Goal: Information Seeking & Learning: Compare options

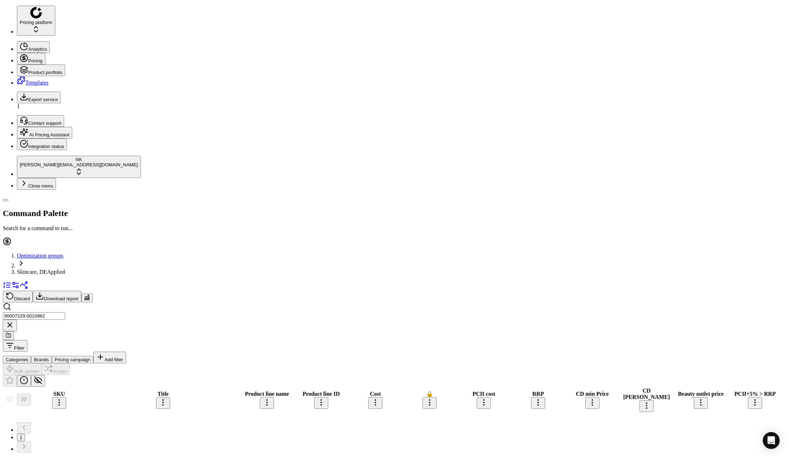
click at [47, 269] on span "Skincare, DE" at bounding box center [32, 272] width 30 height 6
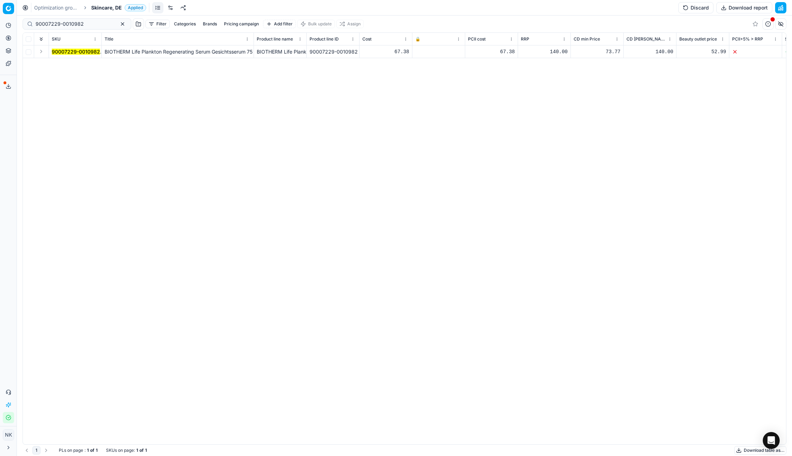
click at [101, 5] on span "Skincare, DE" at bounding box center [106, 7] width 31 height 7
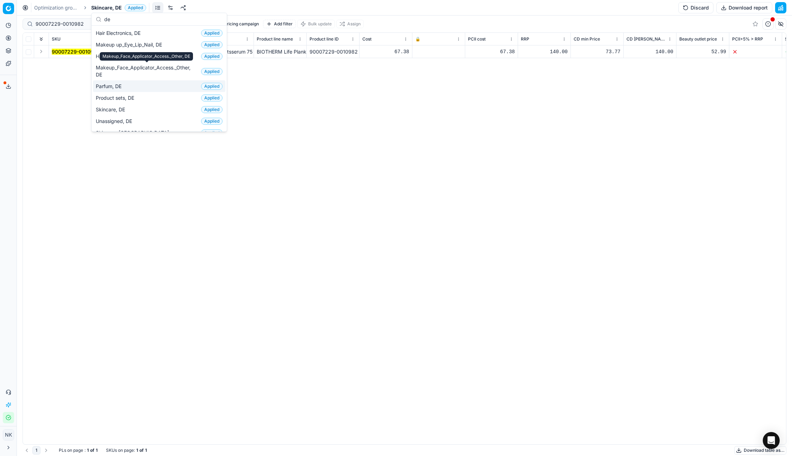
type input "de"
click at [113, 84] on span "Parfum, DE" at bounding box center [110, 86] width 29 height 7
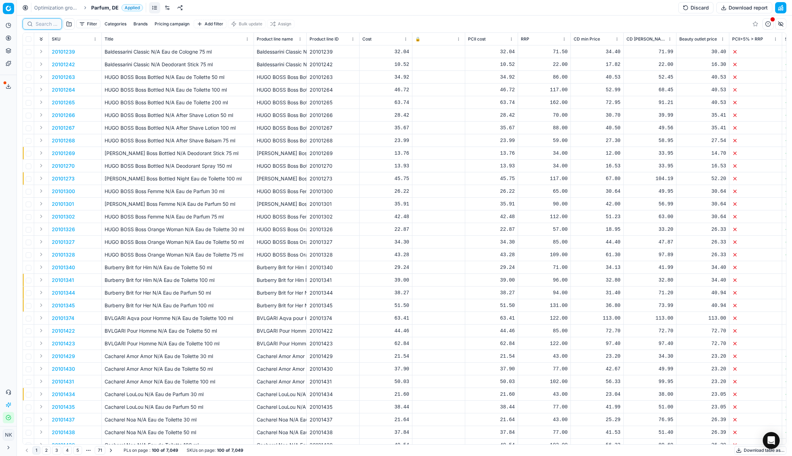
click at [45, 27] on input at bounding box center [47, 23] width 22 height 7
paste input "90013411-0021154"
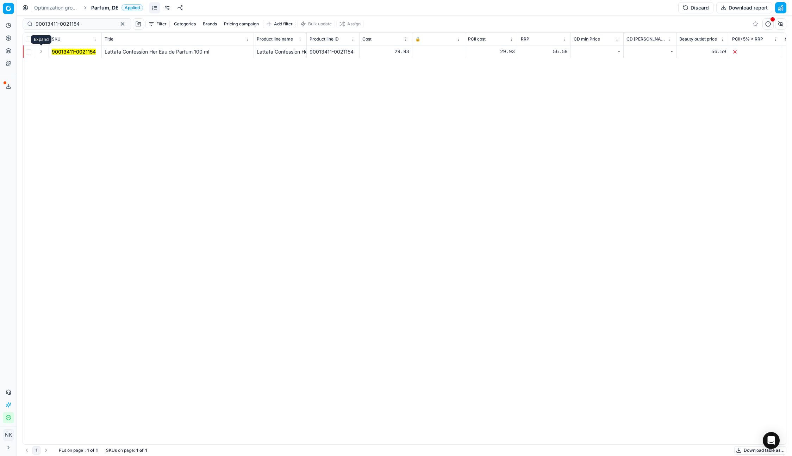
click at [39, 54] on button "Expand" at bounding box center [41, 51] width 8 height 8
click at [60, 62] on mark "90013411-0021154" at bounding box center [74, 64] width 44 height 6
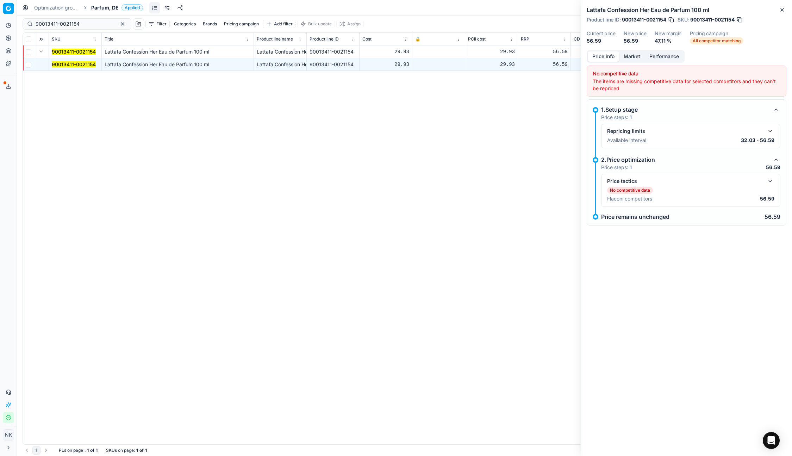
click at [773, 184] on button "button" at bounding box center [770, 181] width 8 height 8
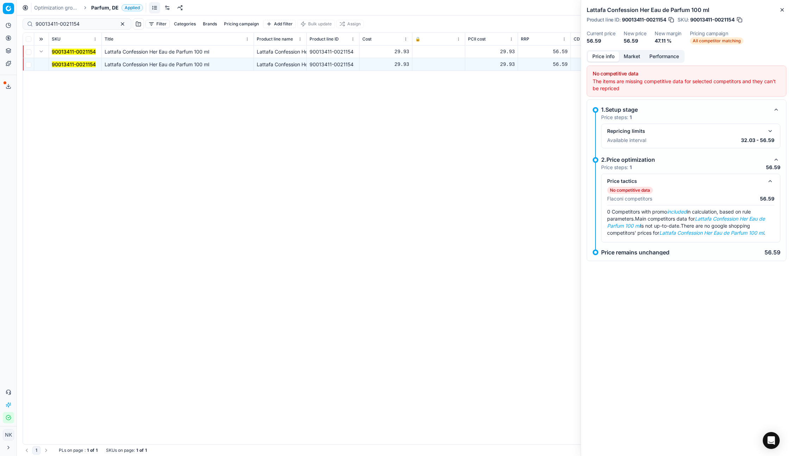
click at [629, 56] on button "Market" at bounding box center [632, 56] width 26 height 10
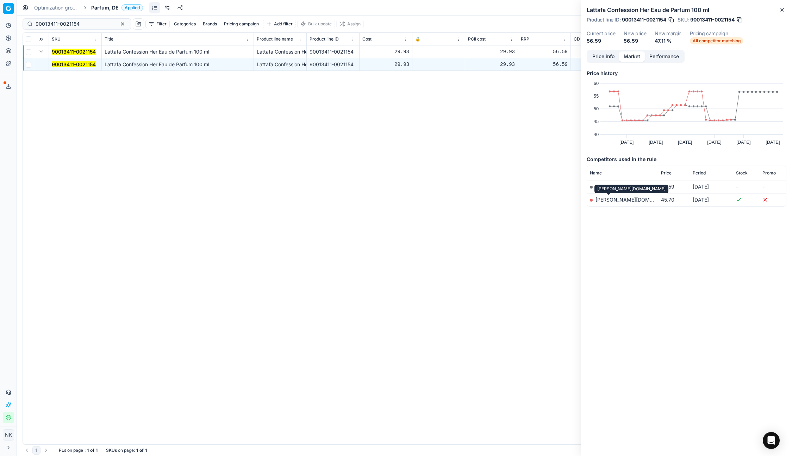
click at [611, 200] on link "[PERSON_NAME][DOMAIN_NAME]" at bounding box center [637, 200] width 82 height 6
click at [79, 24] on input "90013411-0021154" at bounding box center [74, 23] width 77 height 7
paste input "9-002116"
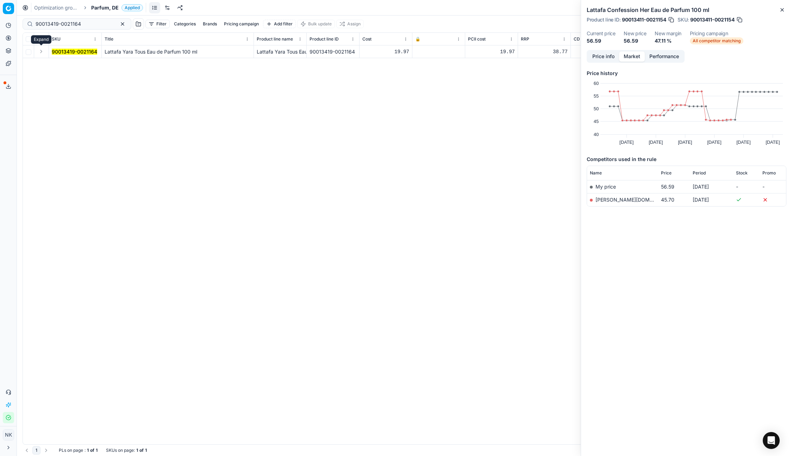
click at [42, 52] on button "Expand" at bounding box center [41, 51] width 8 height 8
click at [66, 62] on mark "90013419-0021164" at bounding box center [74, 64] width 45 height 6
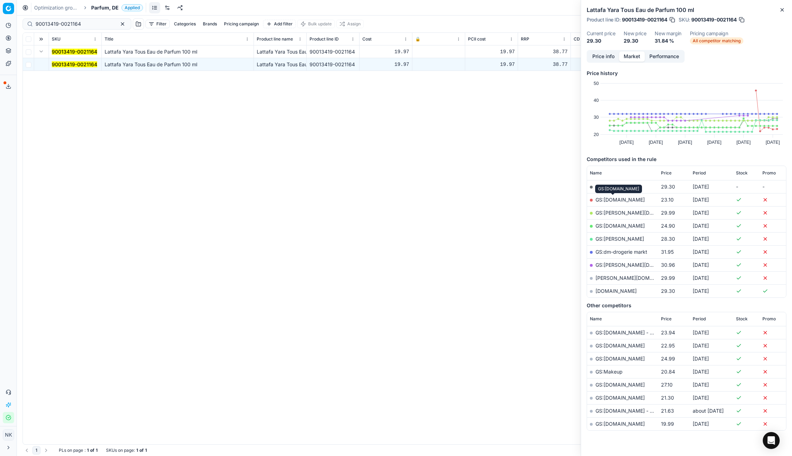
click at [618, 199] on link "GS:[DOMAIN_NAME]" at bounding box center [620, 200] width 49 height 6
click at [609, 225] on link "GS:[DOMAIN_NAME]" at bounding box center [620, 226] width 49 height 6
click at [76, 23] on input "90013419-0021164" at bounding box center [74, 23] width 77 height 7
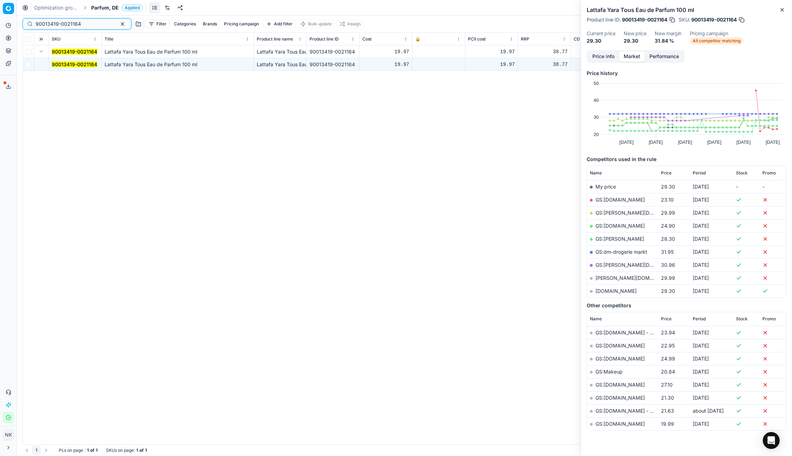
paste input "20101929"
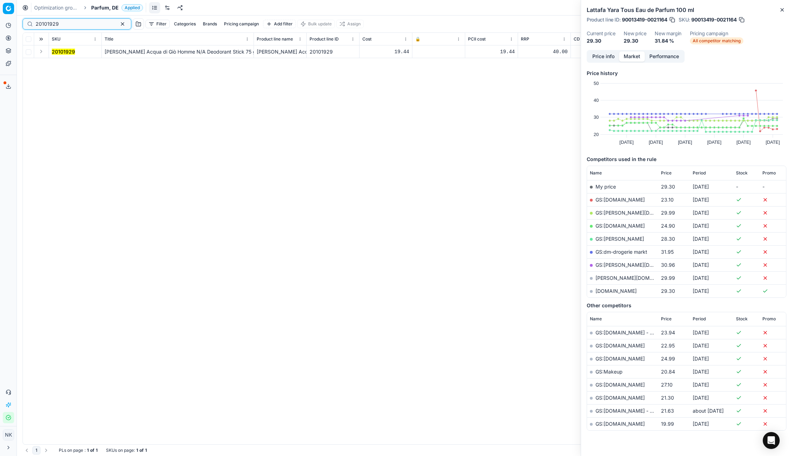
type input "20101929"
click at [43, 55] on button "Expand" at bounding box center [41, 51] width 8 height 8
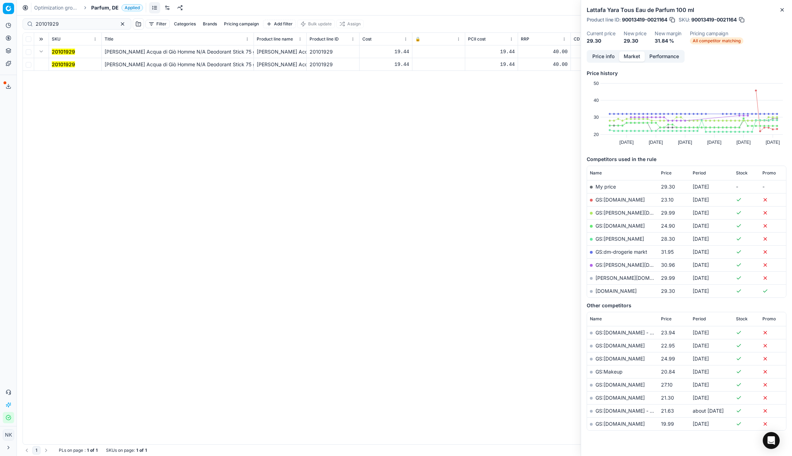
click at [59, 63] on mark "20101929" at bounding box center [63, 64] width 23 height 6
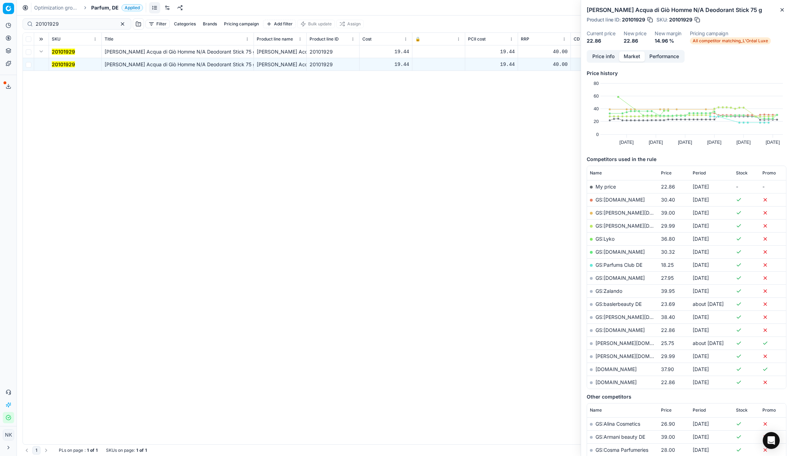
click at [611, 330] on link "GS:[DOMAIN_NAME]" at bounding box center [620, 330] width 49 height 6
click at [107, 8] on span "Parfum, DE" at bounding box center [104, 7] width 27 height 7
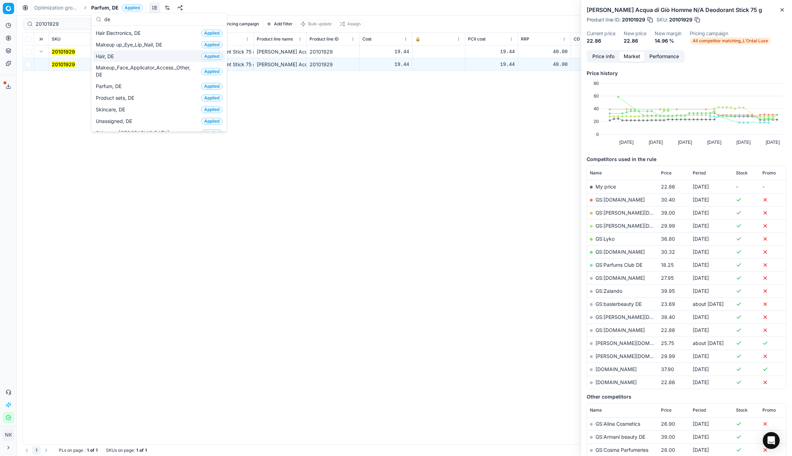
type input "de"
click at [109, 57] on span "Hair, DE" at bounding box center [106, 56] width 21 height 7
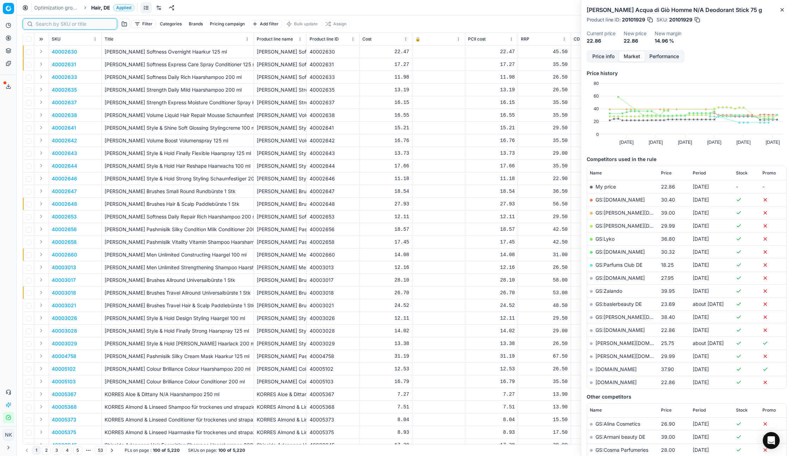
click at [47, 21] on input at bounding box center [74, 23] width 77 height 7
paste input "90012322-0024183"
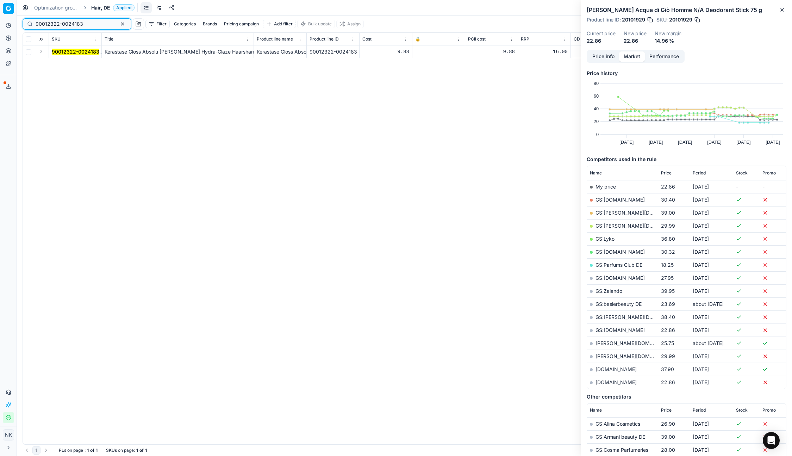
type input "90012322-0024183"
click at [42, 49] on button "Expand" at bounding box center [41, 51] width 8 height 8
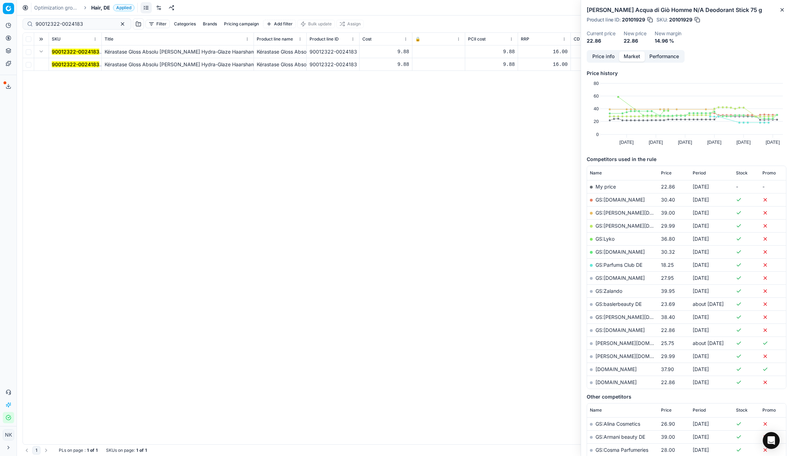
click at [62, 63] on mark "90012322-0024183" at bounding box center [76, 64] width 48 height 6
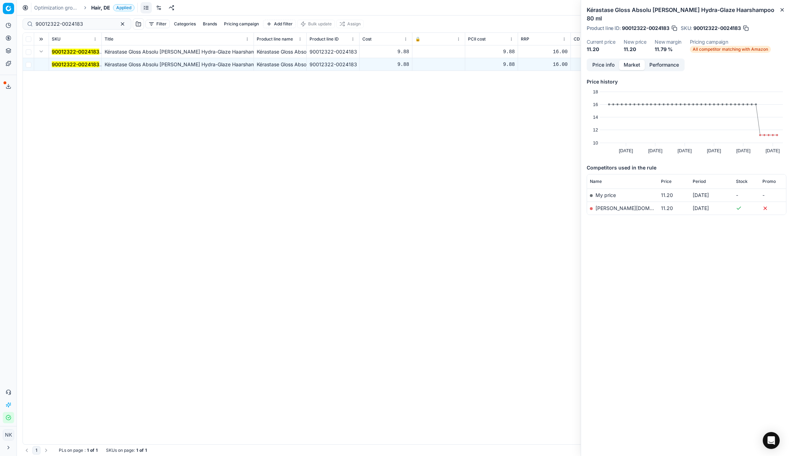
click at [610, 205] on link "[PERSON_NAME][DOMAIN_NAME]" at bounding box center [637, 208] width 82 height 6
click at [98, 9] on span "Hair, DE" at bounding box center [100, 7] width 19 height 7
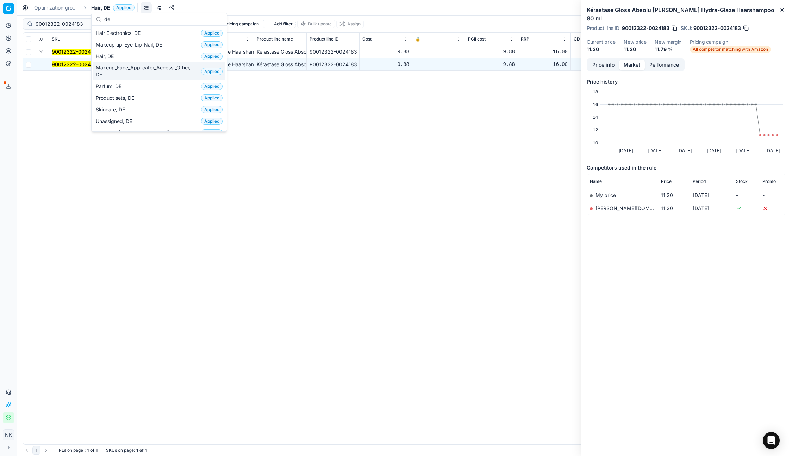
type input "de"
click at [125, 73] on span "Makeup_Face_Applicator_Access._Other, DE" at bounding box center [147, 71] width 103 height 14
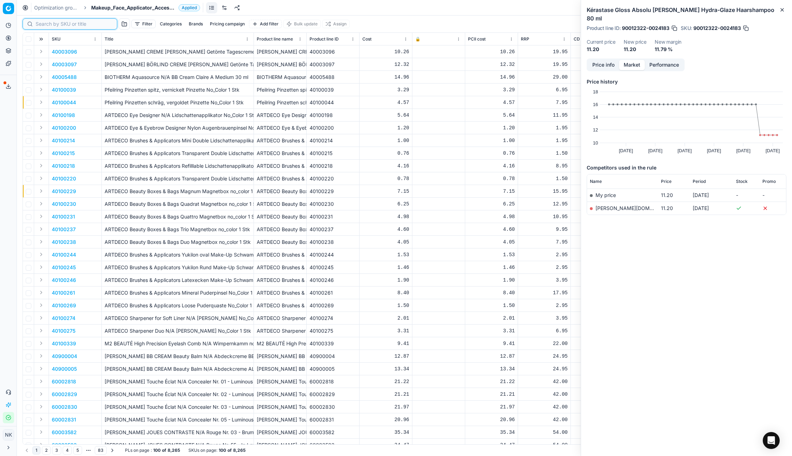
click at [43, 24] on input at bounding box center [74, 23] width 77 height 7
paste input "80039860-30-9"
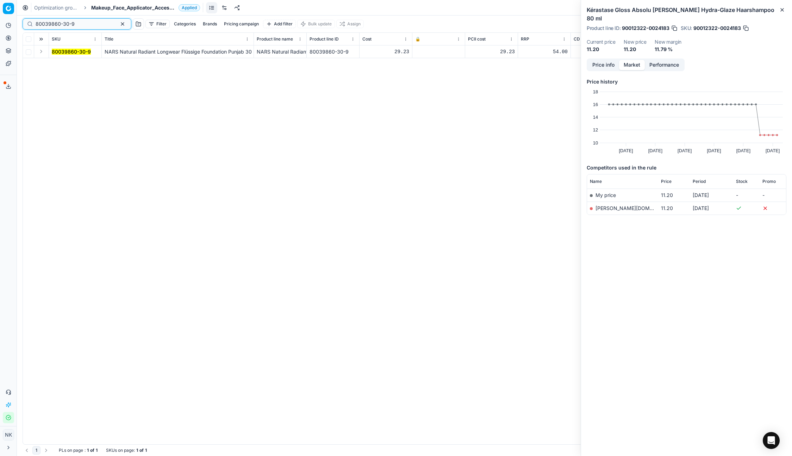
type input "80039860-30-9"
click at [42, 54] on button "Expand" at bounding box center [41, 51] width 8 height 8
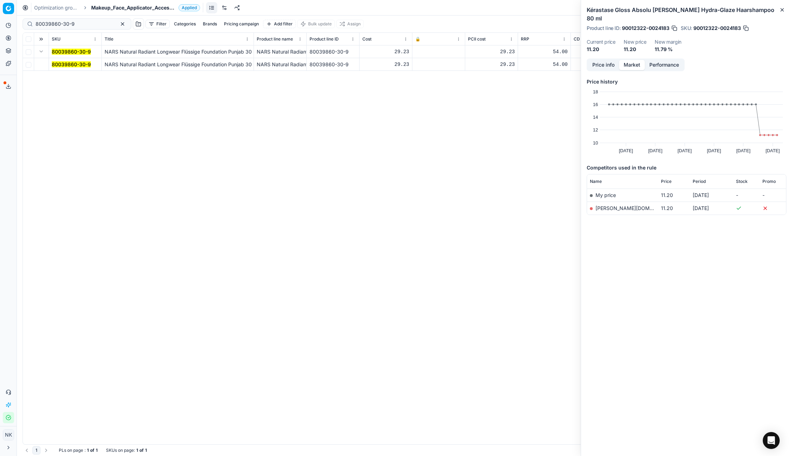
click at [67, 62] on mark "80039860-30-9" at bounding box center [71, 64] width 39 height 6
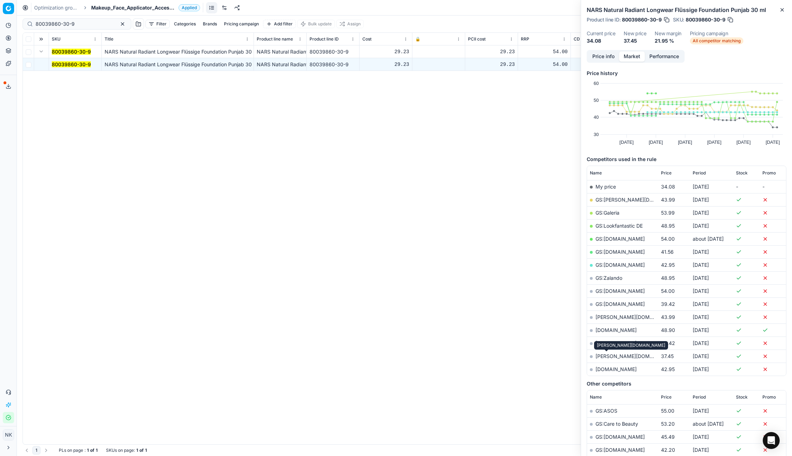
click at [605, 356] on link "[PERSON_NAME][DOMAIN_NAME]" at bounding box center [637, 356] width 82 height 6
click at [98, 9] on span "Makeup_Face_Applicator_Access._Other, DE" at bounding box center [133, 7] width 85 height 7
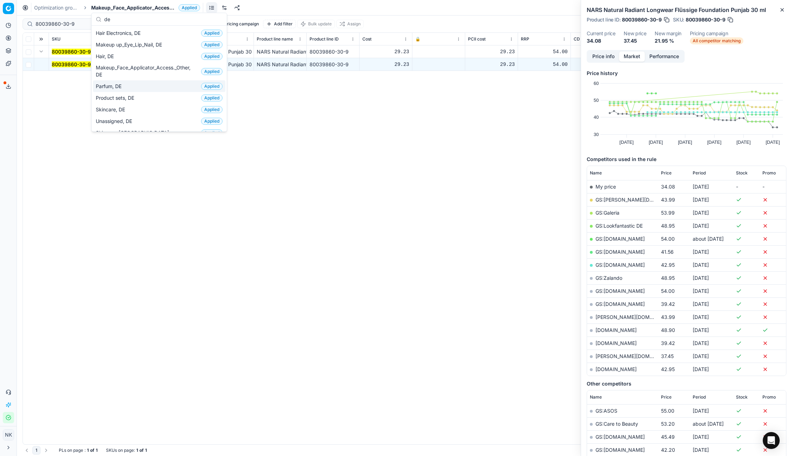
type input "de"
click at [117, 83] on span "Parfum, DE" at bounding box center [110, 86] width 29 height 7
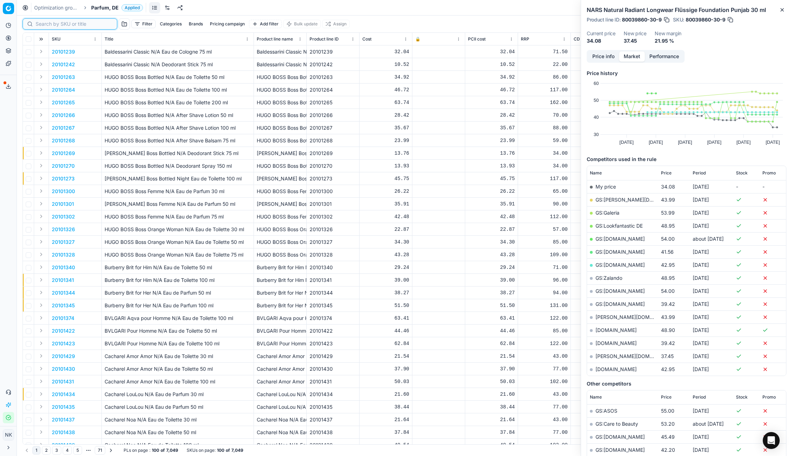
click at [47, 26] on input at bounding box center [74, 23] width 77 height 7
paste input "20102221"
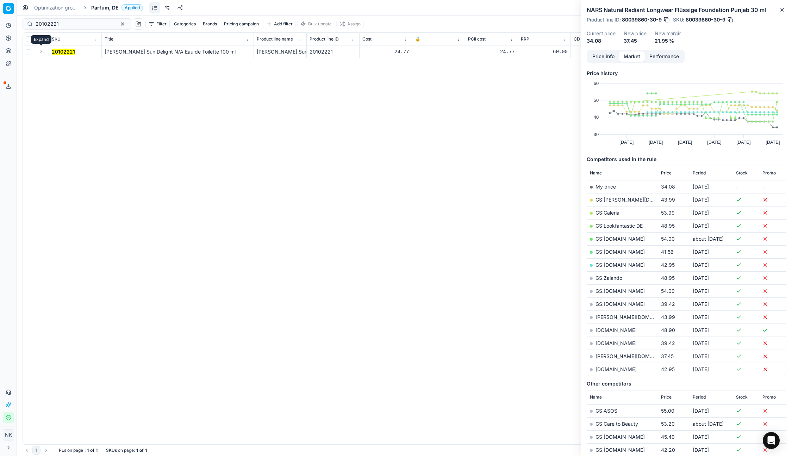
click at [42, 51] on button "Expand" at bounding box center [41, 51] width 8 height 8
click at [60, 64] on mark "20102221" at bounding box center [63, 64] width 23 height 6
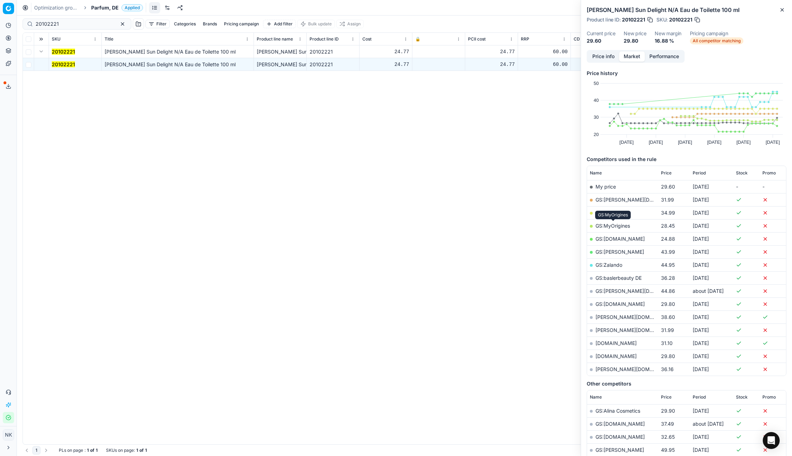
click at [611, 226] on link "GS:MyOrigines" at bounding box center [613, 226] width 35 height 6
click at [72, 24] on input "20102221" at bounding box center [74, 23] width 77 height 7
paste input "80032953-50"
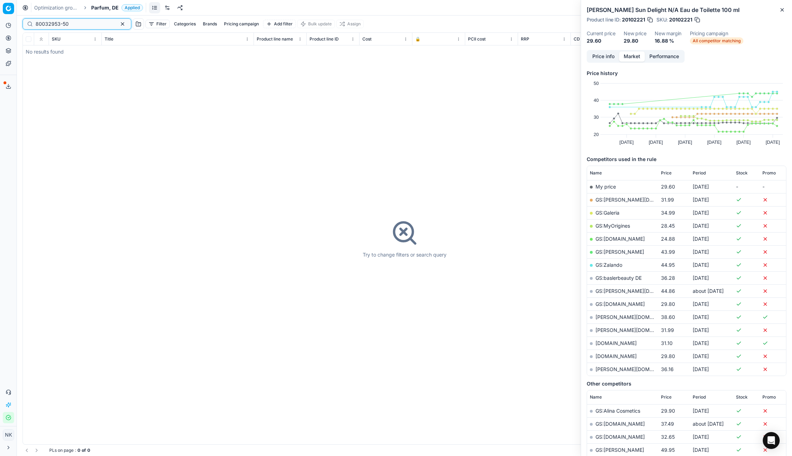
click at [69, 25] on input "80032953-50" at bounding box center [74, 23] width 77 height 7
paste input "11654"
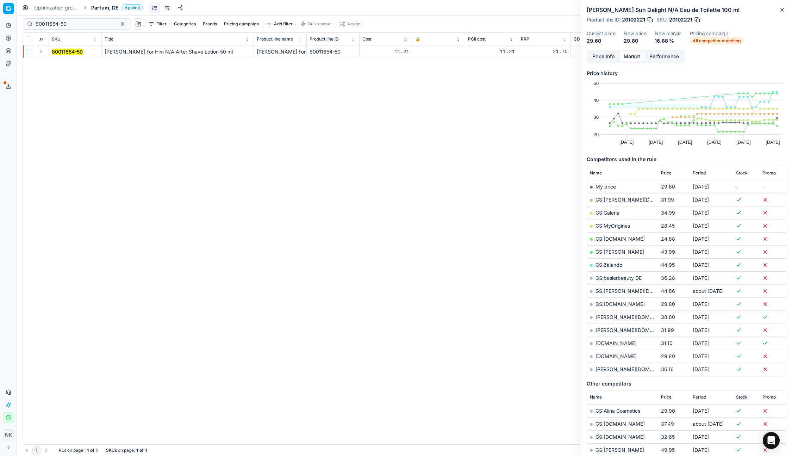
click at [40, 54] on button "Expand" at bounding box center [41, 51] width 8 height 8
click at [64, 62] on mark "80011654-50" at bounding box center [67, 64] width 31 height 6
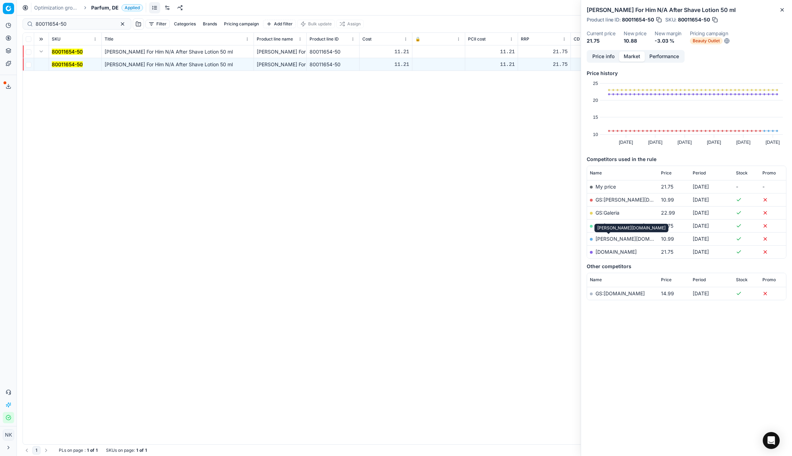
click at [606, 238] on link "[PERSON_NAME][DOMAIN_NAME]" at bounding box center [637, 239] width 82 height 6
click at [71, 24] on input "80011654-50" at bounding box center [74, 23] width 77 height 7
paste input "70411-9"
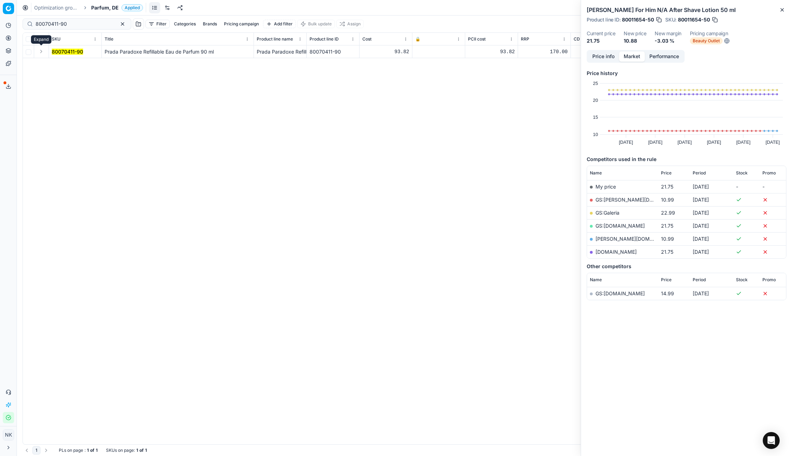
click at [42, 52] on button "Expand" at bounding box center [41, 51] width 8 height 8
click at [63, 67] on mark "80070411-90" at bounding box center [67, 64] width 31 height 6
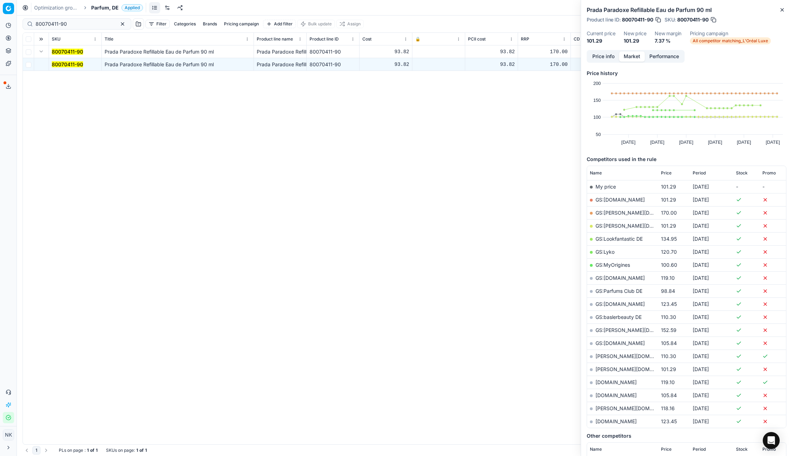
click at [613, 227] on link "GS:[PERSON_NAME][DOMAIN_NAME]" at bounding box center [641, 226] width 90 height 6
click at [70, 25] on input "80070411-90" at bounding box center [74, 23] width 77 height 7
paste input "64128-10"
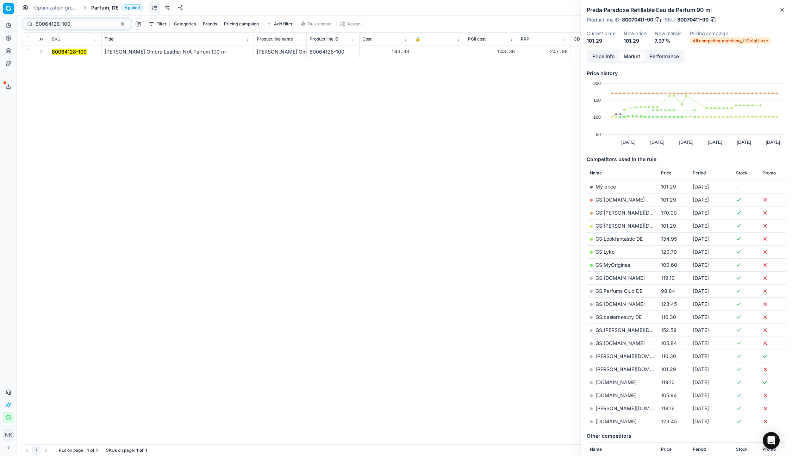
click at [41, 53] on button "Expand" at bounding box center [41, 51] width 8 height 8
click at [74, 63] on mark "80064128-100" at bounding box center [69, 64] width 35 height 6
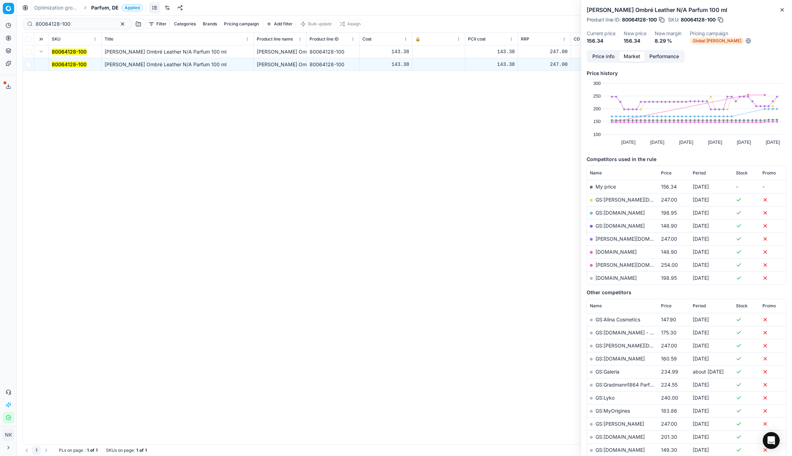
click at [604, 225] on link "GS:[DOMAIN_NAME]" at bounding box center [620, 226] width 49 height 6
click at [77, 20] on input "80064128-100" at bounding box center [74, 23] width 77 height 7
paste input "90004703-0007083"
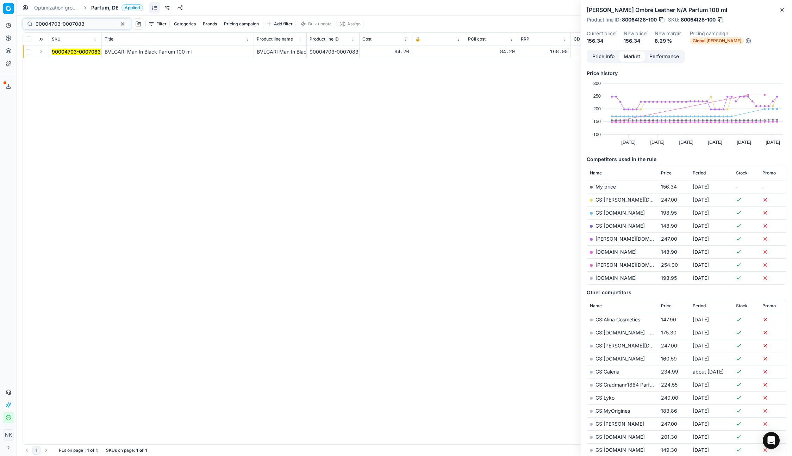
click at [42, 53] on button "Expand" at bounding box center [41, 51] width 8 height 8
click at [66, 64] on mark "90004703-0007083" at bounding box center [76, 64] width 49 height 6
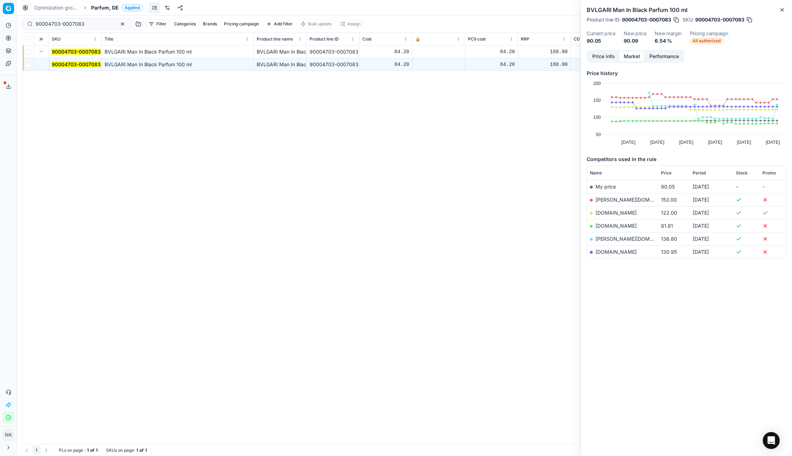
click at [612, 223] on link "[DOMAIN_NAME]" at bounding box center [616, 226] width 41 height 6
click at [86, 23] on input "90004703-0007083" at bounding box center [74, 23] width 77 height 7
paste input "80022800-50"
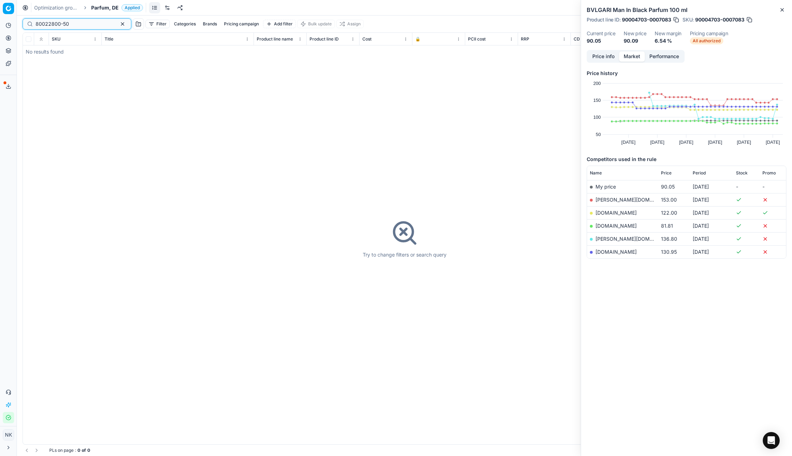
click at [74, 24] on input "80022800-50" at bounding box center [74, 23] width 77 height 7
paste input "5621"
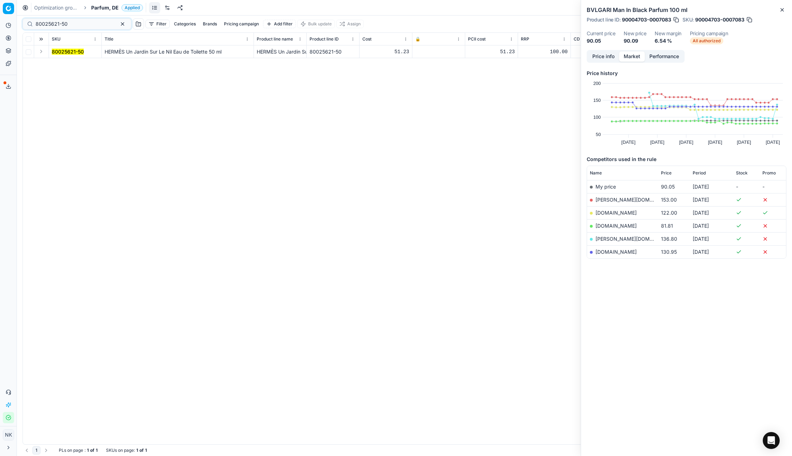
click at [36, 51] on td at bounding box center [41, 51] width 15 height 13
click at [41, 50] on button "Expand" at bounding box center [41, 51] width 8 height 8
click at [63, 62] on mark "80025621-50" at bounding box center [68, 64] width 32 height 6
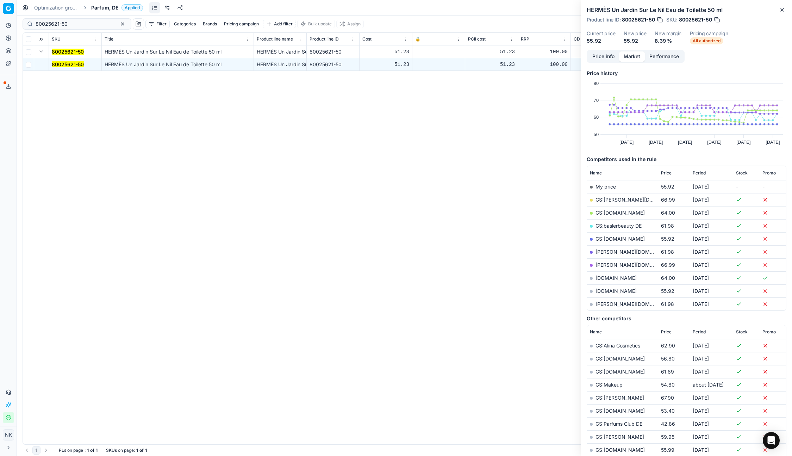
click at [610, 237] on link "GS:[DOMAIN_NAME]" at bounding box center [620, 239] width 49 height 6
click at [78, 19] on div "80025621-50" at bounding box center [77, 23] width 109 height 11
paste input "80064128-30"
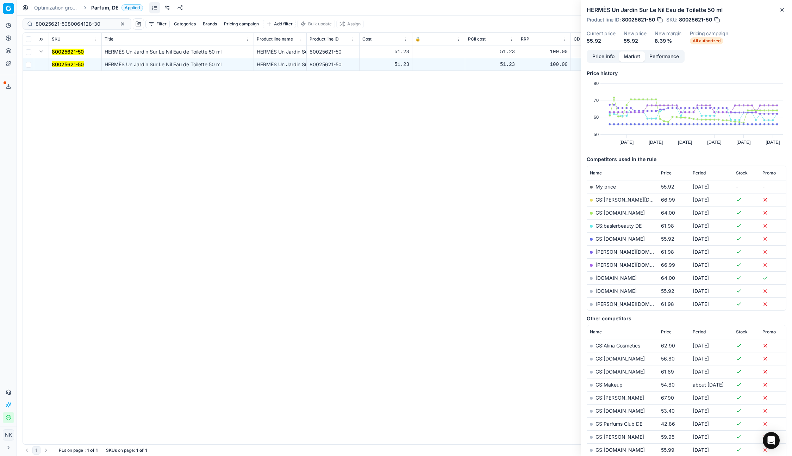
click at [78, 19] on div "80025621-5080064128-30" at bounding box center [77, 23] width 109 height 11
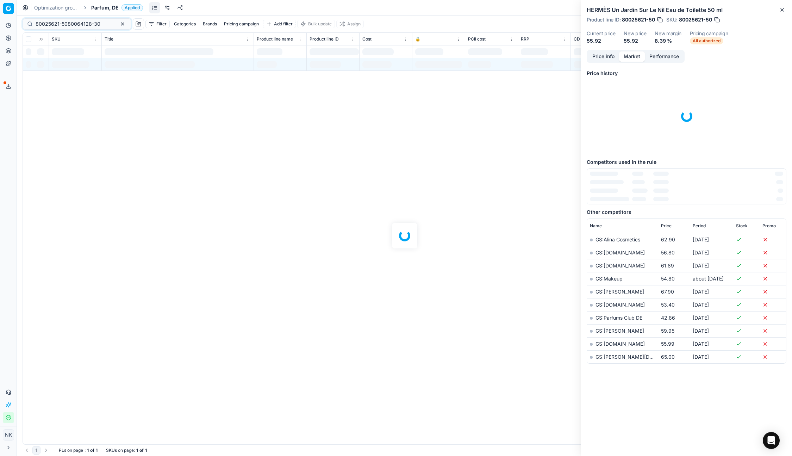
click at [66, 23] on div at bounding box center [405, 236] width 776 height 440
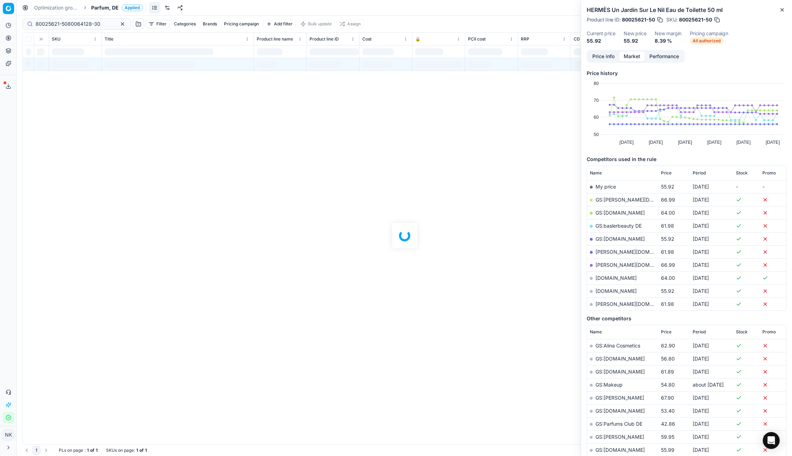
click at [66, 23] on div at bounding box center [405, 236] width 776 height 440
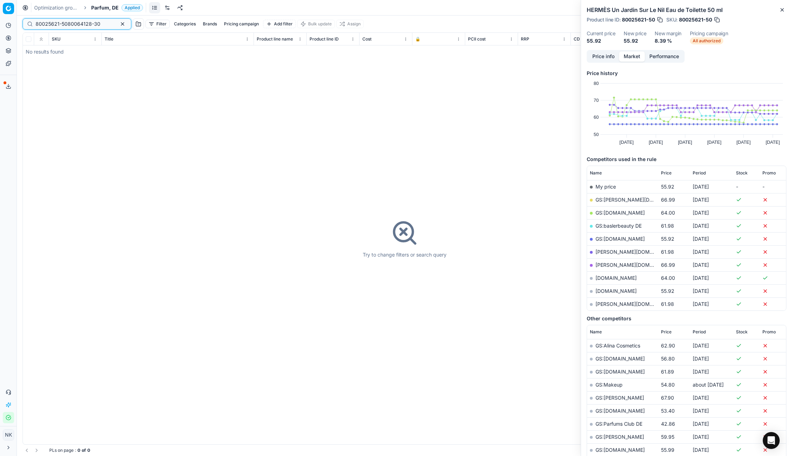
click at [69, 24] on input "80025621-5080064128-30" at bounding box center [74, 23] width 77 height 7
paste input
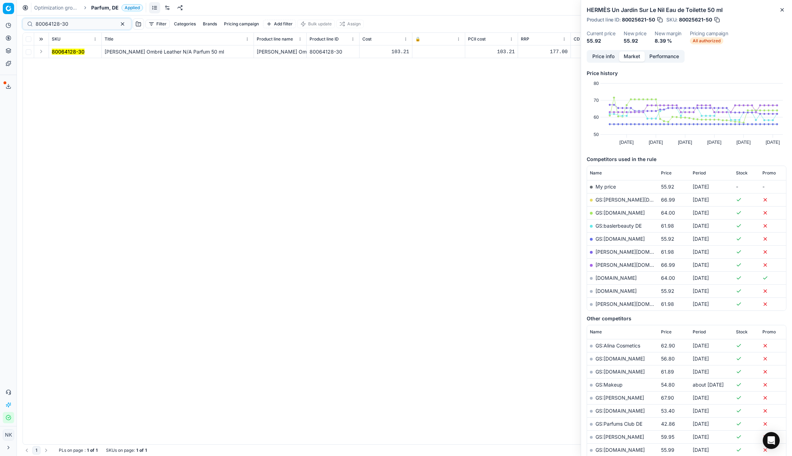
click at [38, 52] on button "Expand" at bounding box center [41, 51] width 8 height 8
click at [64, 68] on td "80064128-30" at bounding box center [75, 64] width 53 height 13
click at [67, 64] on mark "80064128-30" at bounding box center [68, 64] width 33 height 6
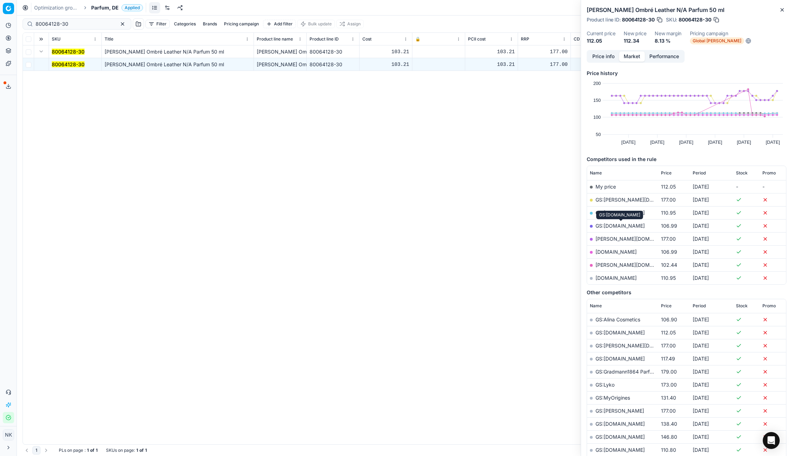
click at [618, 227] on link "GS:[DOMAIN_NAME]" at bounding box center [620, 226] width 49 height 6
click at [73, 27] on input "80064128-30" at bounding box center [74, 23] width 77 height 7
paste input "20102946"
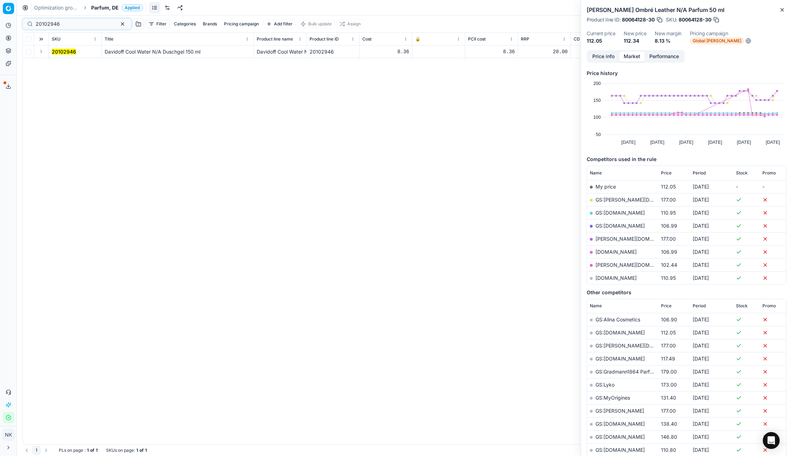
click at [47, 51] on td at bounding box center [41, 51] width 15 height 13
click at [42, 51] on button "Expand" at bounding box center [41, 51] width 8 height 8
click at [70, 64] on mark "20102946" at bounding box center [64, 64] width 24 height 6
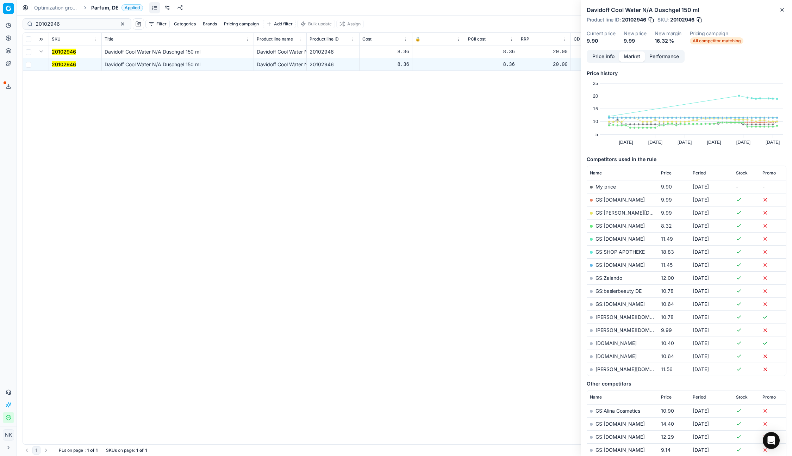
click at [623, 213] on link "GS:[PERSON_NAME][DOMAIN_NAME]" at bounding box center [641, 213] width 90 height 6
click at [83, 25] on input "20102946" at bounding box center [74, 23] width 77 height 7
paste input "80008354-30"
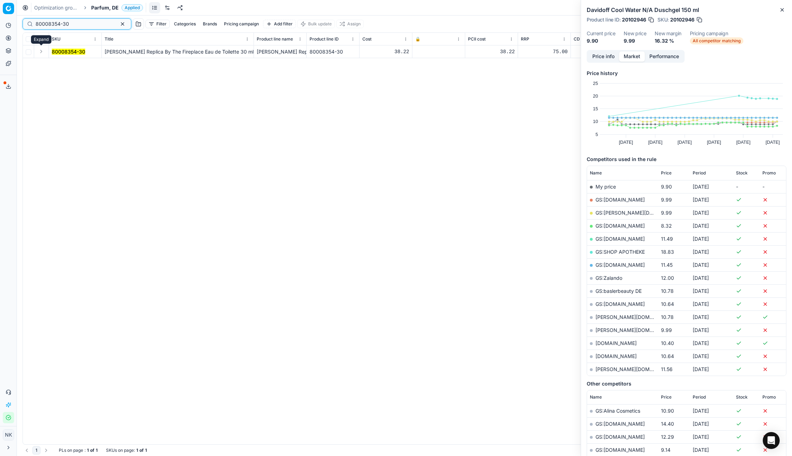
type input "80008354-30"
click at [42, 51] on button "Expand" at bounding box center [41, 51] width 8 height 8
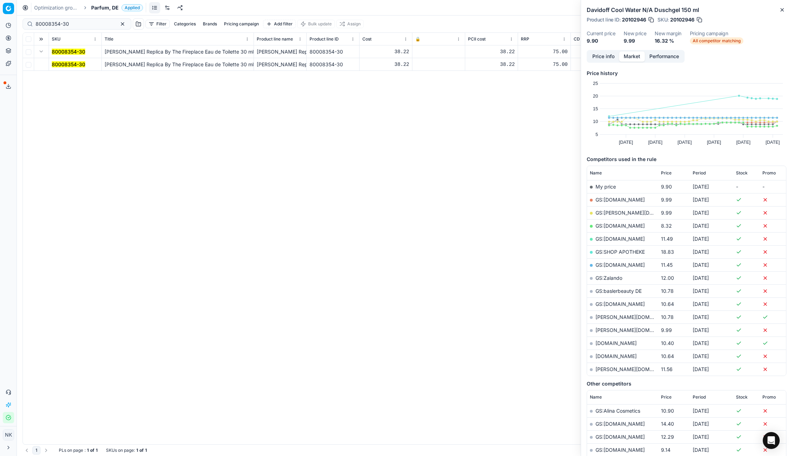
click at [65, 63] on mark "80008354-30" at bounding box center [68, 64] width 33 height 6
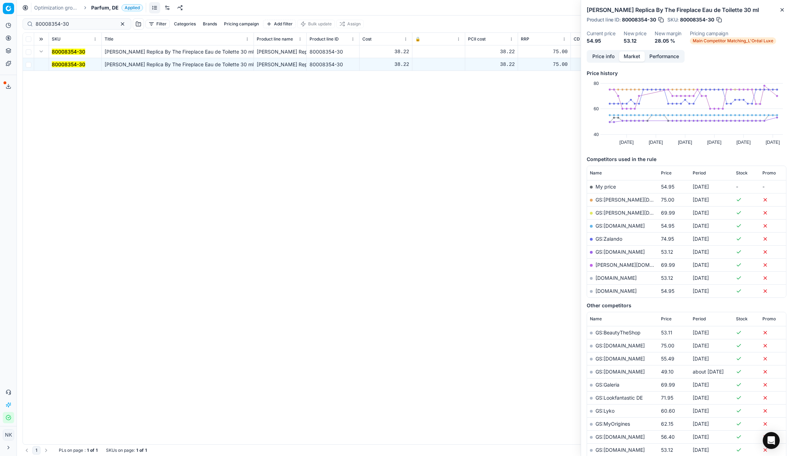
click at [614, 251] on link "GS:[DOMAIN_NAME]" at bounding box center [620, 252] width 49 height 6
click at [97, 9] on span "Parfum, DE" at bounding box center [104, 7] width 27 height 7
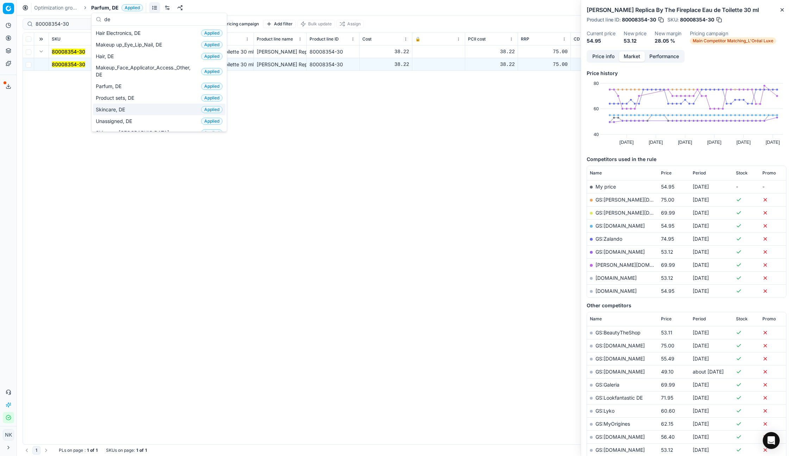
type input "de"
click at [116, 107] on span "Skincare, DE" at bounding box center [112, 109] width 32 height 7
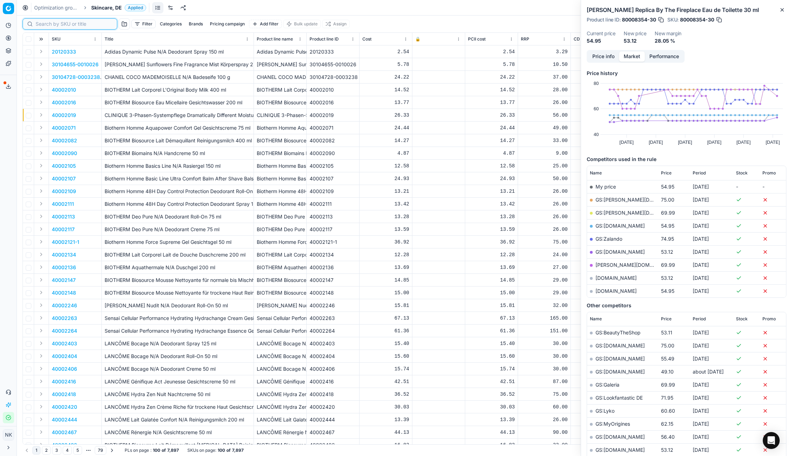
click at [46, 24] on input at bounding box center [74, 23] width 77 height 7
paste input "80061335-0022374"
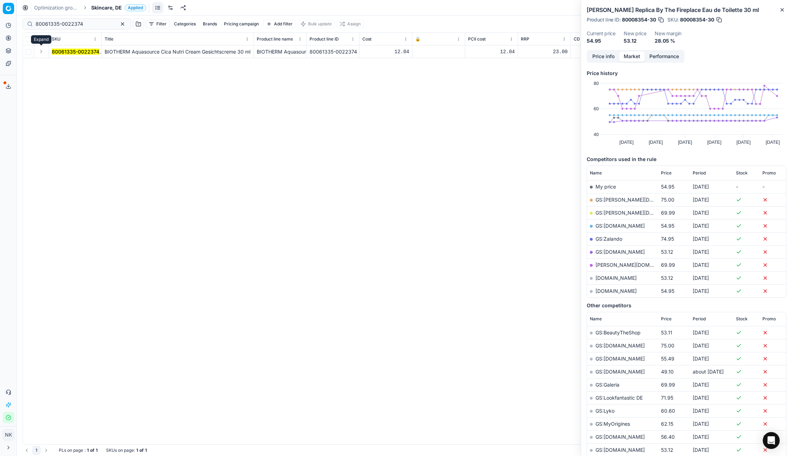
click at [37, 49] on button "Expand" at bounding box center [41, 51] width 8 height 8
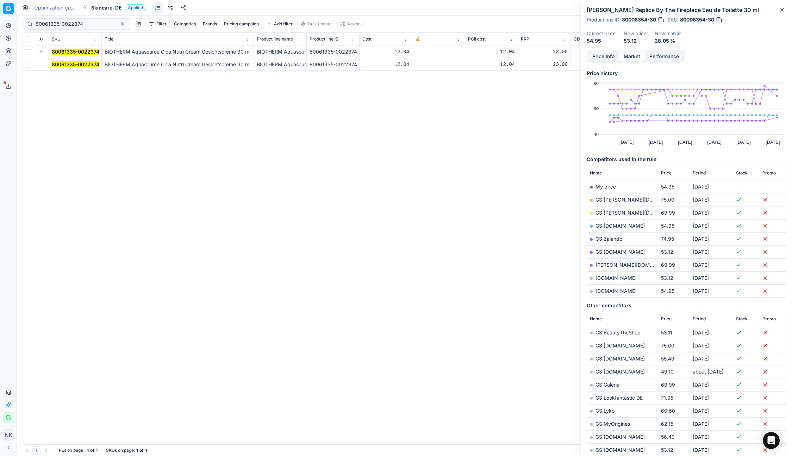
click at [70, 64] on mark "80061335-0022374" at bounding box center [76, 64] width 48 height 6
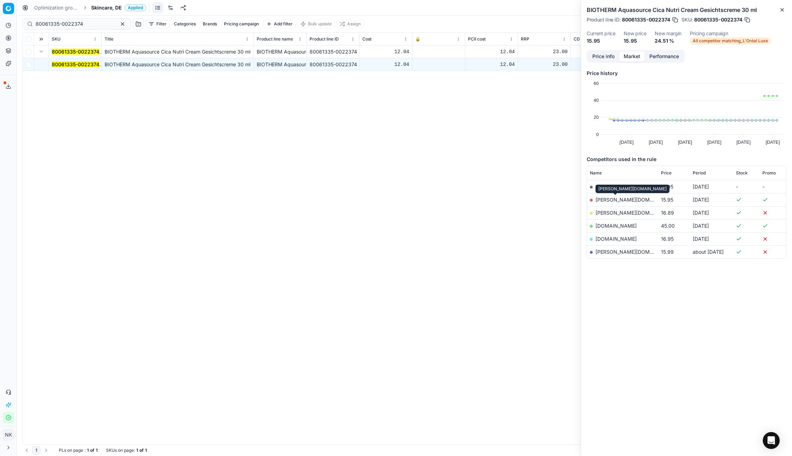
click at [613, 200] on link "[PERSON_NAME][DOMAIN_NAME]" at bounding box center [637, 200] width 82 height 6
click at [83, 26] on input "80061335-0022374" at bounding box center [74, 23] width 77 height 7
paste input "73956-200"
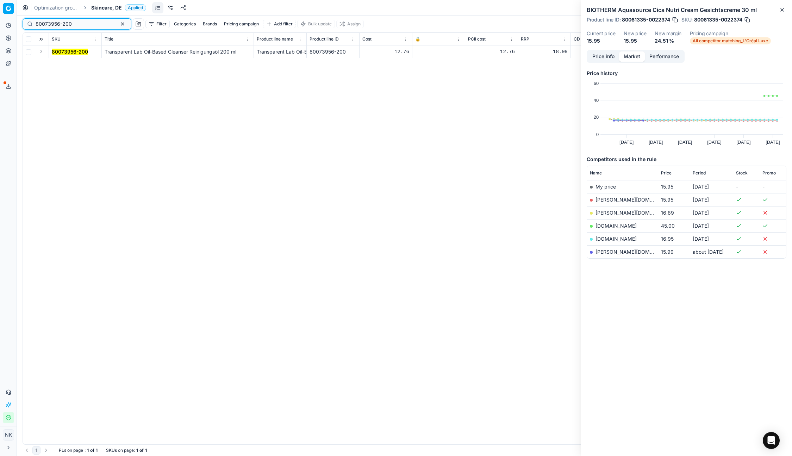
type input "80073956-200"
click at [39, 49] on button "Expand" at bounding box center [41, 51] width 8 height 8
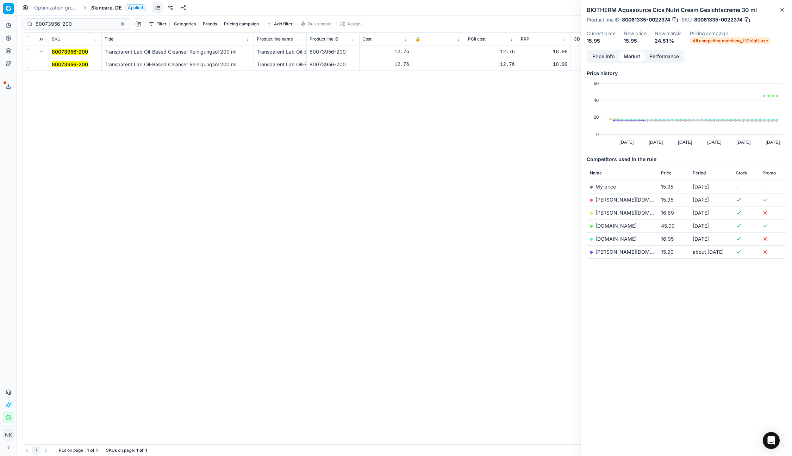
click at [70, 67] on mark "80073956-200" at bounding box center [70, 64] width 36 height 6
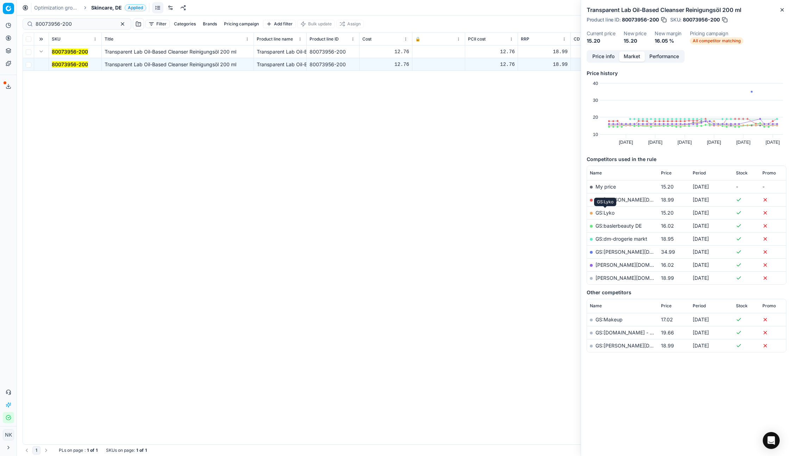
click at [603, 212] on link "GS:Lyko" at bounding box center [605, 213] width 19 height 6
click at [612, 264] on link "[PERSON_NAME][DOMAIN_NAME]" at bounding box center [637, 265] width 82 height 6
click at [100, 8] on span "Skincare, DE" at bounding box center [106, 7] width 31 height 7
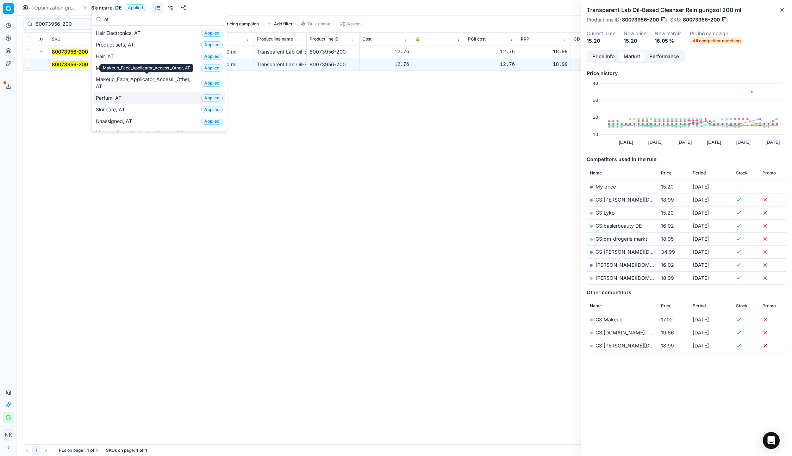
type input "at"
click at [121, 101] on span "Parfum, AT" at bounding box center [110, 97] width 29 height 7
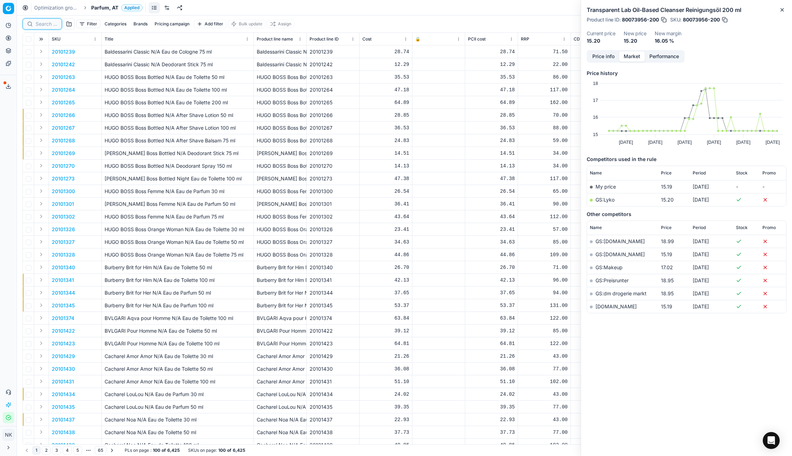
click at [47, 23] on input at bounding box center [47, 23] width 22 height 7
paste input "80070411-100"
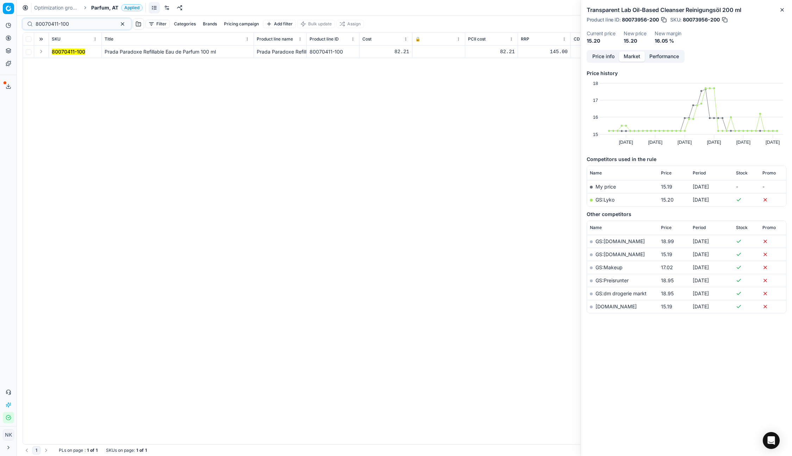
click at [41, 52] on button "Expand" at bounding box center [41, 51] width 8 height 8
click at [64, 62] on mark "80070411-100" at bounding box center [68, 64] width 33 height 6
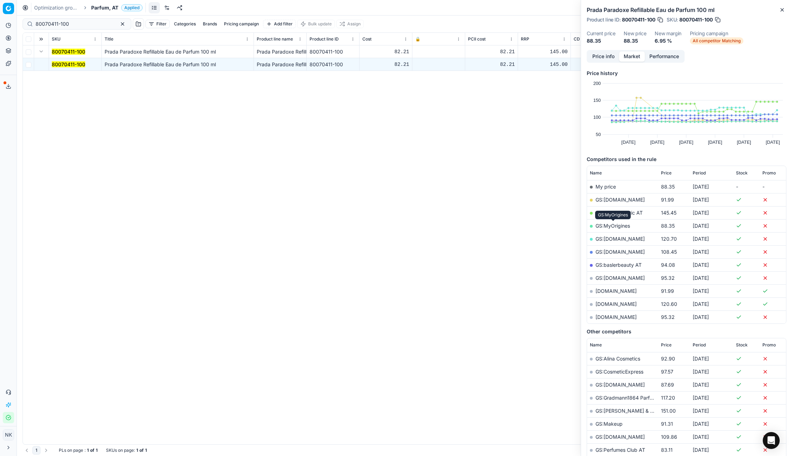
click at [609, 224] on link "GS:MyOrigines" at bounding box center [613, 226] width 35 height 6
click at [73, 24] on input "80070411-100" at bounding box center [74, 23] width 77 height 7
paste input "5133"
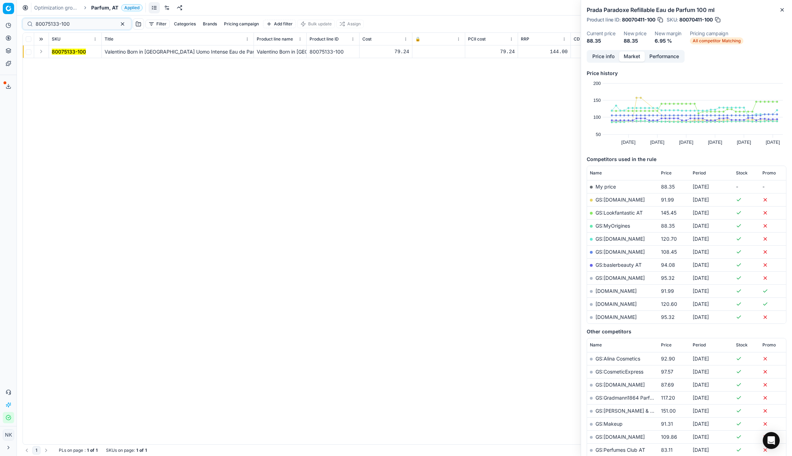
click at [40, 52] on button "Expand" at bounding box center [41, 51] width 8 height 8
click at [64, 65] on mark "80075133-100" at bounding box center [69, 64] width 34 height 6
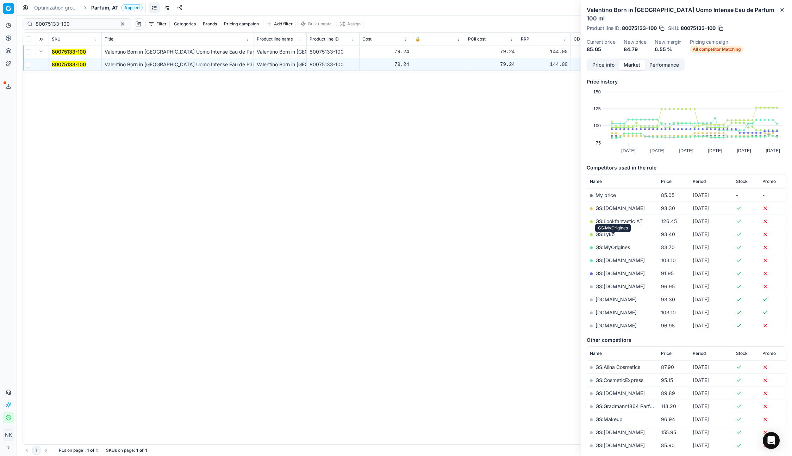
click at [612, 244] on link "GS:MyOrigines" at bounding box center [613, 247] width 35 height 6
click at [76, 19] on div "80075133-100" at bounding box center [77, 23] width 109 height 11
click at [70, 27] on input "80075133-100" at bounding box center [74, 23] width 77 height 7
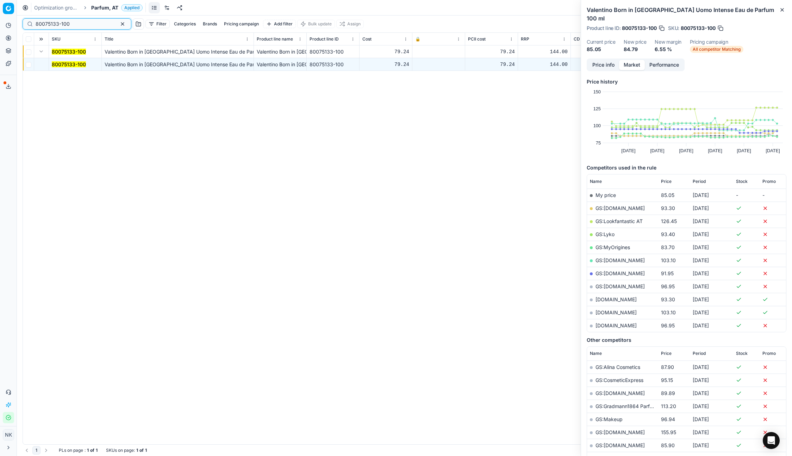
click at [70, 27] on input "80075133-100" at bounding box center [74, 23] width 77 height 7
paste input "20102644"
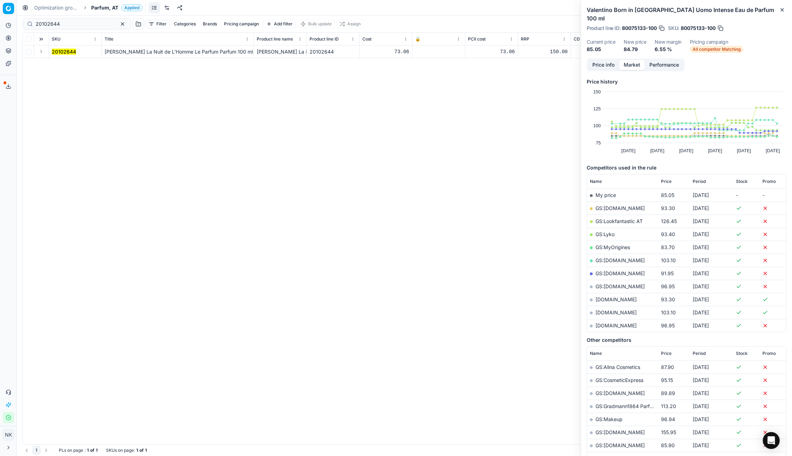
click at [41, 53] on button "Expand" at bounding box center [41, 51] width 8 height 8
click at [58, 62] on mark "20102644" at bounding box center [64, 64] width 24 height 6
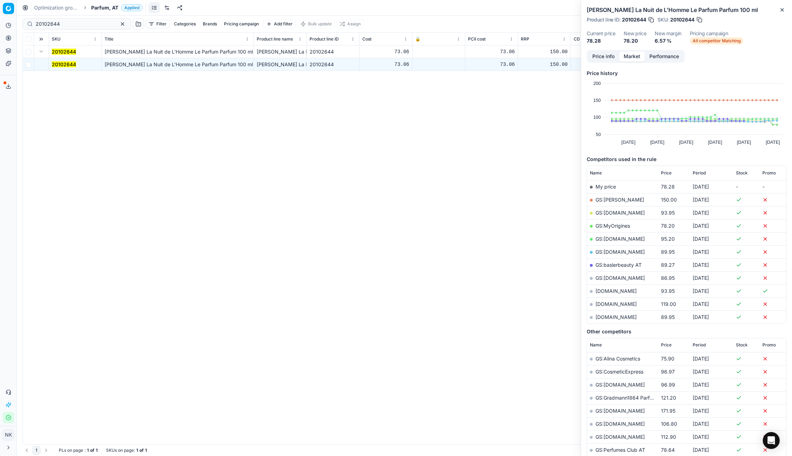
click at [608, 227] on link "GS:MyOrigines" at bounding box center [613, 226] width 35 height 6
click at [665, 172] on span "Price" at bounding box center [666, 173] width 11 height 6
click at [628, 212] on link "GS:[DOMAIN_NAME]" at bounding box center [620, 213] width 49 height 6
click at [612, 227] on link "GS:baslerbeauty AT" at bounding box center [619, 226] width 46 height 6
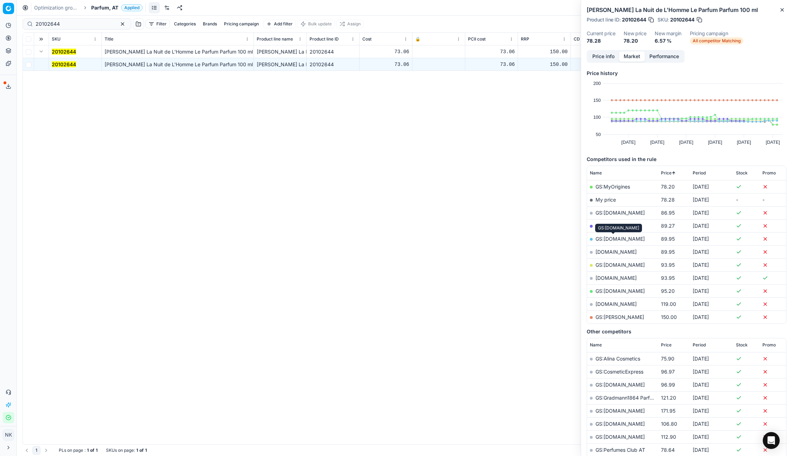
click at [615, 238] on link "GS:[DOMAIN_NAME]" at bounding box center [620, 239] width 49 height 6
click at [610, 212] on link "GS:[DOMAIN_NAME]" at bounding box center [620, 213] width 49 height 6
click at [68, 26] on input "20102644" at bounding box center [74, 23] width 77 height 7
click at [76, 21] on input "20102644" at bounding box center [74, 23] width 77 height 7
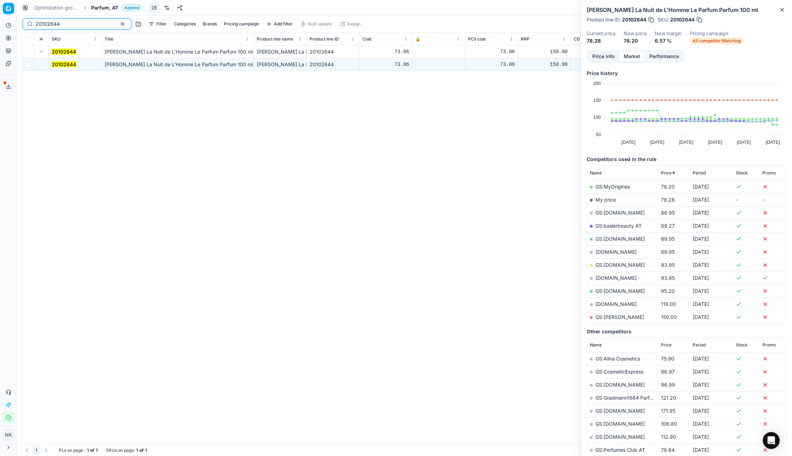
click at [76, 21] on input "20102644" at bounding box center [74, 23] width 77 height 7
paste input "80026172-100"
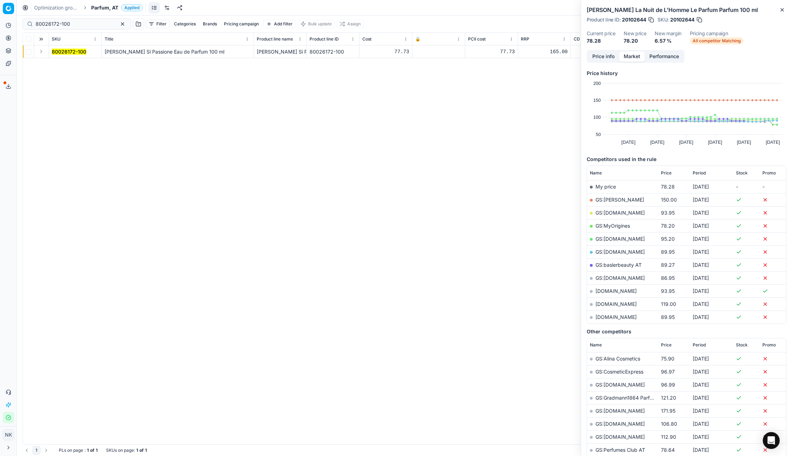
click at [39, 54] on button "Expand" at bounding box center [41, 51] width 8 height 8
click at [54, 66] on mark "80026172-100" at bounding box center [69, 64] width 35 height 6
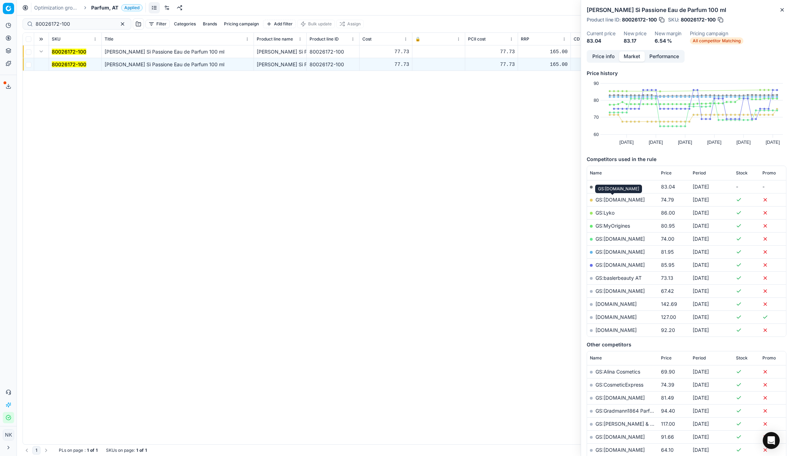
click at [611, 200] on link "GS:[DOMAIN_NAME]" at bounding box center [620, 200] width 49 height 6
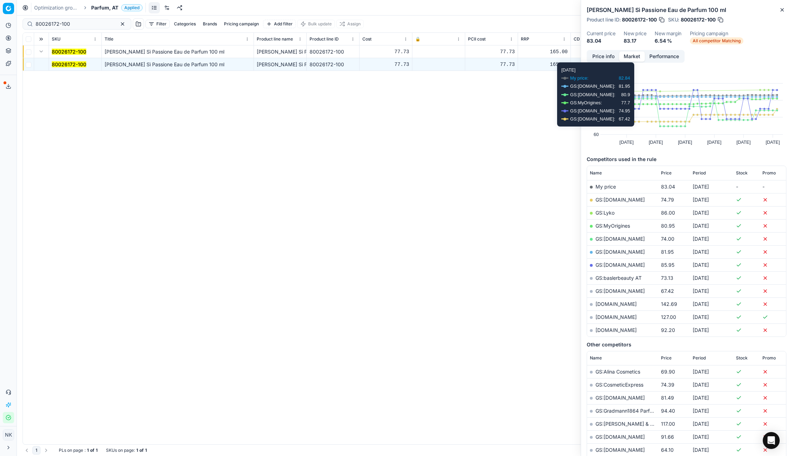
click at [609, 54] on button "Price info" at bounding box center [603, 56] width 31 height 10
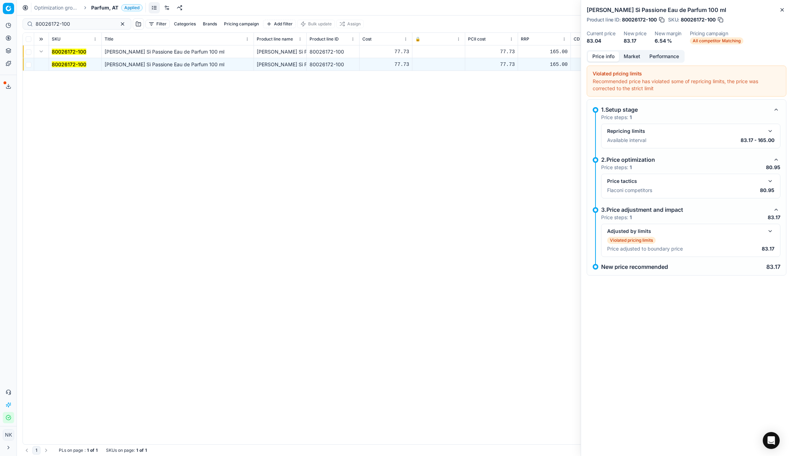
click at [772, 180] on button "button" at bounding box center [770, 181] width 8 height 8
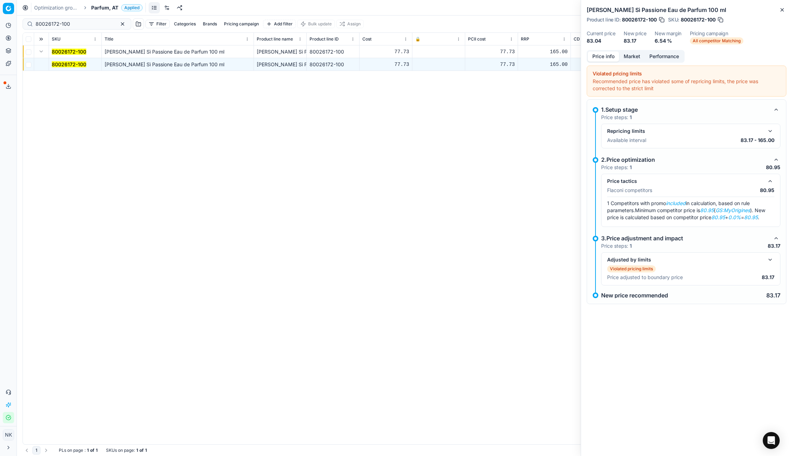
click at [629, 50] on div "Price info Market Performance" at bounding box center [636, 56] width 98 height 13
click at [631, 57] on button "Market" at bounding box center [632, 56] width 26 height 10
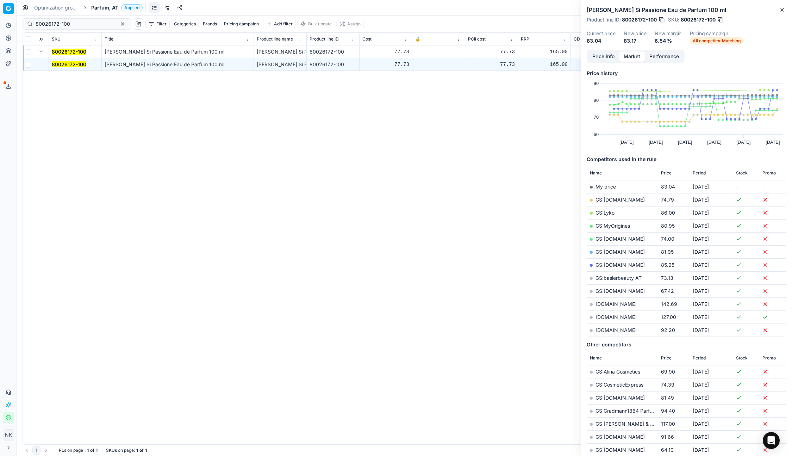
click at [613, 225] on link "GS:MyOrigines" at bounding box center [613, 226] width 35 height 6
click at [666, 173] on span "Price" at bounding box center [666, 173] width 11 height 6
click at [621, 199] on link "GS:baslerbeauty AT" at bounding box center [619, 200] width 46 height 6
click at [665, 214] on span "74.00" at bounding box center [667, 213] width 13 height 6
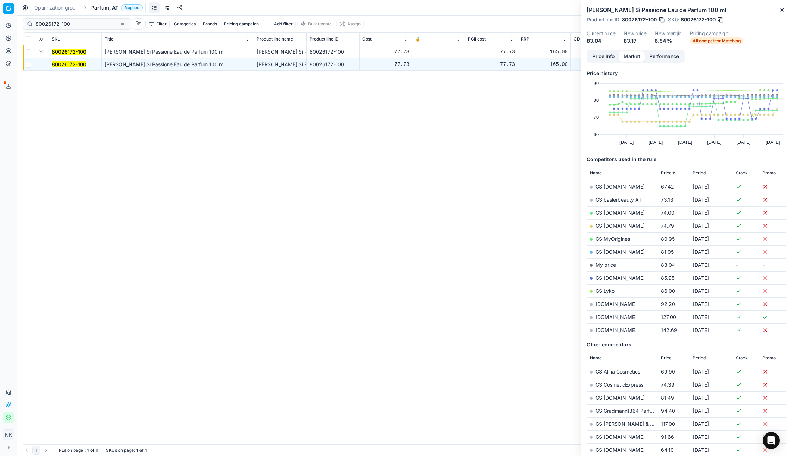
click at [615, 212] on link "GS:[DOMAIN_NAME]" at bounding box center [620, 213] width 49 height 6
click at [611, 241] on link "GS:MyOrigines" at bounding box center [613, 239] width 35 height 6
drag, startPoint x: 587, startPoint y: 10, endPoint x: 727, endPoint y: 11, distance: 139.2
click at [727, 11] on h2 "[PERSON_NAME] Sì Passione Eau de Parfum 100 ml" at bounding box center [687, 10] width 200 height 8
copy h2 "[PERSON_NAME] Sì Passione Eau de Parfum 100 ml"
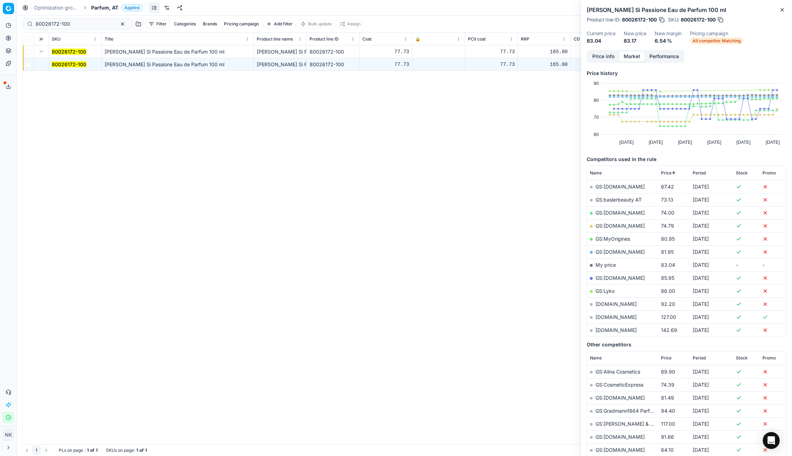
click at [613, 201] on link "GS:baslerbeauty AT" at bounding box center [619, 200] width 46 height 6
click at [74, 21] on input "80026172-100" at bounding box center [74, 23] width 77 height 7
click at [611, 252] on link "GS:[DOMAIN_NAME]" at bounding box center [620, 252] width 49 height 6
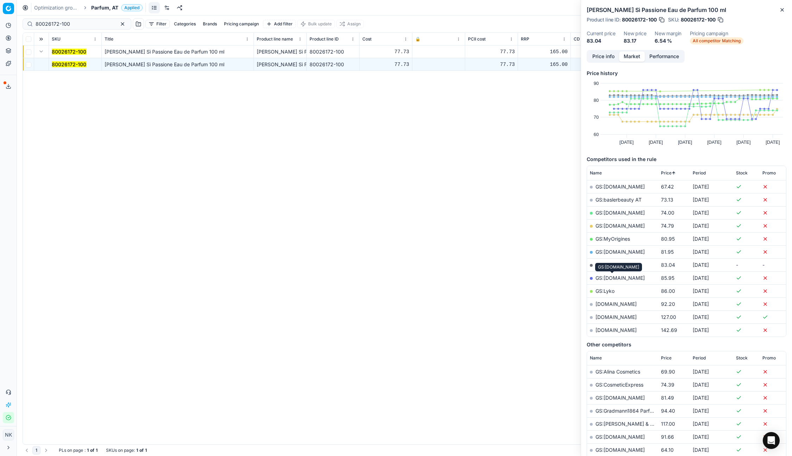
click at [605, 278] on link "GS:[DOMAIN_NAME]" at bounding box center [620, 278] width 49 height 6
click at [80, 23] on input "80026172-100" at bounding box center [74, 23] width 77 height 7
paste input "42440"
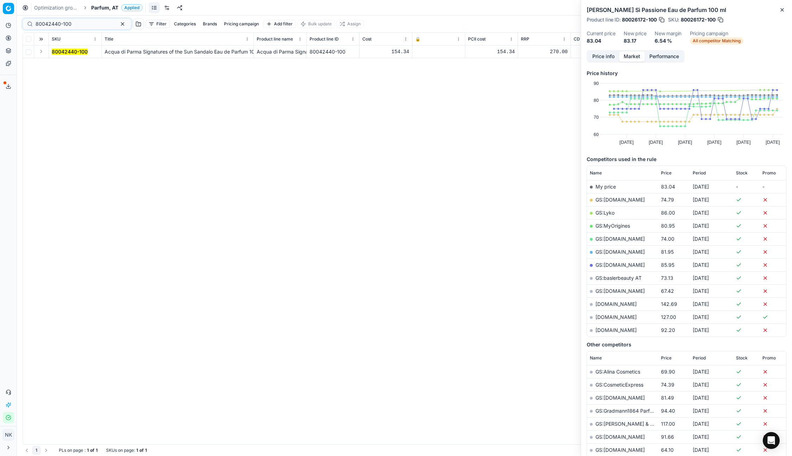
click at [41, 53] on button "Expand" at bounding box center [41, 51] width 8 height 8
click at [62, 62] on mark "80042440-100" at bounding box center [70, 64] width 36 height 6
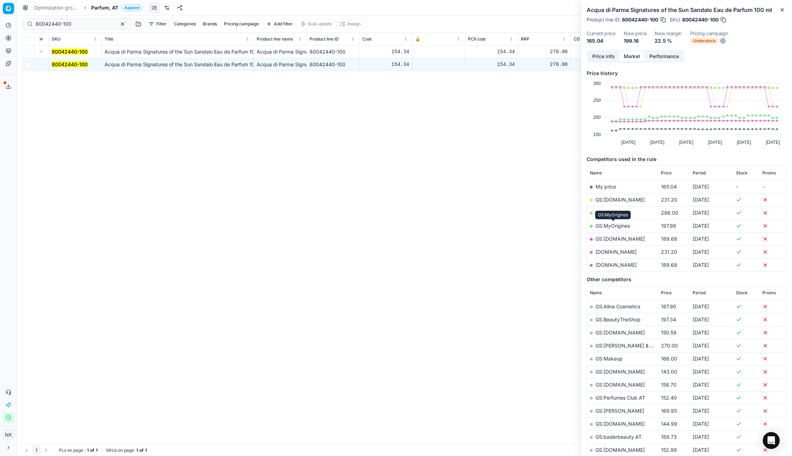
click at [613, 225] on link "GS:MyOrigines" at bounding box center [613, 226] width 35 height 6
click at [621, 241] on link "GS:[DOMAIN_NAME]" at bounding box center [620, 239] width 49 height 6
click at [82, 21] on input "80042440-100" at bounding box center [74, 23] width 77 height 7
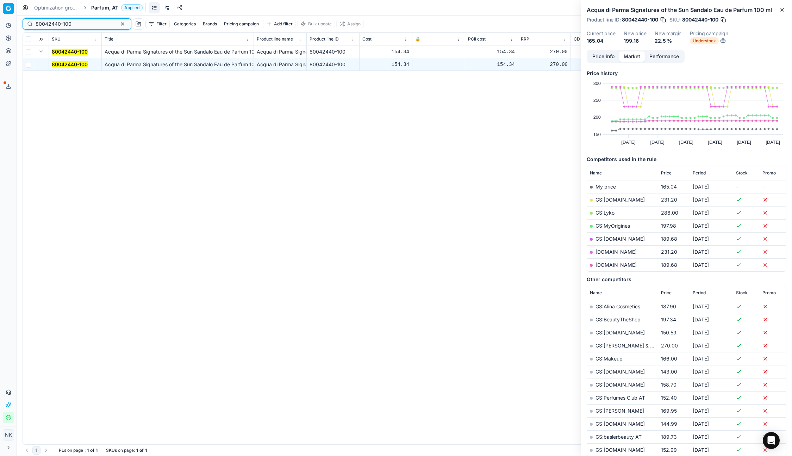
paste input "90005975-0008895"
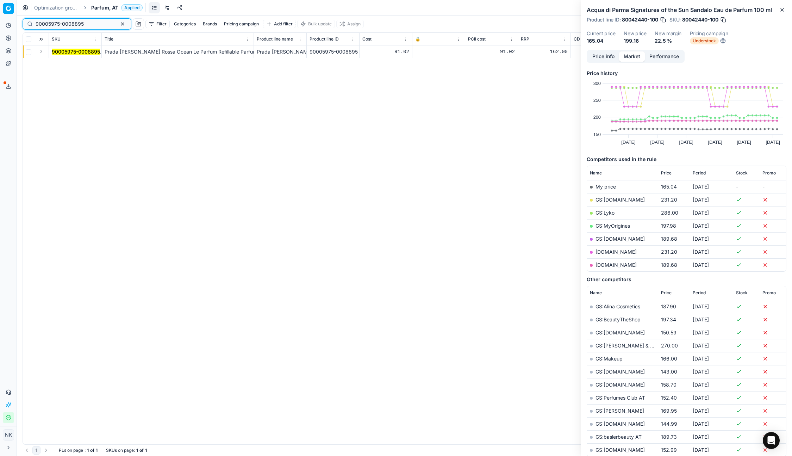
type input "90005975-0008895"
click at [39, 51] on button "Expand" at bounding box center [41, 51] width 8 height 8
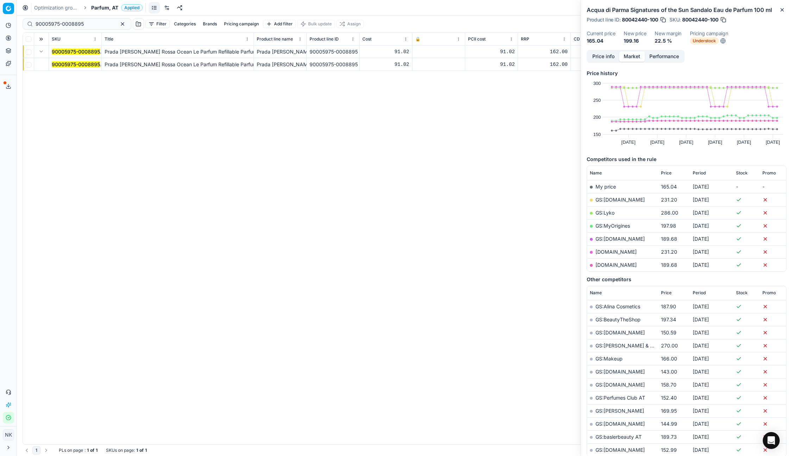
click at [63, 64] on mark "90005975-0008895" at bounding box center [76, 64] width 48 height 6
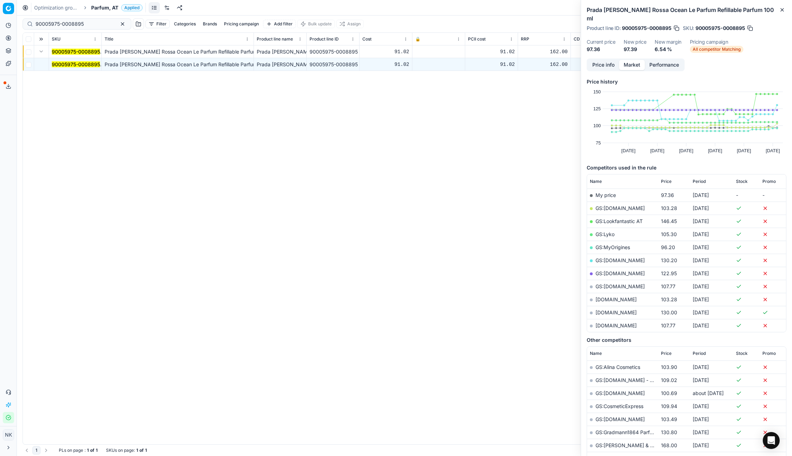
click at [604, 244] on link "GS:MyOrigines" at bounding box center [613, 247] width 35 height 6
click at [666, 179] on span "Price" at bounding box center [666, 182] width 11 height 6
click at [605, 192] on link "GS:MyOrigines" at bounding box center [613, 195] width 35 height 6
click at [87, 25] on input "90005975-0008895" at bounding box center [74, 23] width 77 height 7
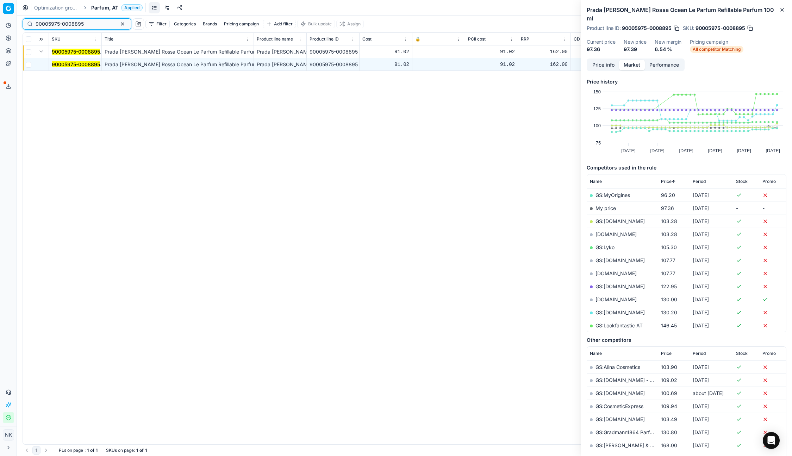
click at [87, 25] on input "90005975-0008895" at bounding box center [74, 23] width 77 height 7
click at [100, 7] on span "Parfum, AT" at bounding box center [104, 7] width 27 height 7
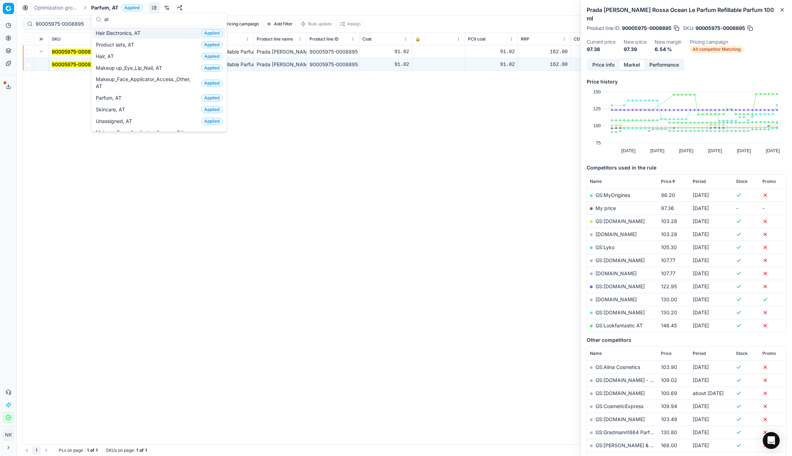
type input "at"
click at [130, 35] on span "Hair Electronics, AT" at bounding box center [120, 33] width 48 height 7
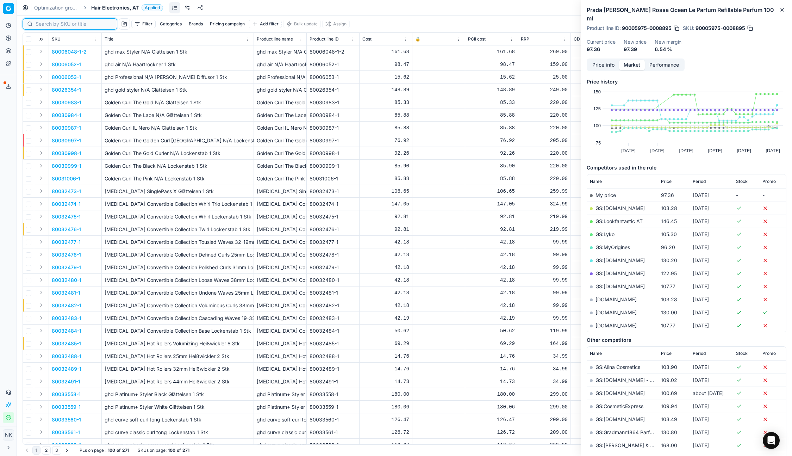
click at [45, 24] on input at bounding box center [74, 23] width 77 height 7
paste input "90007415-0011320"
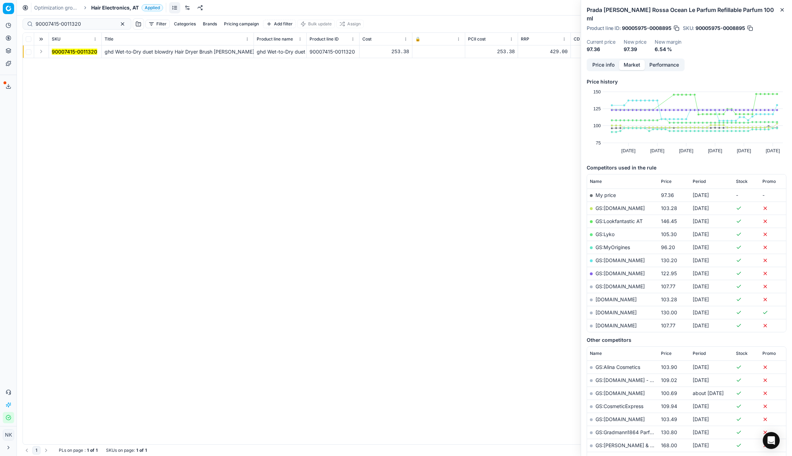
click at [41, 51] on button "Expand" at bounding box center [41, 51] width 8 height 8
click at [60, 62] on mark "90007415-0011320" at bounding box center [74, 64] width 45 height 6
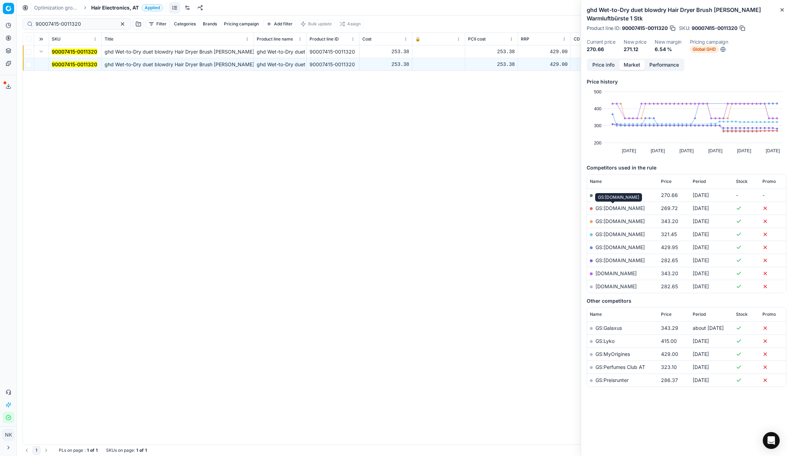
click at [612, 205] on link "GS:[DOMAIN_NAME]" at bounding box center [620, 208] width 49 height 6
click at [79, 21] on input "90007415-0011320" at bounding box center [74, 23] width 77 height 7
paste input "80006054-1"
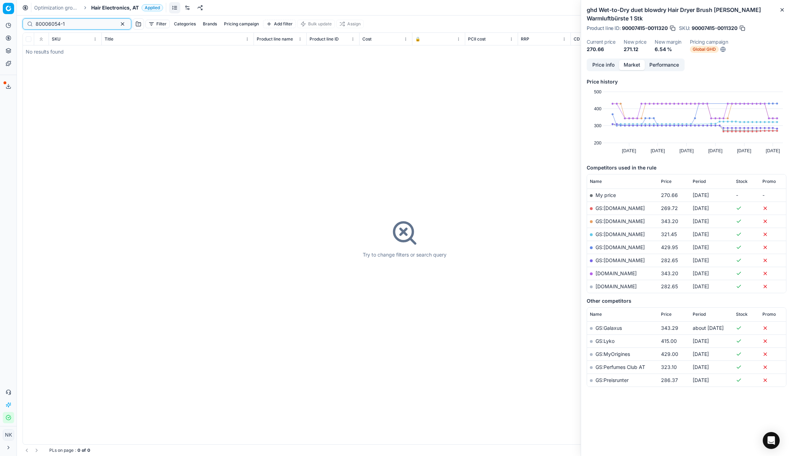
type input "80006054-1"
click at [106, 11] on div "Optimization groups Hair Electronics, AT Applied Discard Download report" at bounding box center [405, 8] width 776 height 16
click at [104, 9] on span "Hair Electronics, AT" at bounding box center [115, 7] width 48 height 7
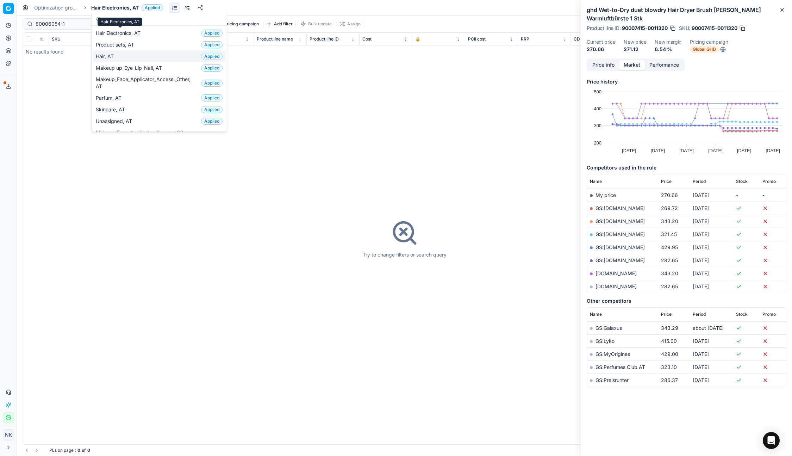
type input "at"
click at [118, 55] on div "Hair, AT Applied" at bounding box center [159, 56] width 132 height 12
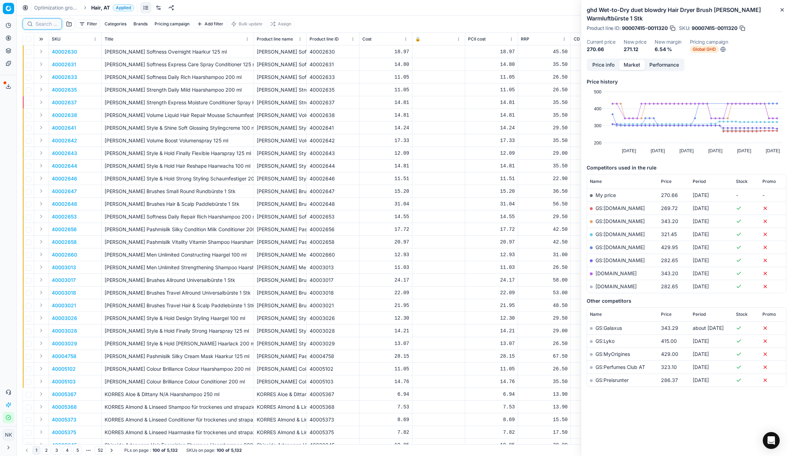
click at [46, 27] on input at bounding box center [47, 23] width 22 height 7
paste input "80006054-1"
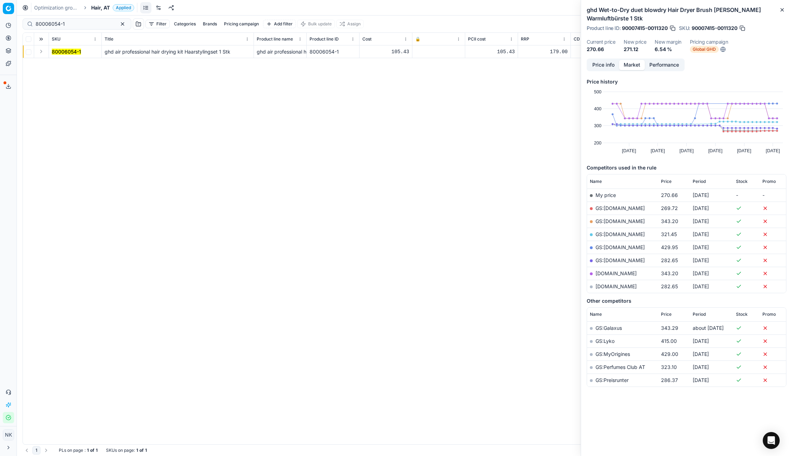
click at [41, 54] on button "Expand" at bounding box center [41, 51] width 8 height 8
click at [57, 63] on mark "80006054-1" at bounding box center [66, 64] width 29 height 6
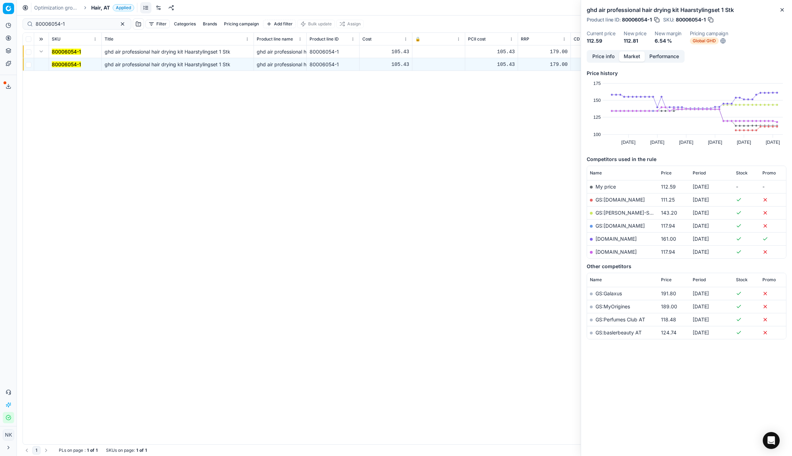
click at [618, 200] on link "GS:[DOMAIN_NAME]" at bounding box center [620, 200] width 49 height 6
click at [78, 24] on input "80006054-1" at bounding box center [74, 23] width 77 height 7
paste input "52002"
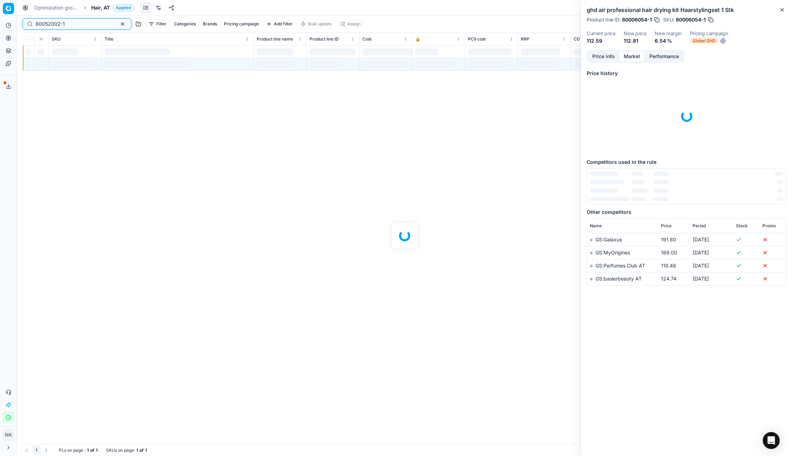
type input "80052002-1"
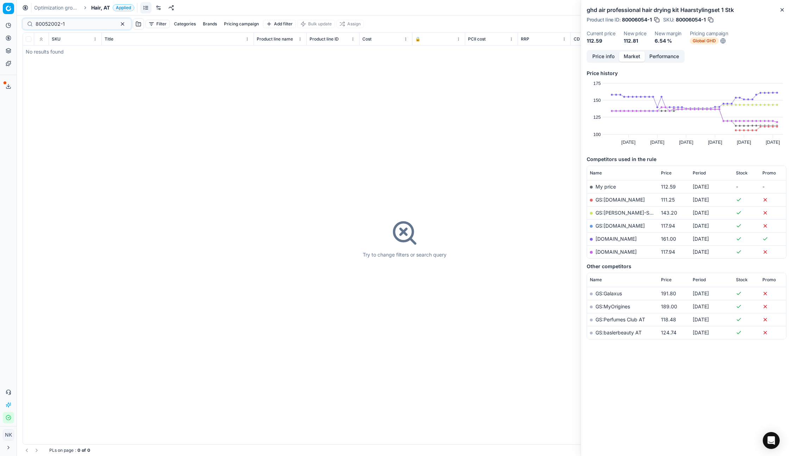
click at [95, 8] on span "Hair, AT" at bounding box center [100, 7] width 19 height 7
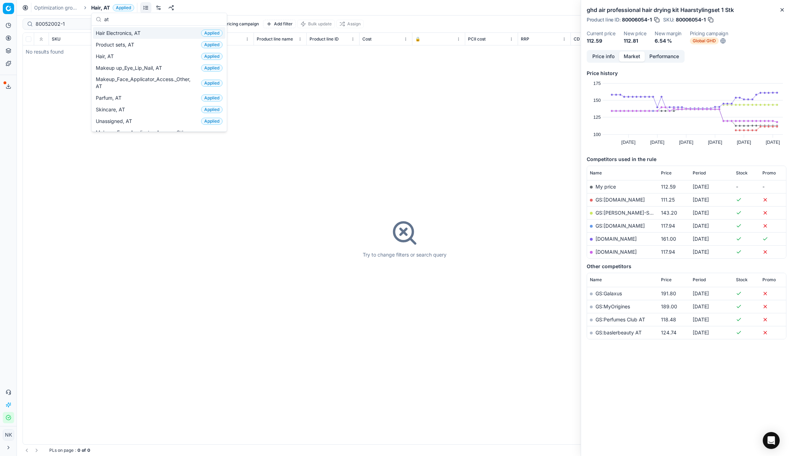
type input "at"
click at [129, 30] on span "Hair Electronics, AT" at bounding box center [120, 33] width 48 height 7
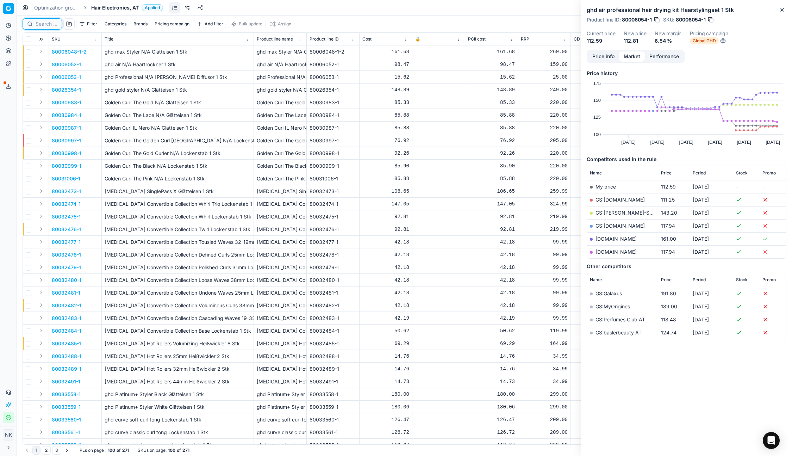
click at [45, 24] on input at bounding box center [47, 23] width 22 height 7
paste input "80052002-1"
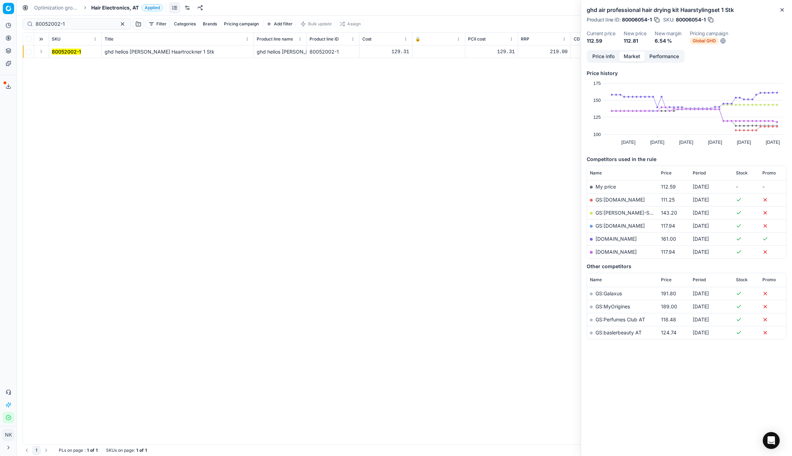
click at [37, 54] on button "Expand" at bounding box center [41, 51] width 8 height 8
click at [68, 65] on mark "80052002-1" at bounding box center [66, 64] width 29 height 6
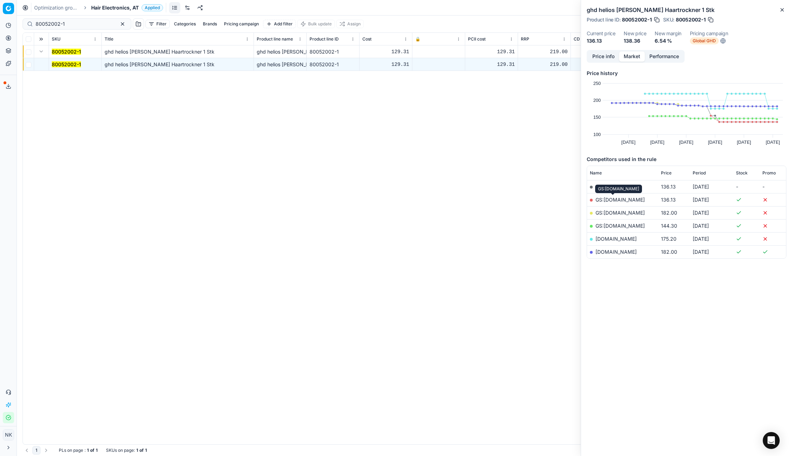
click at [617, 199] on link "GS:[DOMAIN_NAME]" at bounding box center [620, 200] width 49 height 6
click at [81, 23] on input "80052002-1" at bounding box center [74, 23] width 77 height 7
paste input "3356"
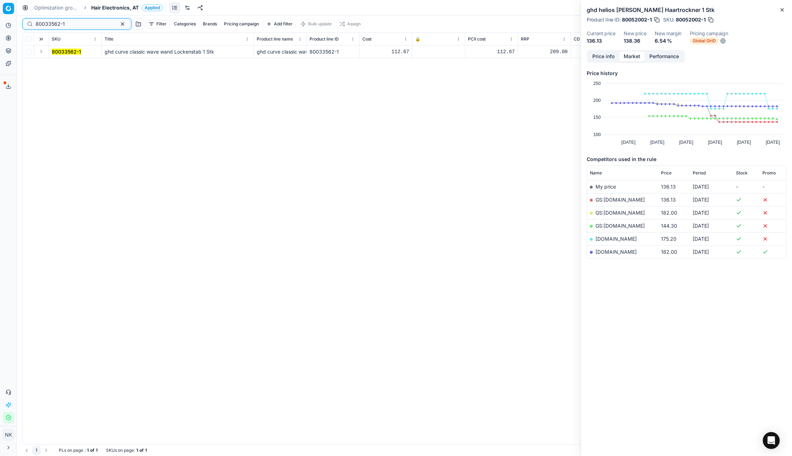
type input "80033562-1"
click at [41, 51] on button "Expand" at bounding box center [41, 51] width 8 height 8
click at [62, 62] on mark "80033562-1" at bounding box center [66, 64] width 29 height 6
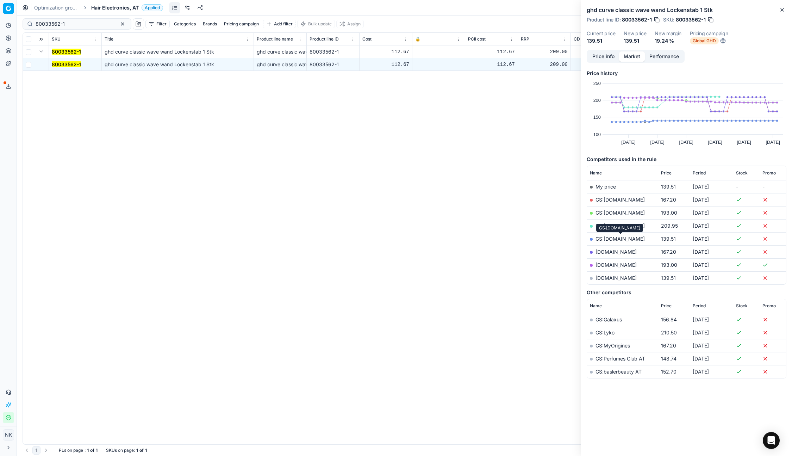
click at [613, 239] on link "GS:[DOMAIN_NAME]" at bounding box center [620, 239] width 49 height 6
click at [109, 8] on span "Hair Electronics, AT" at bounding box center [115, 7] width 48 height 7
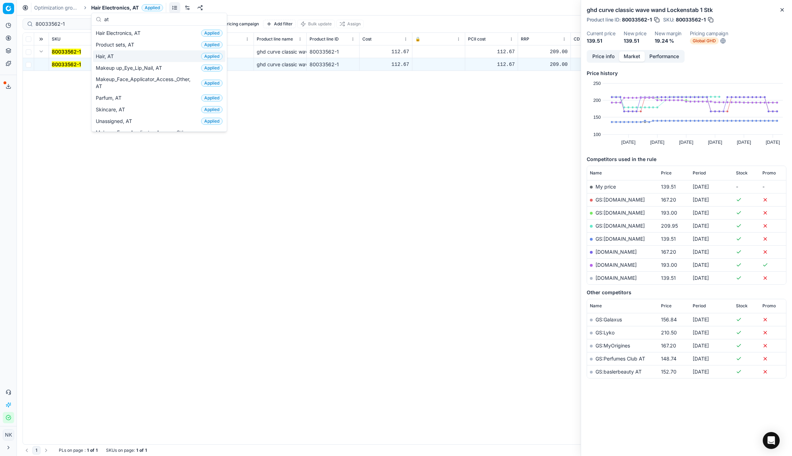
type input "at"
click at [107, 56] on span "Hair, AT" at bounding box center [106, 56] width 21 height 7
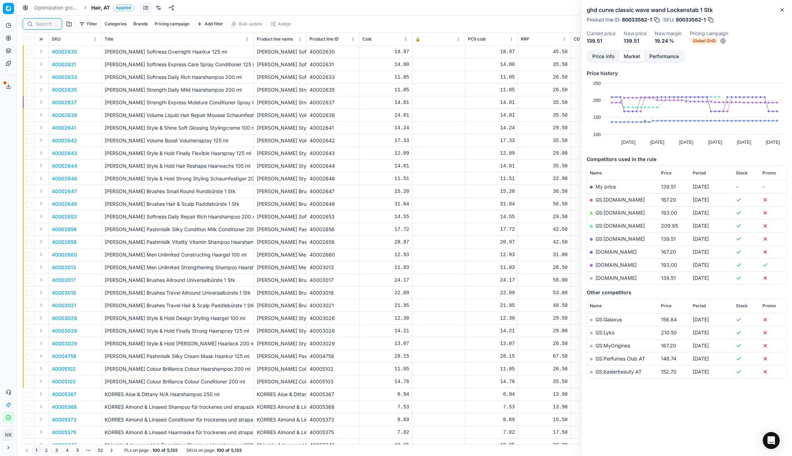
click at [45, 26] on input at bounding box center [47, 23] width 22 height 7
paste input "80077301-200"
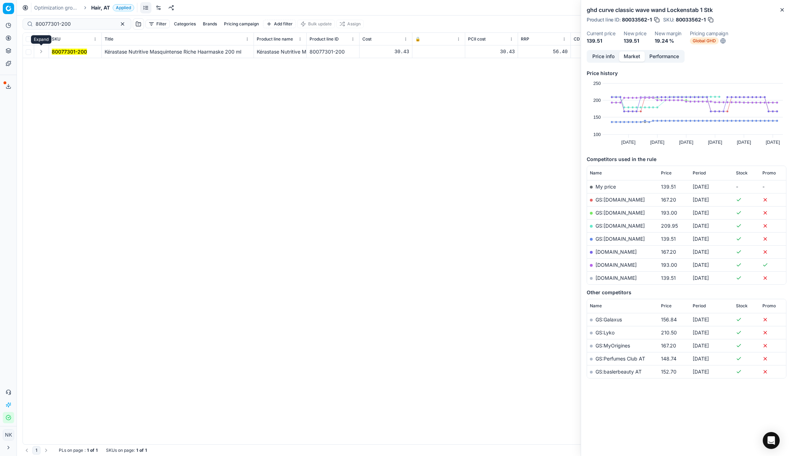
click at [39, 53] on button "Expand" at bounding box center [41, 51] width 8 height 8
click at [74, 64] on mark "80077301-200" at bounding box center [69, 64] width 35 height 6
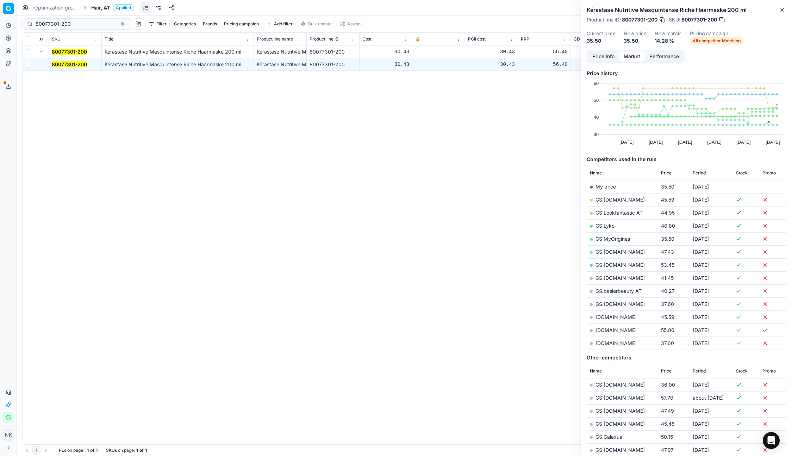
click at [609, 237] on link "GS:MyOrigines" at bounding box center [613, 239] width 35 height 6
click at [84, 26] on input "80077301-200" at bounding box center [74, 23] width 77 height 7
paste input "4805-5"
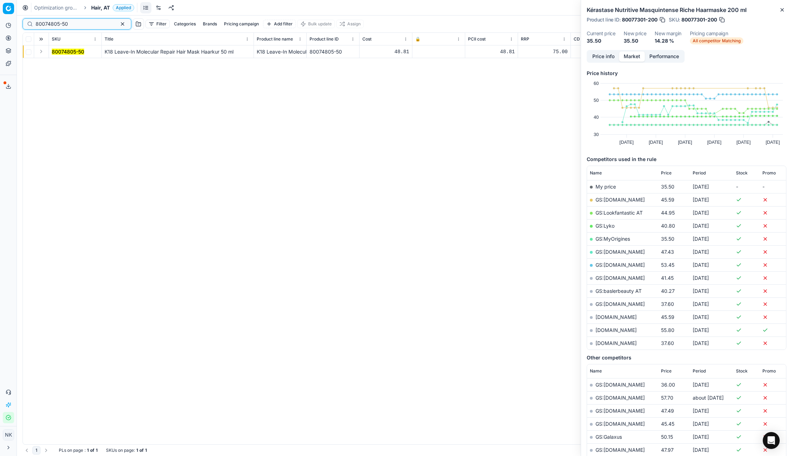
type input "80074805-50"
click at [42, 52] on button "Expand" at bounding box center [41, 51] width 8 height 8
click at [65, 62] on mark "80074805-50" at bounding box center [68, 64] width 32 height 6
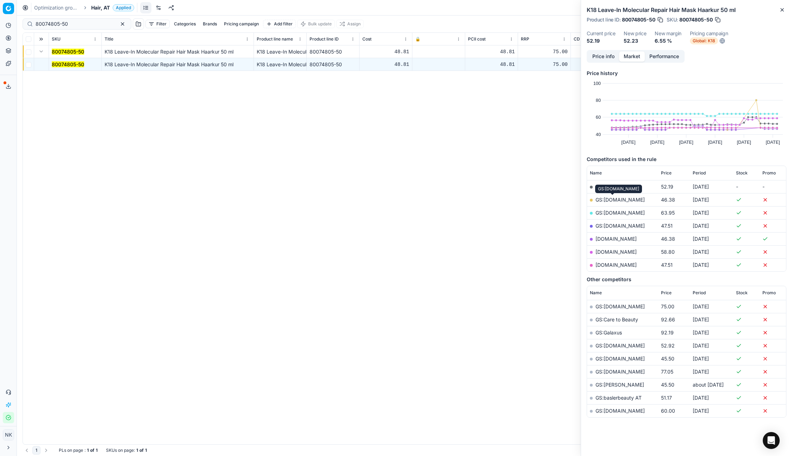
click at [611, 200] on link "GS:[DOMAIN_NAME]" at bounding box center [620, 200] width 49 height 6
click at [94, 9] on span "Hair, AT" at bounding box center [100, 7] width 19 height 7
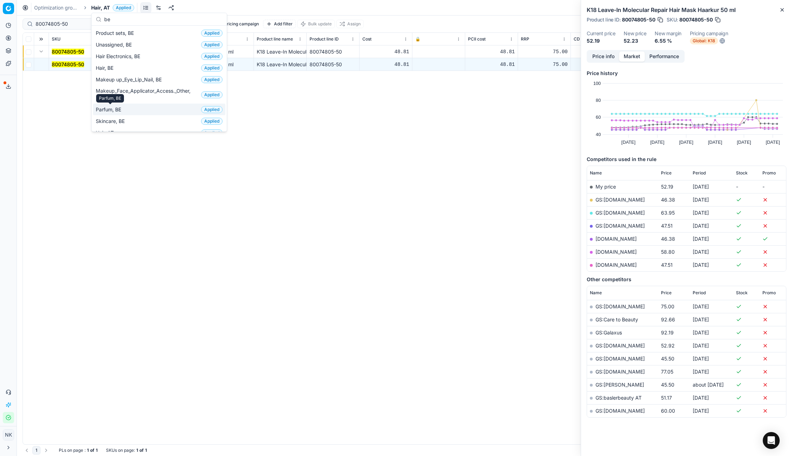
type input "be"
click at [111, 112] on span "Parfum, BE" at bounding box center [110, 109] width 28 height 7
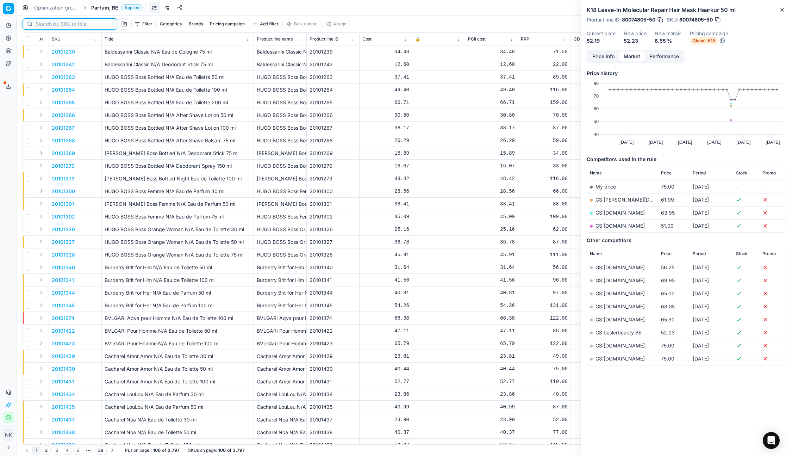
click at [41, 27] on input at bounding box center [74, 23] width 77 height 7
paste input "80061084-100"
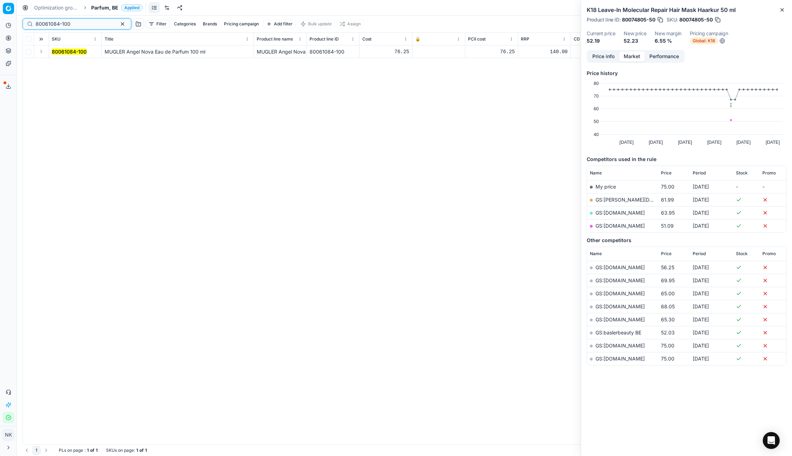
type input "80061084-100"
click at [40, 52] on button "Expand" at bounding box center [41, 51] width 8 height 8
click at [61, 62] on mark "80061084-100" at bounding box center [69, 64] width 35 height 6
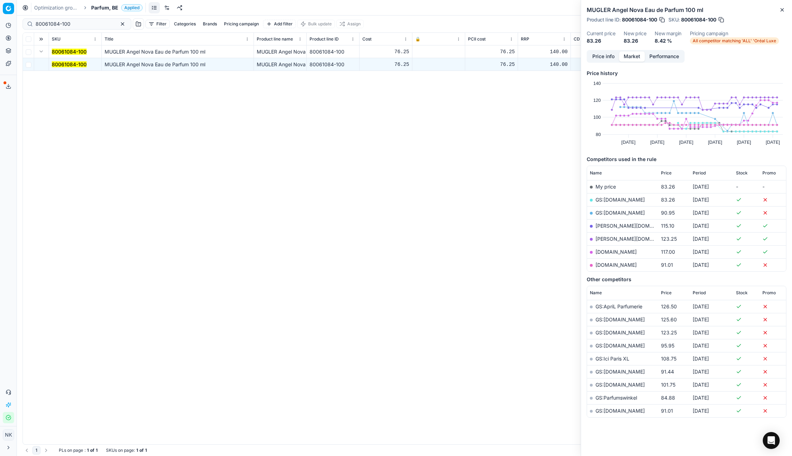
click at [605, 199] on link "GS:[DOMAIN_NAME]" at bounding box center [620, 200] width 49 height 6
click at [100, 8] on span "Parfum, BE" at bounding box center [104, 7] width 27 height 7
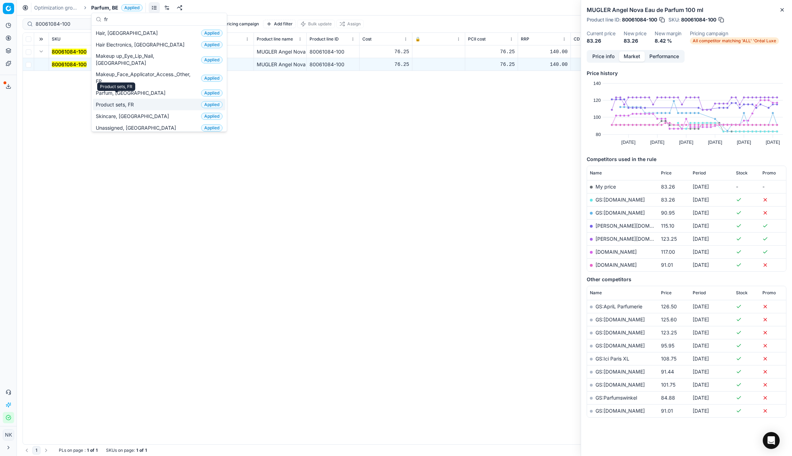
type input "fr"
click at [109, 90] on div "Product sets, FR" at bounding box center [116, 86] width 38 height 8
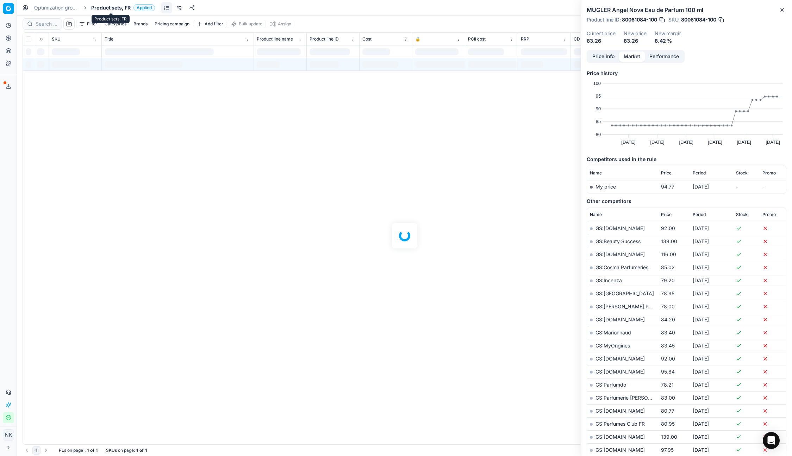
click at [99, 8] on span "Product sets, FR" at bounding box center [110, 7] width 39 height 7
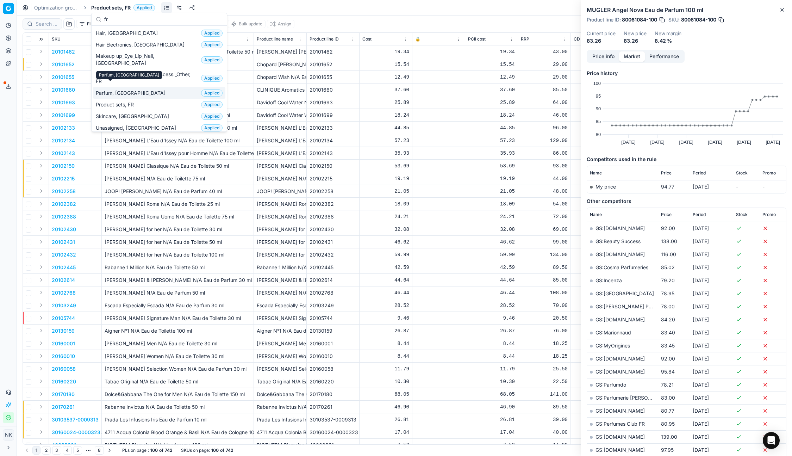
type input "fr"
drag, startPoint x: 111, startPoint y: 87, endPoint x: 172, endPoint y: 126, distance: 73.1
click at [111, 90] on span "Parfum, [GEOGRAPHIC_DATA]" at bounding box center [132, 93] width 73 height 7
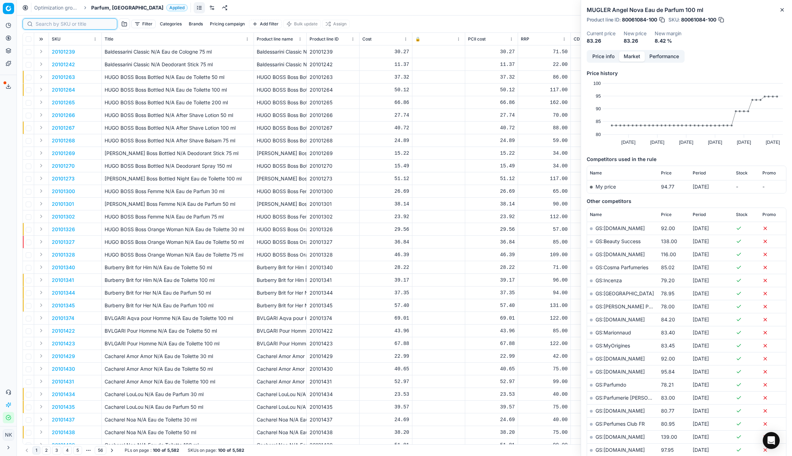
click at [47, 21] on input at bounding box center [74, 23] width 77 height 7
paste input "80069212-100"
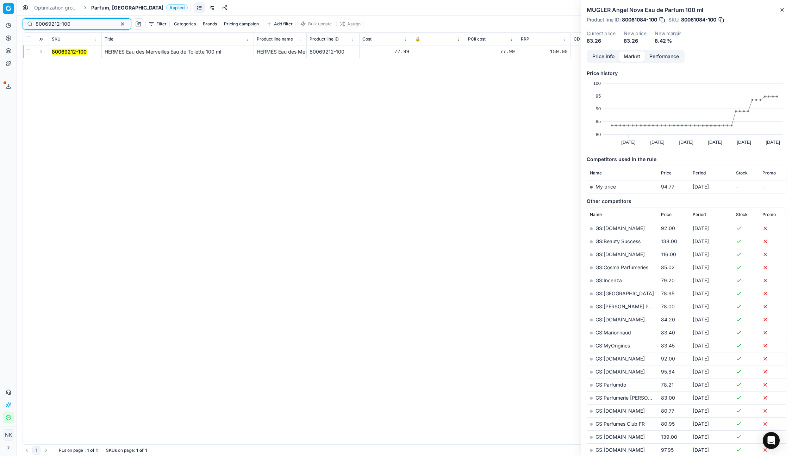
type input "80069212-100"
click at [40, 51] on button "Expand" at bounding box center [41, 51] width 8 height 8
click at [58, 63] on mark "80069212-100" at bounding box center [69, 64] width 35 height 6
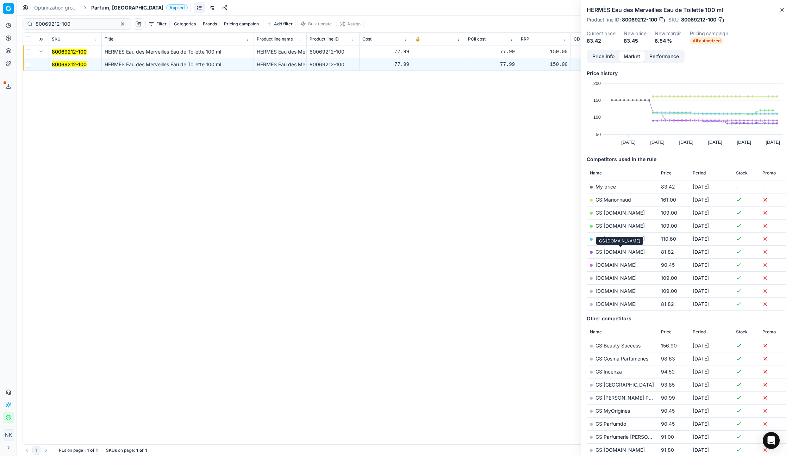
click at [612, 251] on link "GS:[DOMAIN_NAME]" at bounding box center [620, 252] width 49 height 6
click at [70, 25] on input "80069212-100" at bounding box center [74, 23] width 77 height 7
paste input "10171"
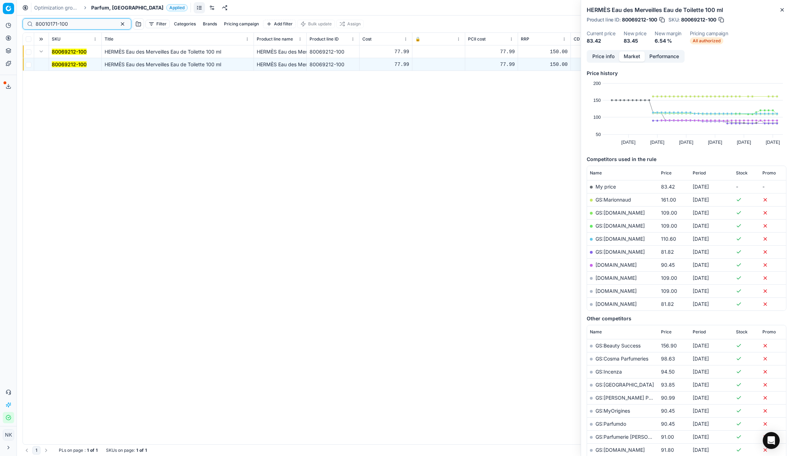
type input "80010171-100"
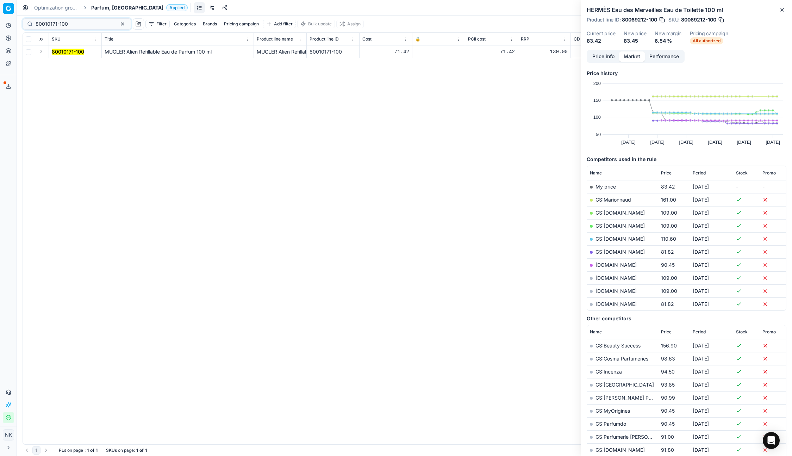
click at [42, 52] on button "Expand" at bounding box center [41, 51] width 8 height 8
click at [64, 62] on mark "80010171-100" at bounding box center [68, 64] width 32 height 6
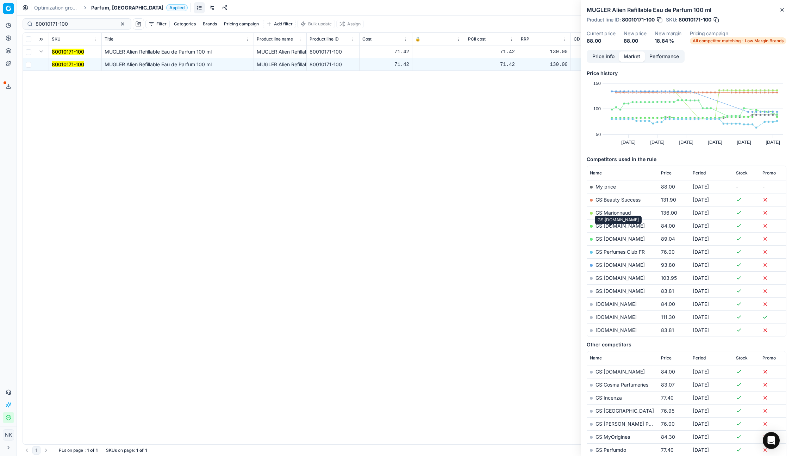
click at [610, 229] on link "GS:[DOMAIN_NAME]" at bounding box center [620, 226] width 49 height 6
click at [107, 5] on span "Parfum, [GEOGRAPHIC_DATA]" at bounding box center [127, 7] width 72 height 7
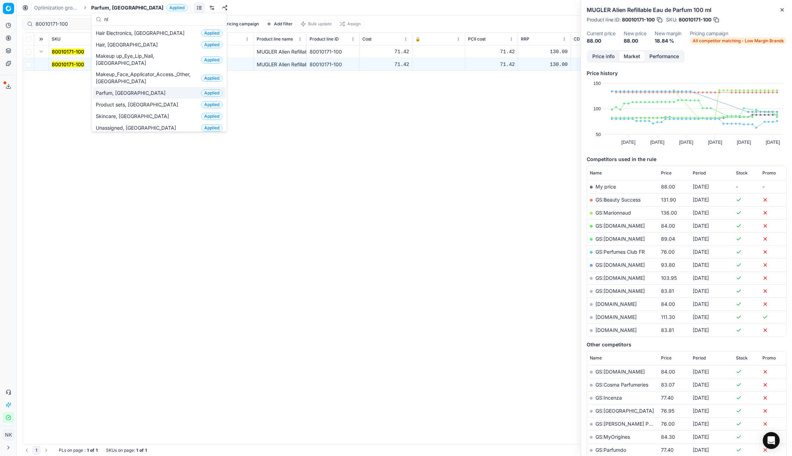
type input "nl"
click at [122, 90] on span "Parfum, [GEOGRAPHIC_DATA]" at bounding box center [132, 93] width 73 height 7
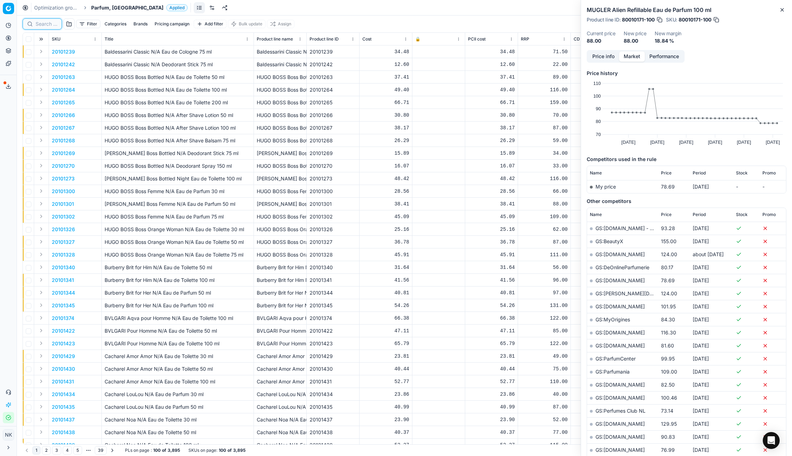
click at [47, 27] on input at bounding box center [47, 23] width 22 height 7
paste input "80070411-90"
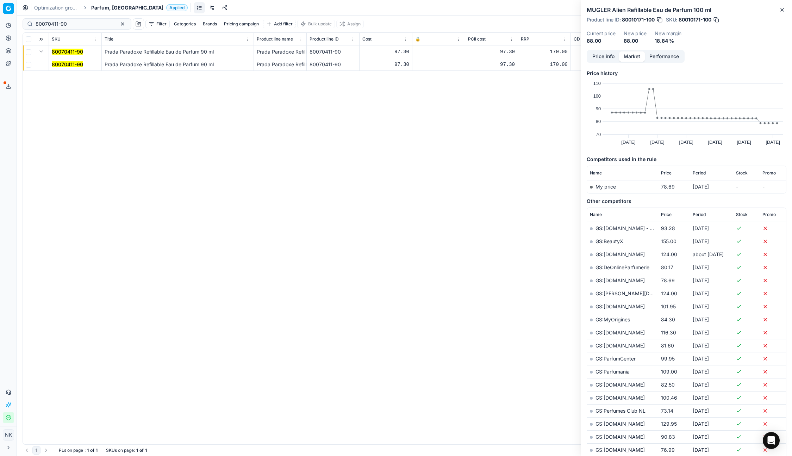
click at [69, 65] on mark "80070411-90" at bounding box center [67, 64] width 31 height 6
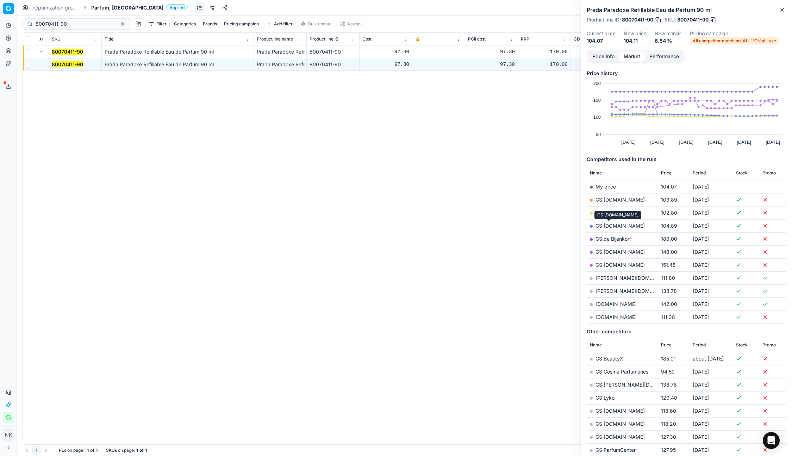
click at [610, 225] on link "GS:[DOMAIN_NAME]" at bounding box center [620, 226] width 49 height 6
click at [76, 24] on input "80070411-90" at bounding box center [74, 23] width 77 height 7
paste input "26178"
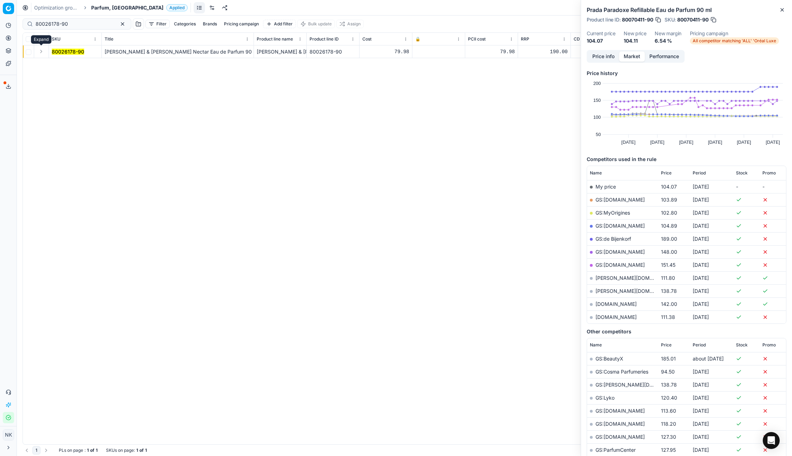
click at [40, 52] on button "Expand" at bounding box center [41, 51] width 8 height 8
click at [63, 63] on mark "80026178-90" at bounding box center [68, 64] width 32 height 6
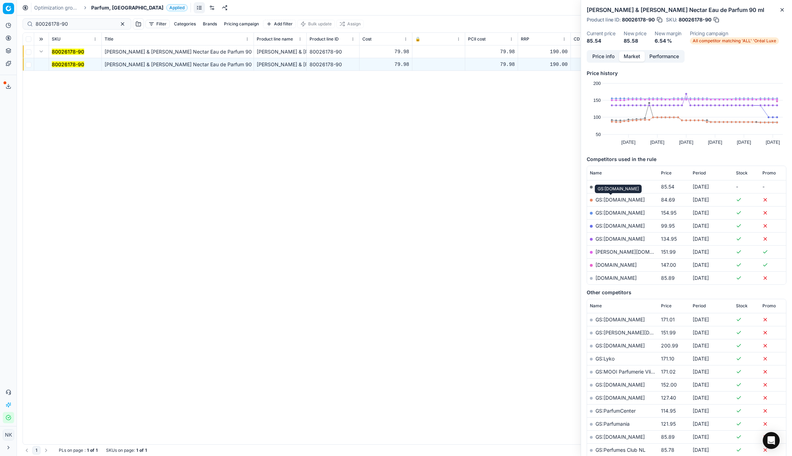
click at [611, 200] on link "GS:Deloox.nl" at bounding box center [620, 200] width 49 height 6
click at [606, 279] on link "parfumdreams.nl" at bounding box center [616, 278] width 41 height 6
click at [615, 199] on link "GS:Deloox.nl" at bounding box center [620, 200] width 49 height 6
click at [83, 23] on input "80026178-90" at bounding box center [74, 23] width 77 height 7
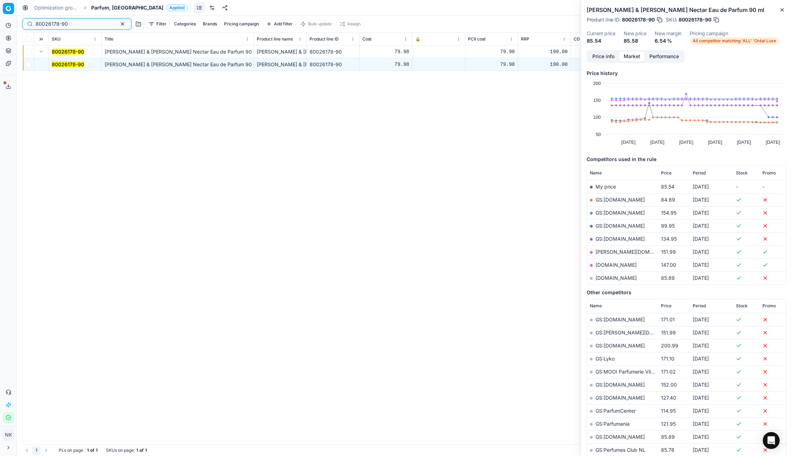
click at [83, 23] on input "80026178-90" at bounding box center [74, 23] width 77 height 7
click at [85, 24] on input "80026178-90" at bounding box center [74, 23] width 77 height 7
paste input "90001887-000264"
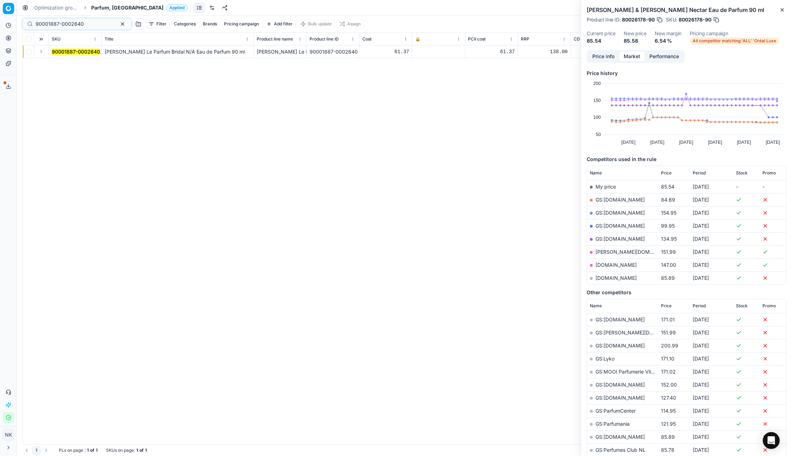
click at [41, 51] on button "Expand" at bounding box center [41, 51] width 8 height 8
click at [61, 62] on mark "90001887-0002640" at bounding box center [76, 64] width 48 height 6
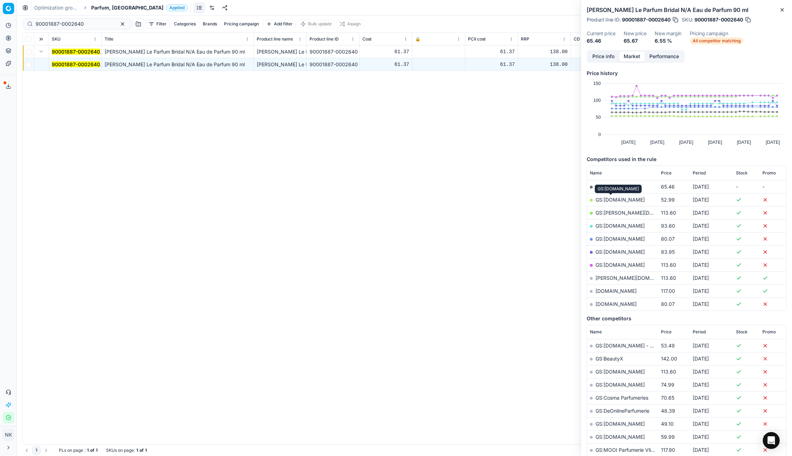
click at [614, 199] on link "GS:Deloox.nl" at bounding box center [620, 200] width 49 height 6
click at [91, 23] on input "90001887-0002640" at bounding box center [74, 23] width 77 height 7
paste input "11454-0018182"
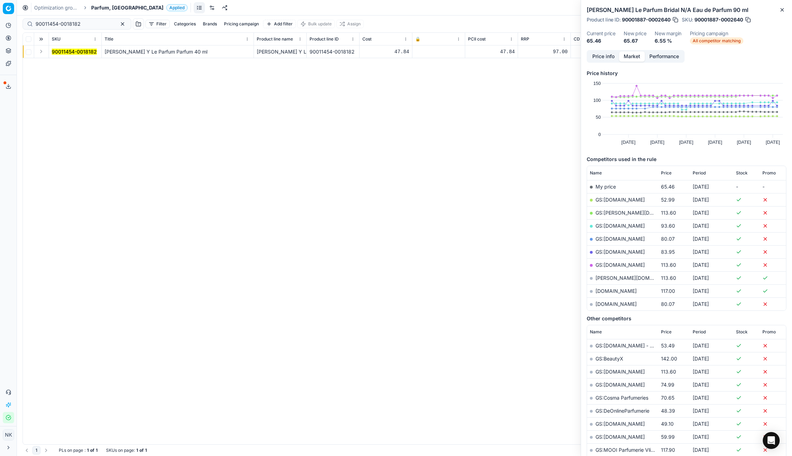
click at [41, 53] on button "Expand" at bounding box center [41, 51] width 8 height 8
click at [62, 67] on mark "90011454-0018182" at bounding box center [74, 64] width 45 height 6
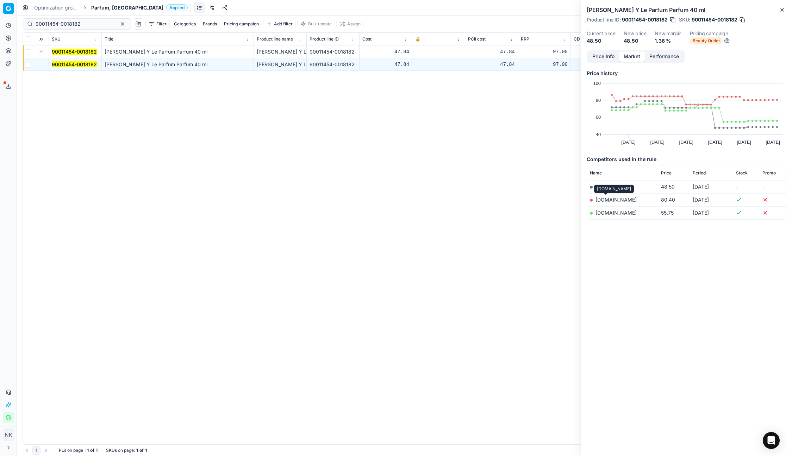
click at [606, 200] on link "notino.nl" at bounding box center [616, 200] width 41 height 6
click at [608, 211] on link "parfumdreams.nl" at bounding box center [616, 213] width 41 height 6
click at [86, 23] on input "90011454-0018182" at bounding box center [74, 23] width 77 height 7
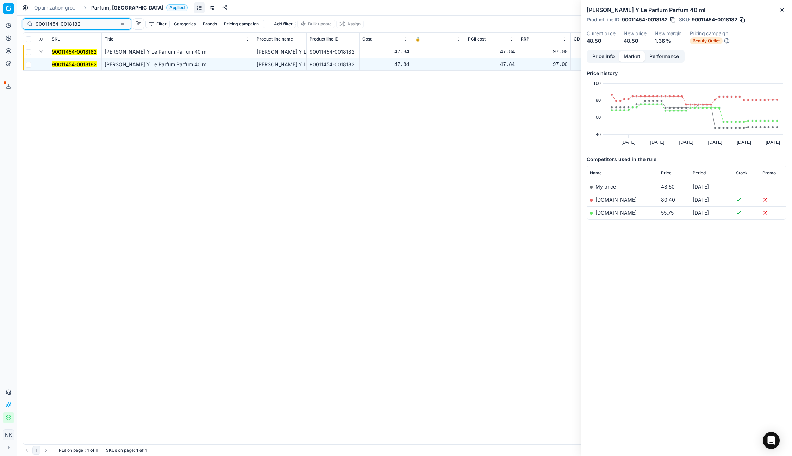
paste input "00056-0000064"
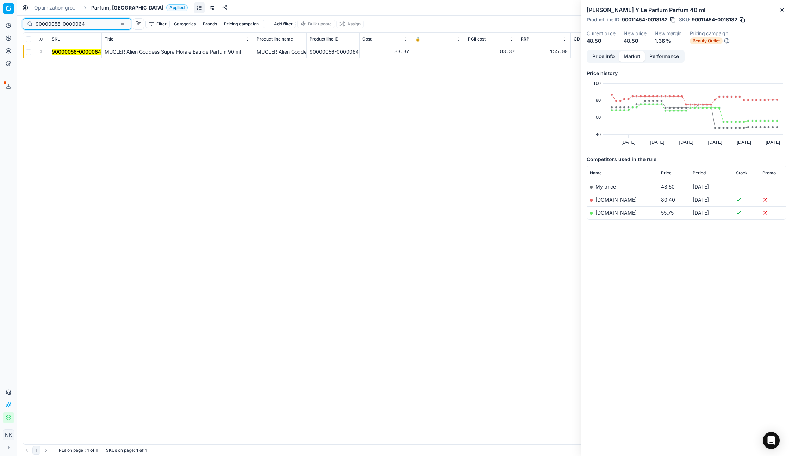
type input "90000056-0000064"
click at [43, 50] on button "Expand" at bounding box center [41, 51] width 8 height 8
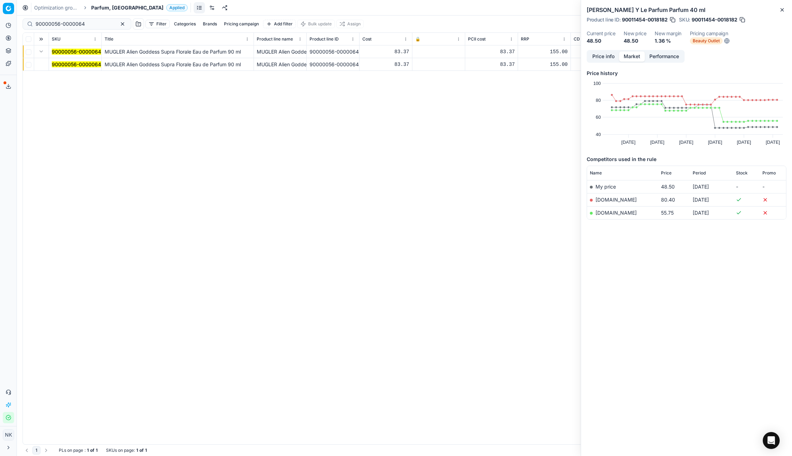
click at [69, 64] on mark "90000056-0000064" at bounding box center [76, 64] width 49 height 6
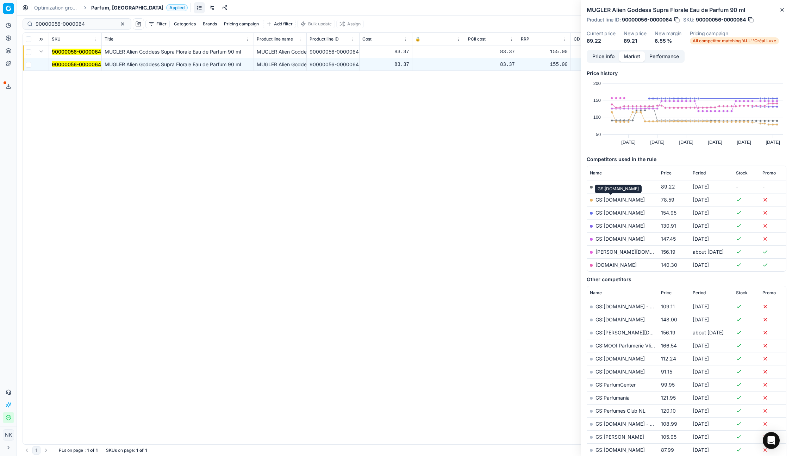
click at [612, 199] on link "GS:Deloox.nl" at bounding box center [620, 200] width 49 height 6
click at [101, 5] on span "Parfum, [GEOGRAPHIC_DATA]" at bounding box center [127, 7] width 72 height 7
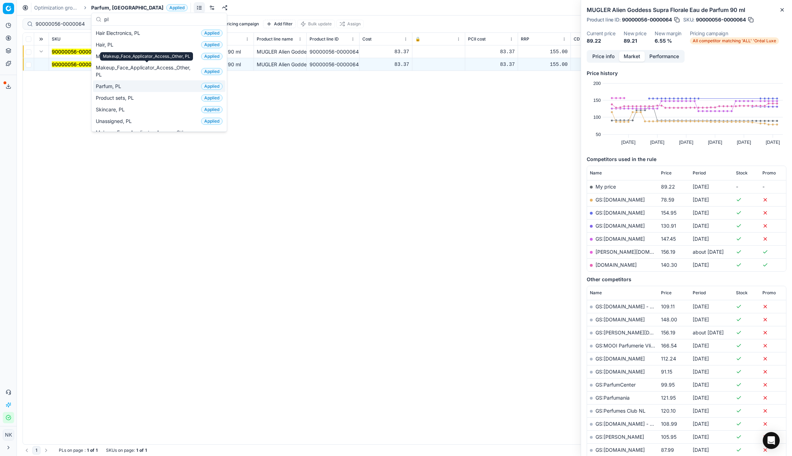
type input "pl"
click at [120, 87] on span "Parfum, PL" at bounding box center [110, 86] width 28 height 7
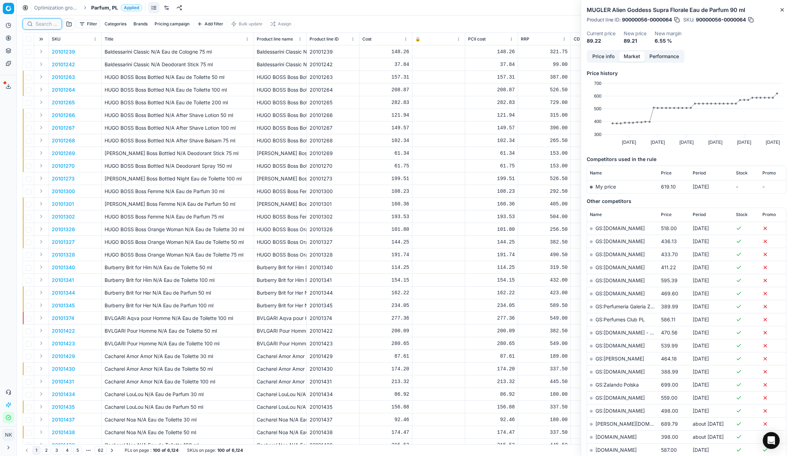
click at [46, 24] on input at bounding box center [47, 23] width 22 height 7
paste input "90001387-0002033"
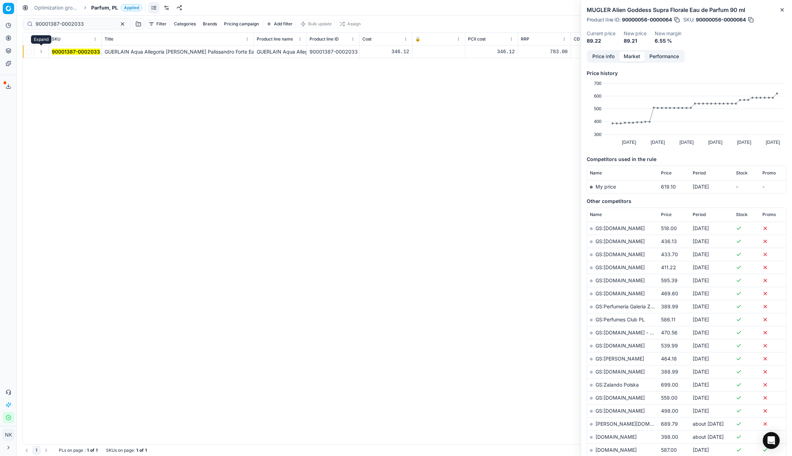
click at [37, 51] on button "Expand" at bounding box center [41, 51] width 8 height 8
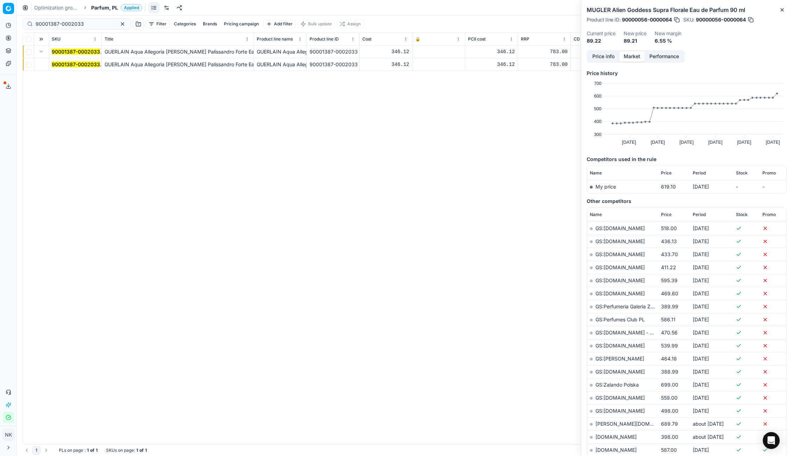
click at [63, 62] on mark "90001387-0002033" at bounding box center [76, 64] width 48 height 6
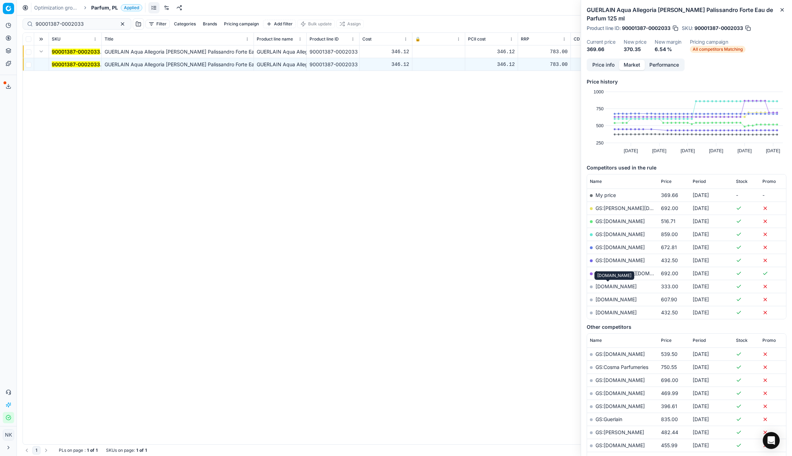
click at [606, 286] on link "makeup.pl" at bounding box center [616, 286] width 41 height 6
click at [611, 258] on link "GS:parfumdreams.PL" at bounding box center [620, 260] width 49 height 6
click at [84, 24] on input "90001387-0002033" at bounding box center [74, 23] width 77 height 7
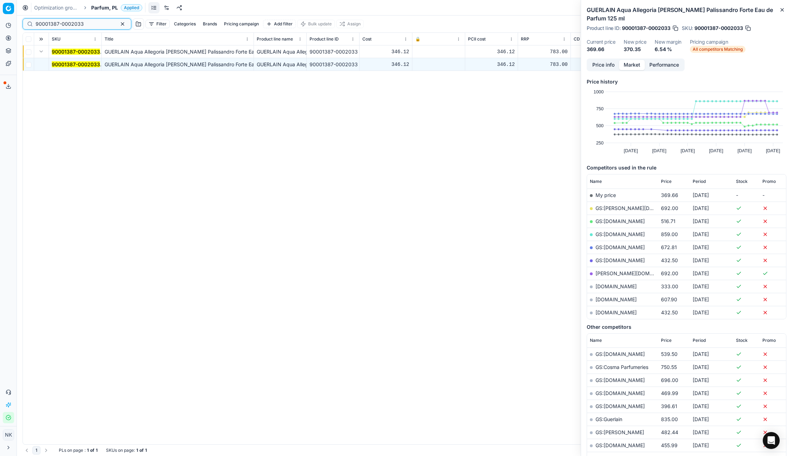
click at [92, 24] on input "90001387-0002033" at bounding box center [74, 23] width 77 height 7
paste input "80029104-200"
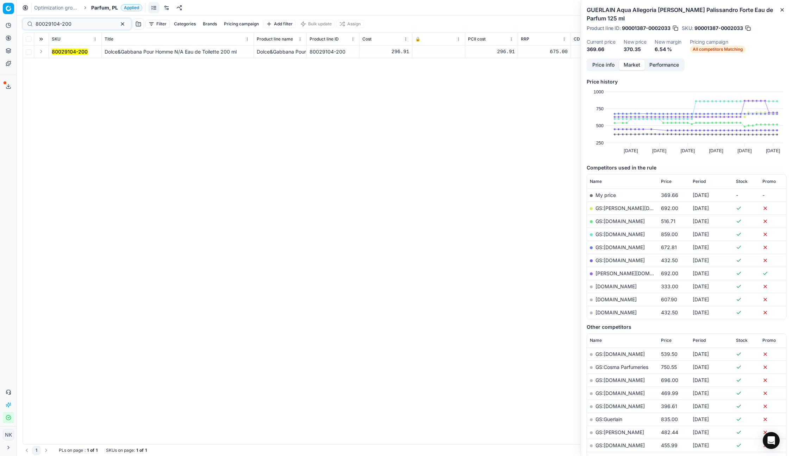
click at [40, 53] on button "Expand" at bounding box center [41, 51] width 8 height 8
click at [60, 62] on mark "80029104-200" at bounding box center [70, 64] width 36 height 6
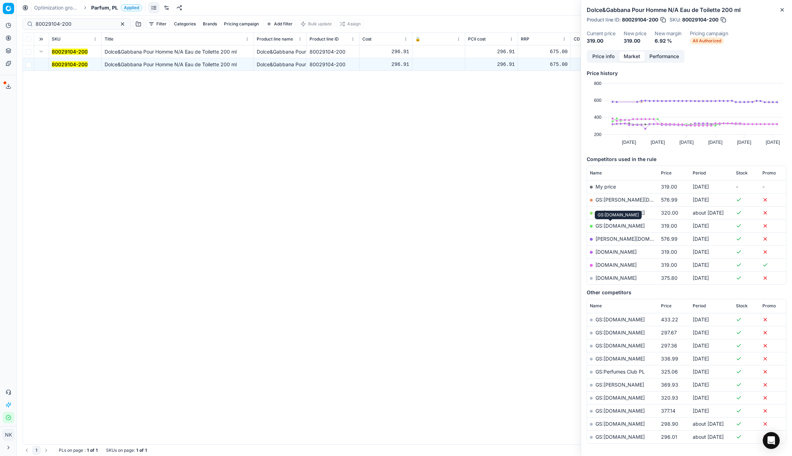
click at [600, 223] on link "GS:Notino.pl" at bounding box center [620, 226] width 49 height 6
click at [78, 27] on input "80029104-200" at bounding box center [74, 23] width 77 height 7
paste input "90005512-0008164"
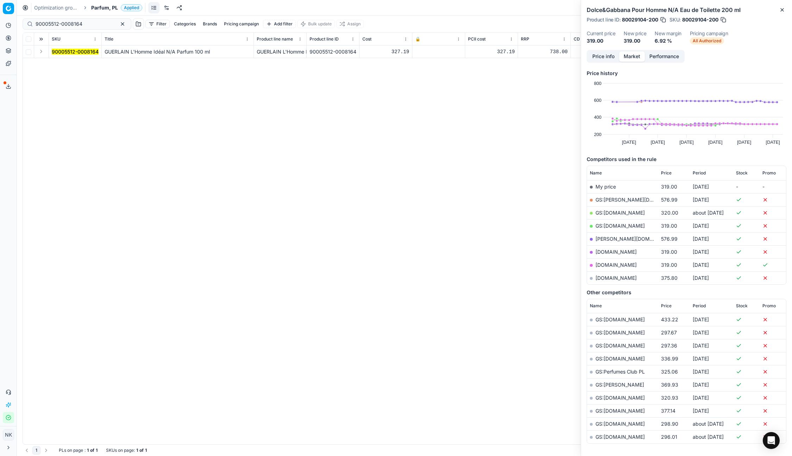
click at [41, 53] on button "Expand" at bounding box center [41, 51] width 8 height 8
click at [66, 64] on mark "90005512-0008164" at bounding box center [75, 64] width 47 height 6
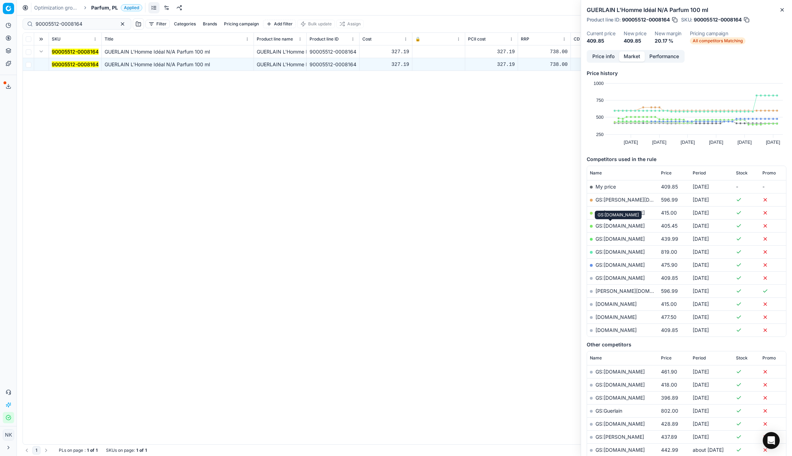
click at [606, 225] on link "GS:Notino.pl" at bounding box center [620, 226] width 49 height 6
click at [609, 332] on link "parfumdreams.pl" at bounding box center [616, 330] width 41 height 6
click at [76, 25] on input "90005512-0008164" at bounding box center [74, 23] width 77 height 7
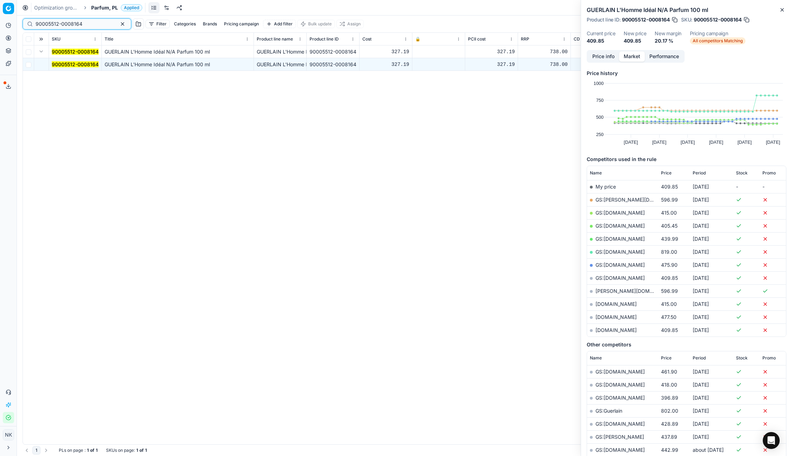
paste input "80060854-100"
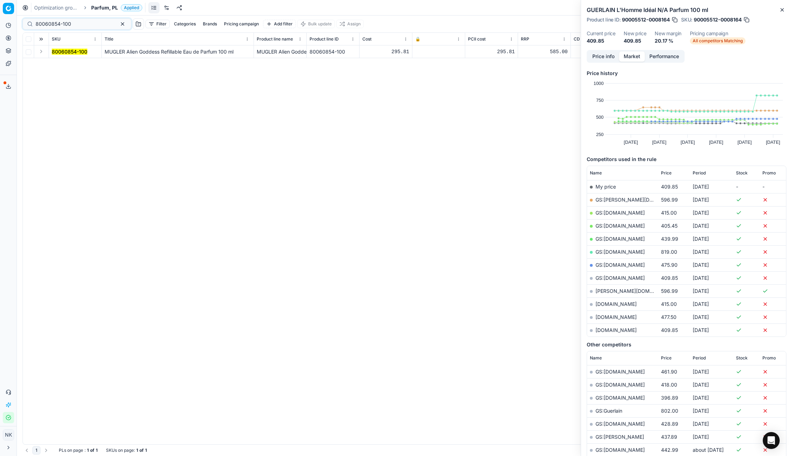
click at [40, 53] on button "Expand" at bounding box center [41, 51] width 8 height 8
click at [40, 48] on button "Expand" at bounding box center [41, 51] width 8 height 8
click at [56, 62] on mark "80060854-100" at bounding box center [70, 64] width 36 height 6
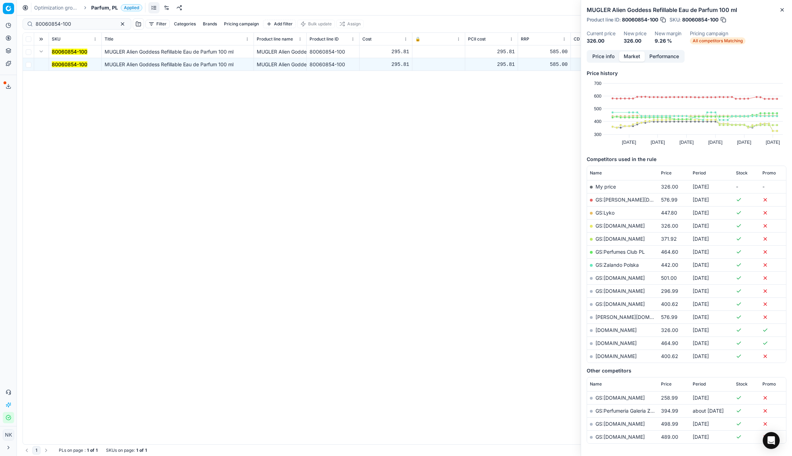
click at [614, 226] on link "GS:Makeup.pl" at bounding box center [620, 226] width 49 height 6
click at [66, 26] on input "80060854-100" at bounding box center [74, 23] width 77 height 7
paste input "30150175-0007053"
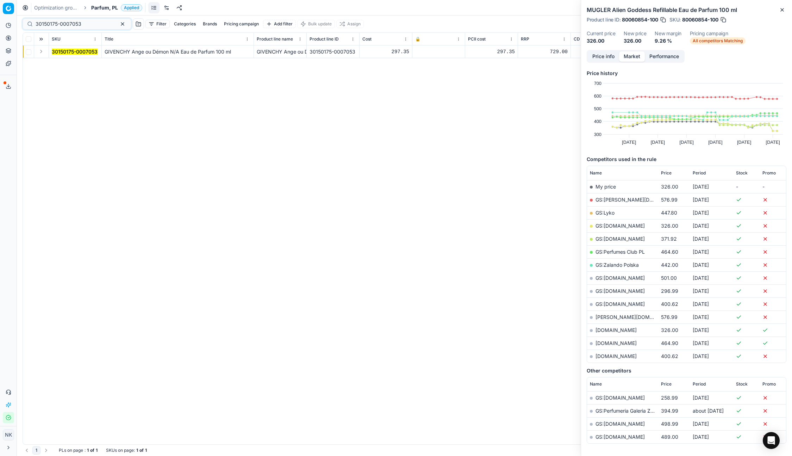
click at [43, 51] on button "Expand" at bounding box center [41, 51] width 8 height 8
click at [56, 62] on mark "30150175-0007053" at bounding box center [75, 64] width 46 height 6
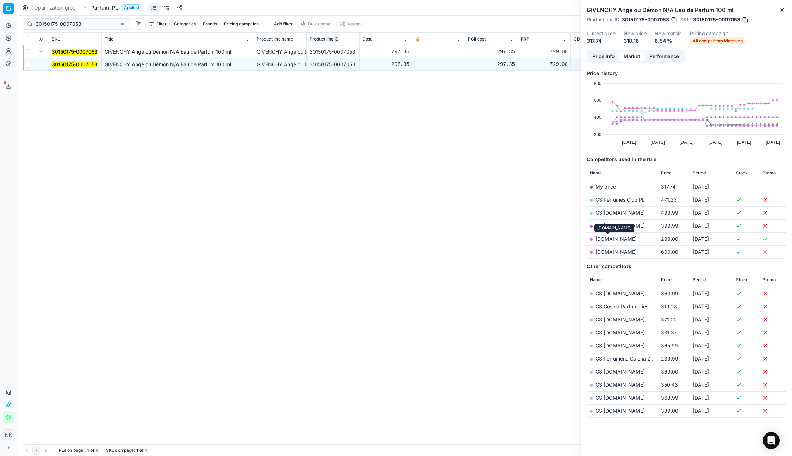
click at [608, 240] on link "makeup.pl" at bounding box center [616, 239] width 41 height 6
click at [69, 20] on input "30150175-0007053" at bounding box center [74, 23] width 77 height 7
paste input "90004628-0006955"
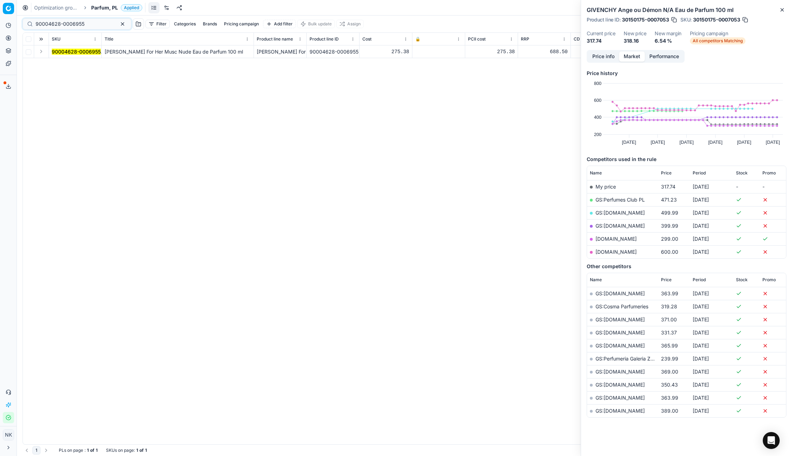
click at [41, 53] on button "Expand" at bounding box center [41, 51] width 8 height 8
click at [59, 63] on mark "90004628-0006955" at bounding box center [76, 64] width 49 height 6
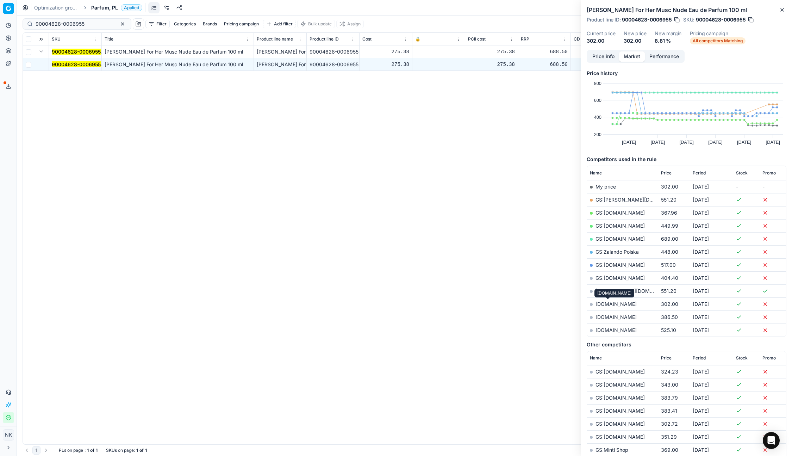
click at [611, 303] on link "makeup.pl" at bounding box center [616, 304] width 41 height 6
click at [92, 23] on input "90004628-0006955" at bounding box center [74, 23] width 77 height 7
paste input "80070878-100"
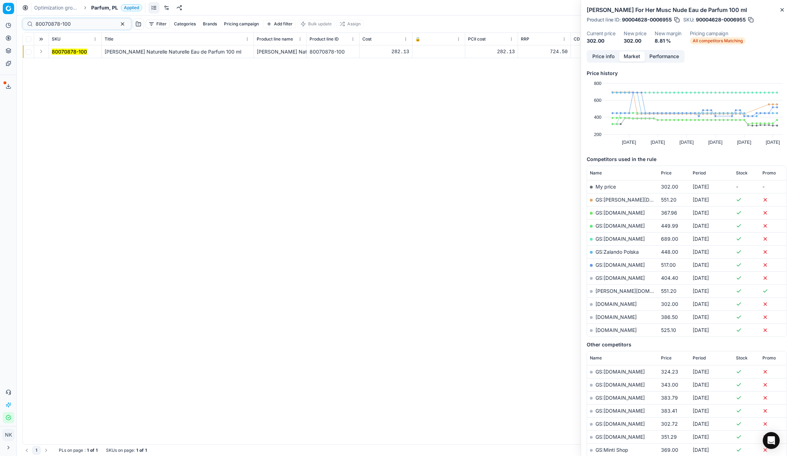
click at [42, 53] on button "Expand" at bounding box center [41, 51] width 8 height 8
click at [58, 65] on mark "80070878-100" at bounding box center [69, 64] width 35 height 6
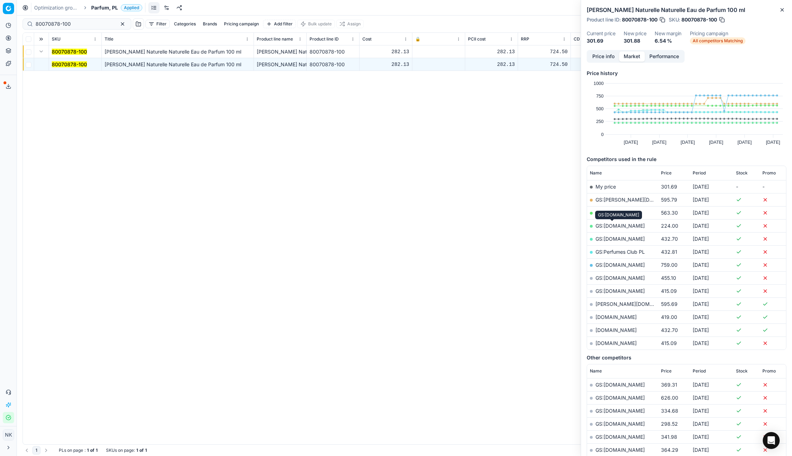
click at [612, 228] on link "GS:Makeup.pl" at bounding box center [620, 226] width 49 height 6
click at [667, 173] on span "Price" at bounding box center [666, 173] width 11 height 6
click at [626, 212] on link "GS:parfumdreams.PL" at bounding box center [620, 213] width 49 height 6
click at [74, 23] on input "80070878-100" at bounding box center [74, 23] width 77 height 7
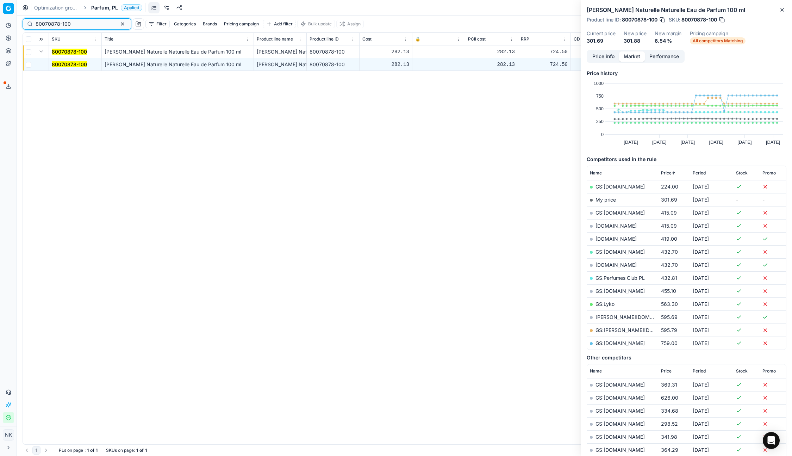
click at [74, 23] on input "80070878-100" at bounding box center [74, 23] width 77 height 7
click at [81, 23] on input "80070878-100" at bounding box center [74, 23] width 77 height 7
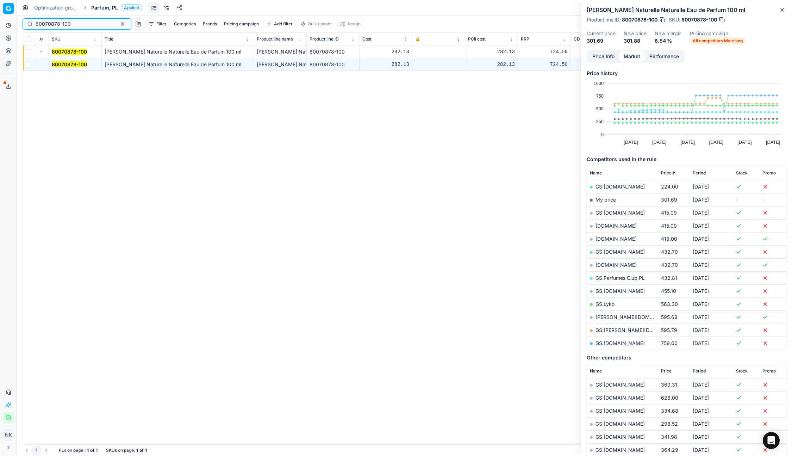
paste input "90006168-00093"
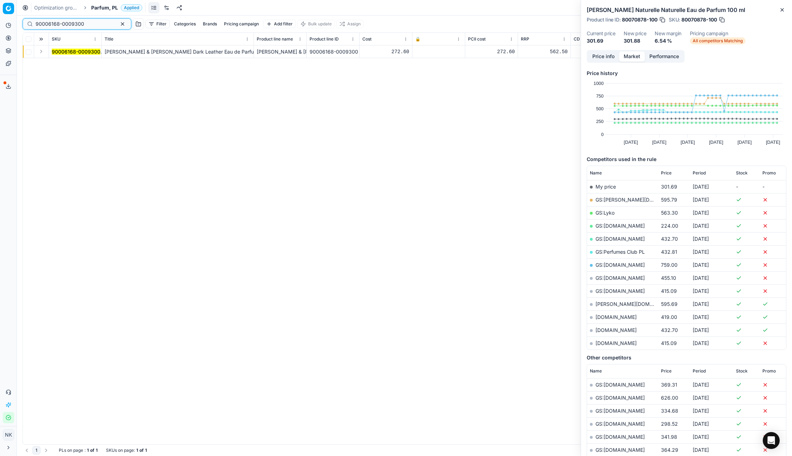
type input "90006168-0009300"
click at [39, 53] on button "Expand" at bounding box center [41, 51] width 8 height 8
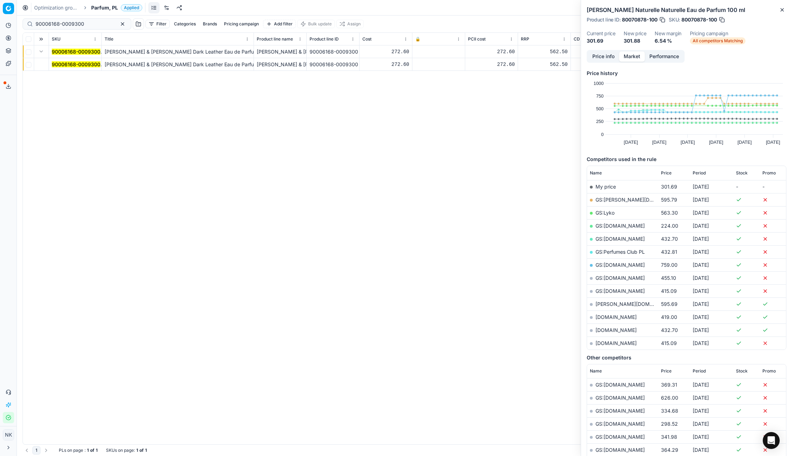
click at [63, 67] on mark "90006168-0009300" at bounding box center [76, 64] width 49 height 6
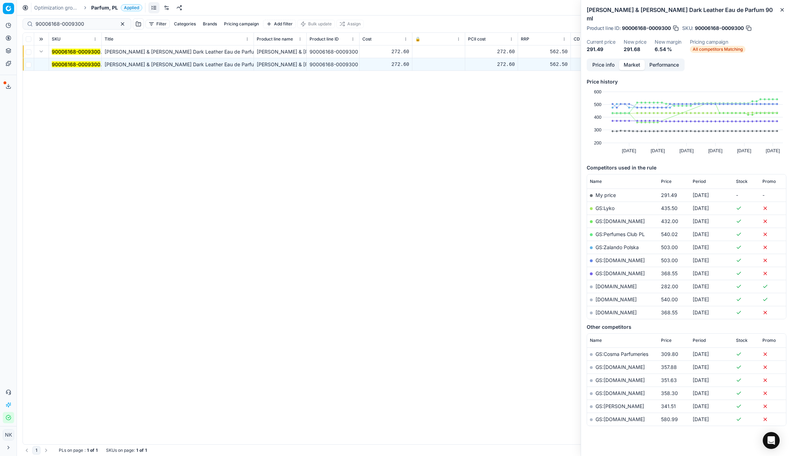
click at [603, 283] on link "makeup.pl" at bounding box center [616, 286] width 41 height 6
click at [99, 7] on span "Parfum, PL" at bounding box center [104, 7] width 27 height 7
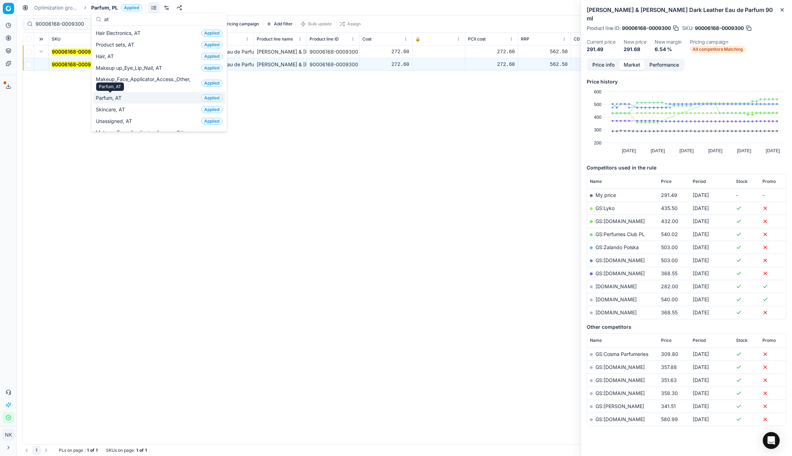
type input "at"
click at [115, 99] on span "Parfum, AT" at bounding box center [110, 97] width 29 height 7
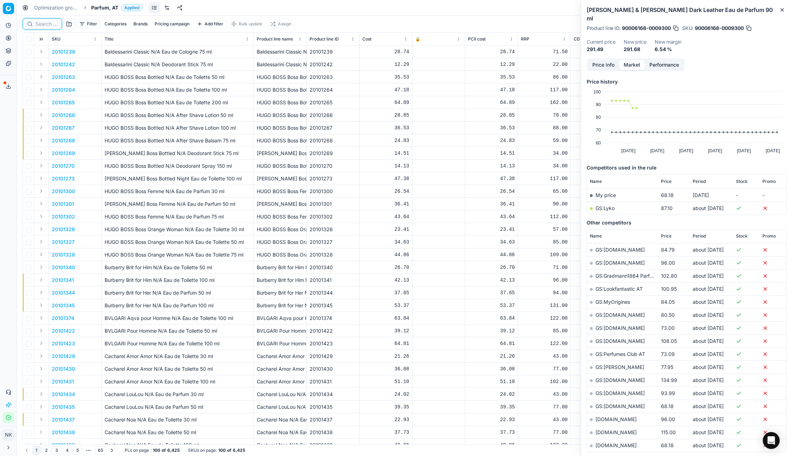
click at [46, 23] on input at bounding box center [47, 23] width 22 height 7
paste input "90005975-0008895"
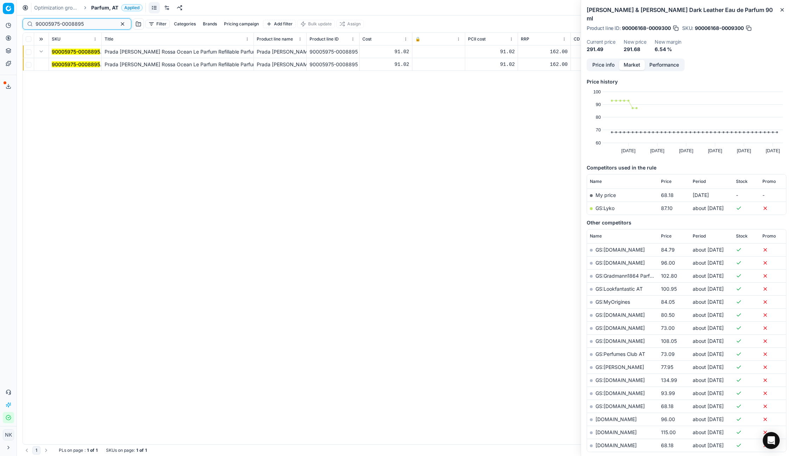
type input "90005975-0008895"
click at [66, 66] on mark "90005975-0008895" at bounding box center [76, 64] width 48 height 6
